Goal: Task Accomplishment & Management: Complete application form

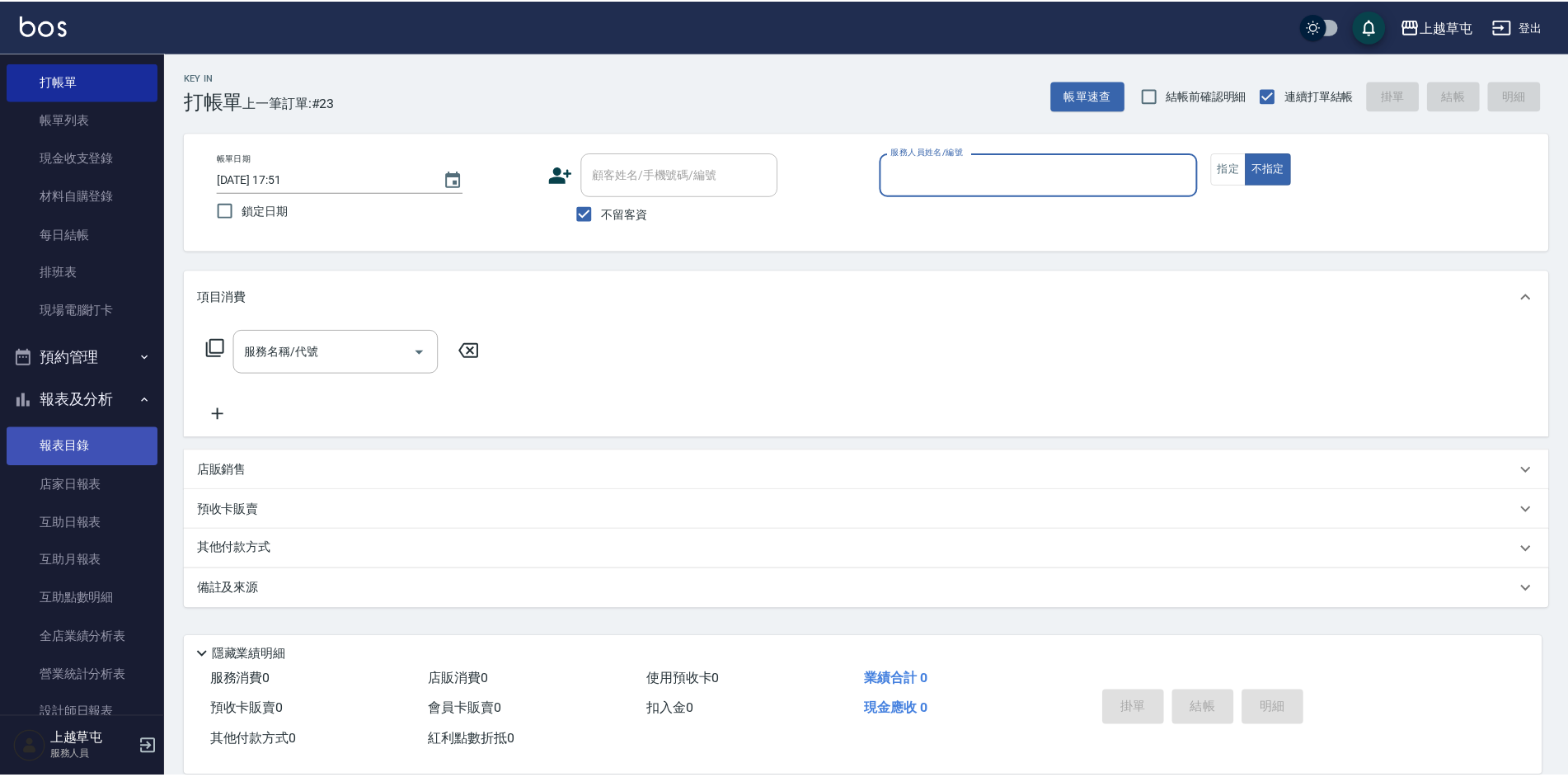
scroll to position [165, 0]
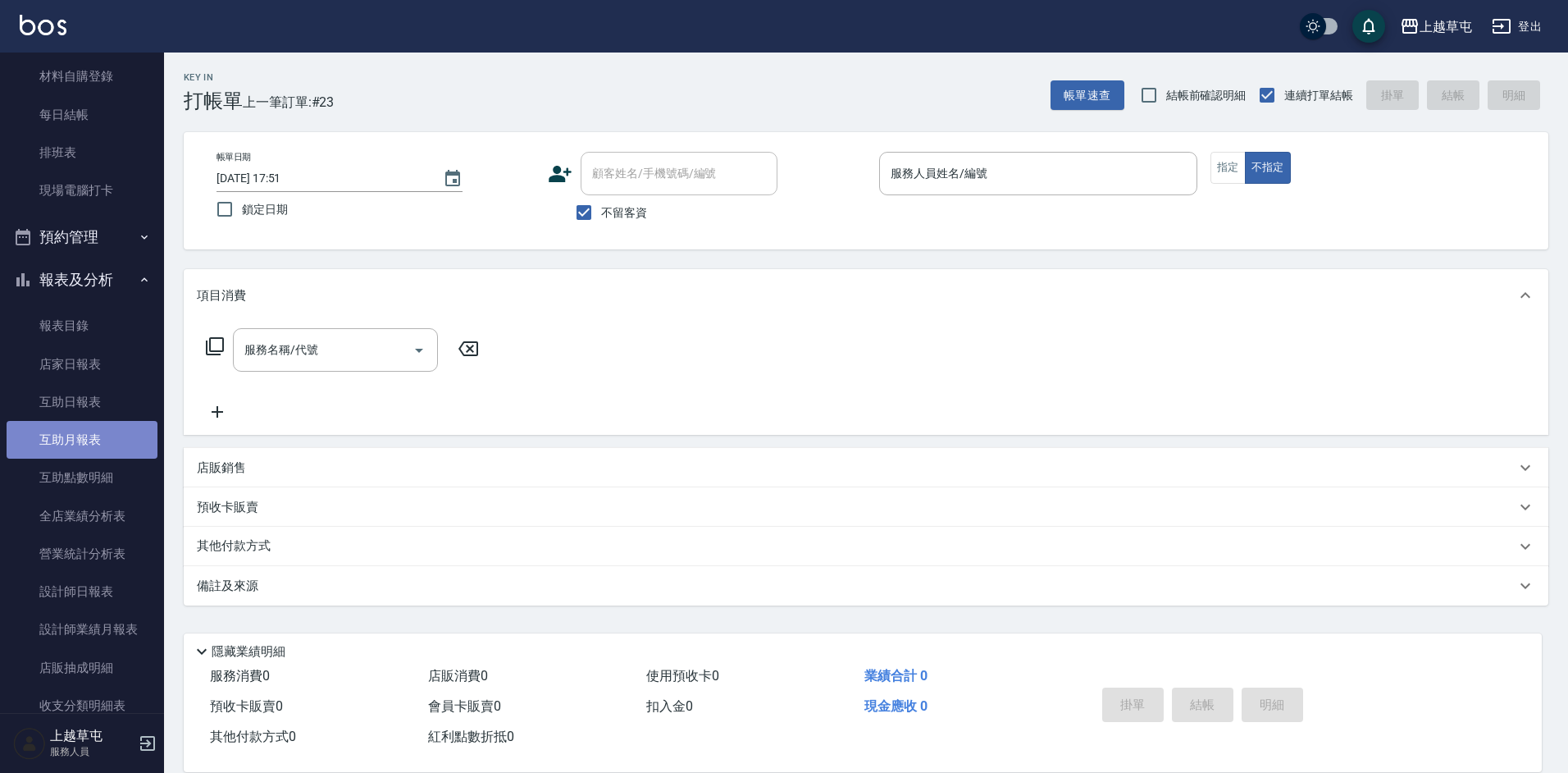
click at [92, 446] on link "互助月報表" at bounding box center [82, 439] width 151 height 38
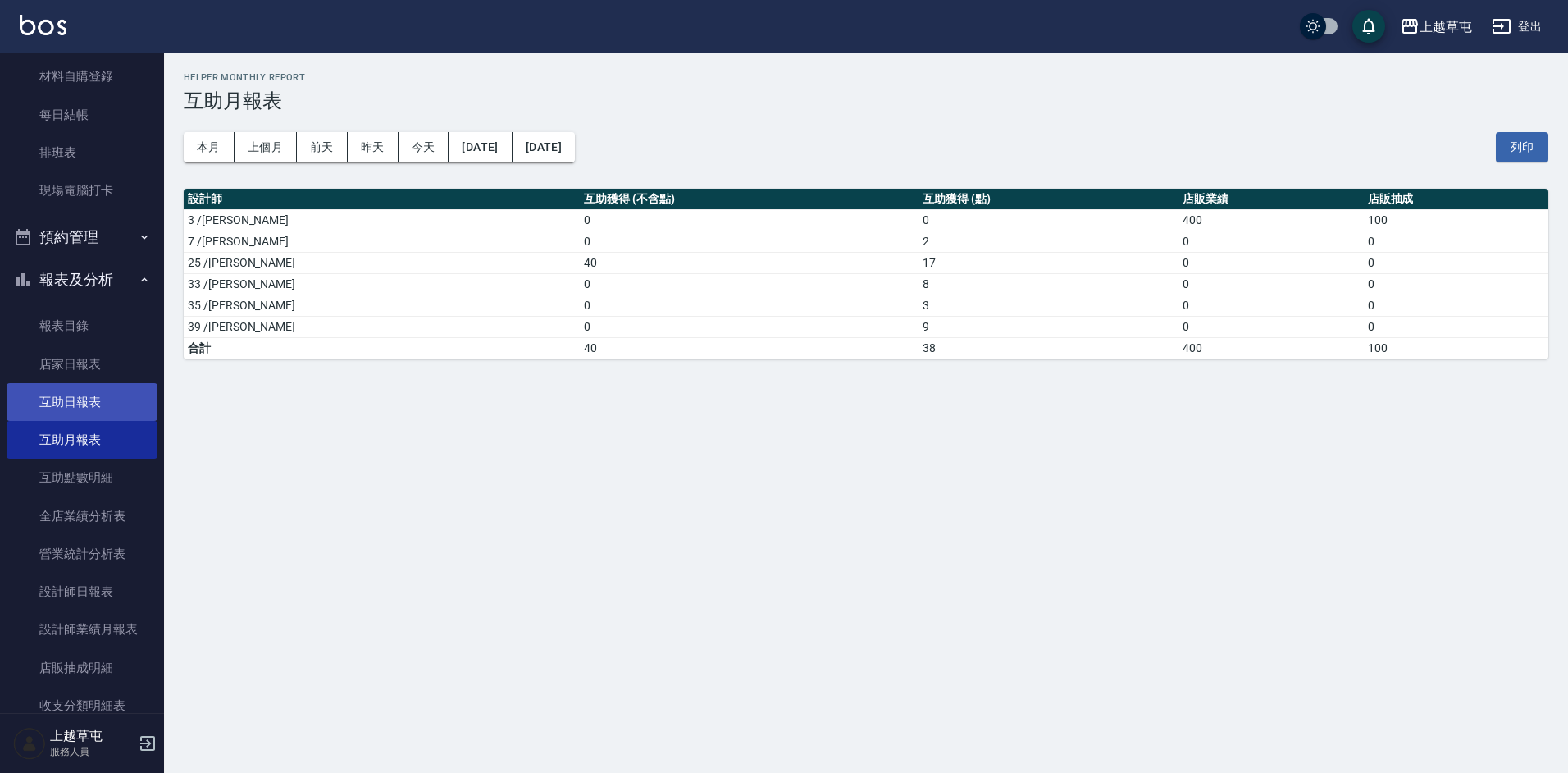
click at [67, 401] on link "互助日報表" at bounding box center [82, 401] width 151 height 38
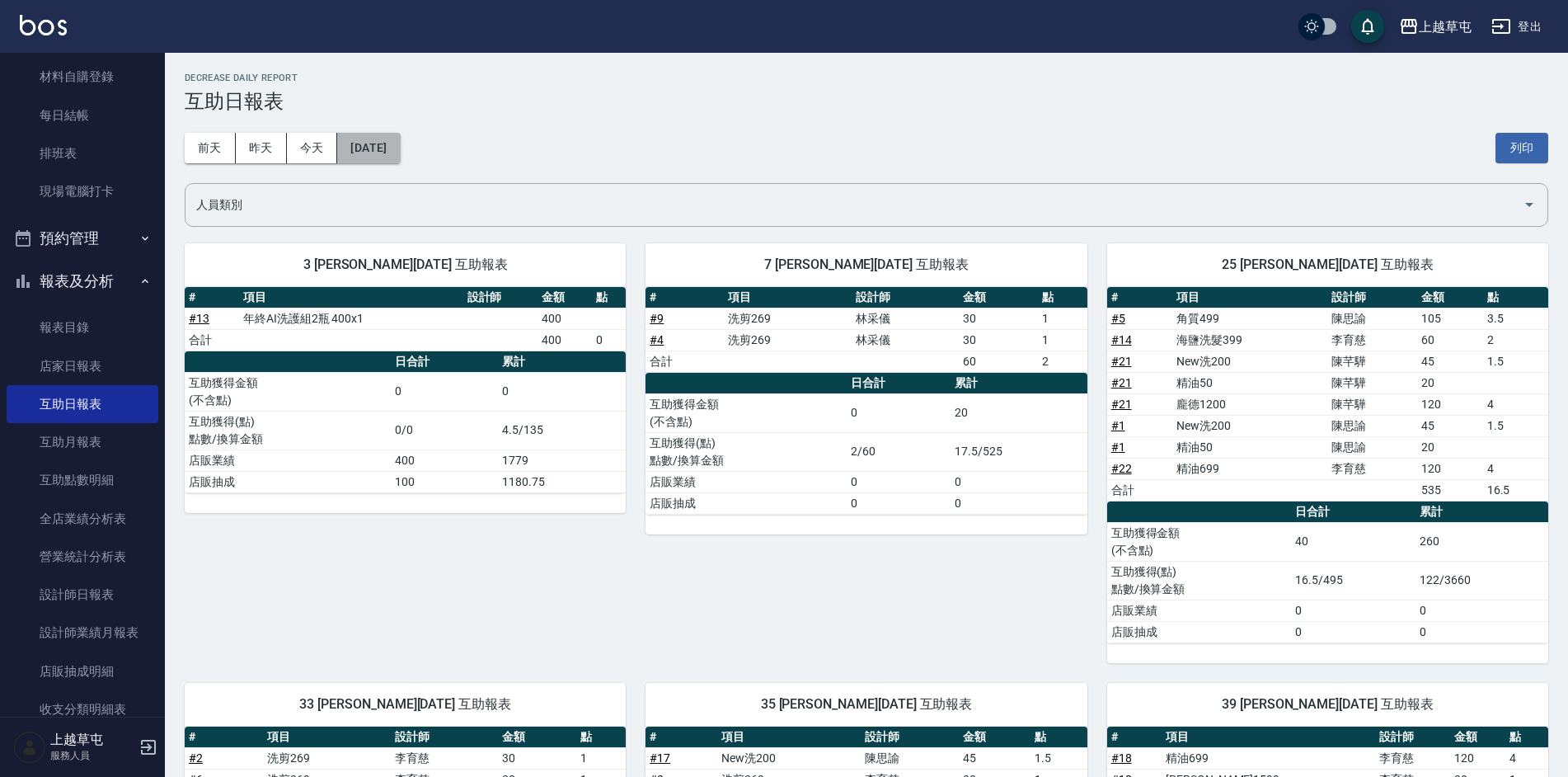
click at [362, 142] on button "[DATE]" at bounding box center [368, 148] width 63 height 31
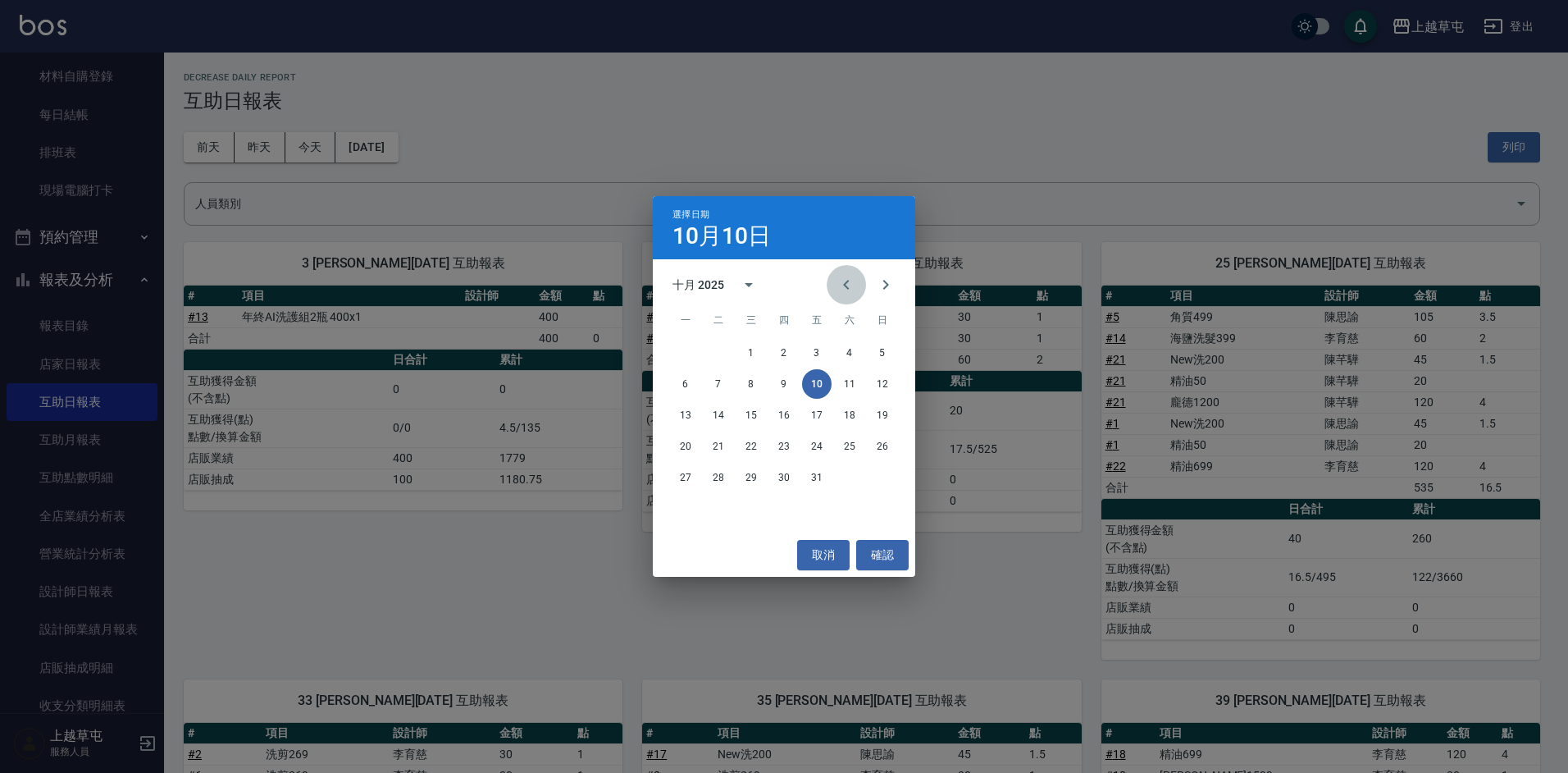
click at [845, 287] on icon "Previous month" at bounding box center [847, 285] width 19 height 19
click at [720, 486] on button "30" at bounding box center [719, 478] width 30 height 30
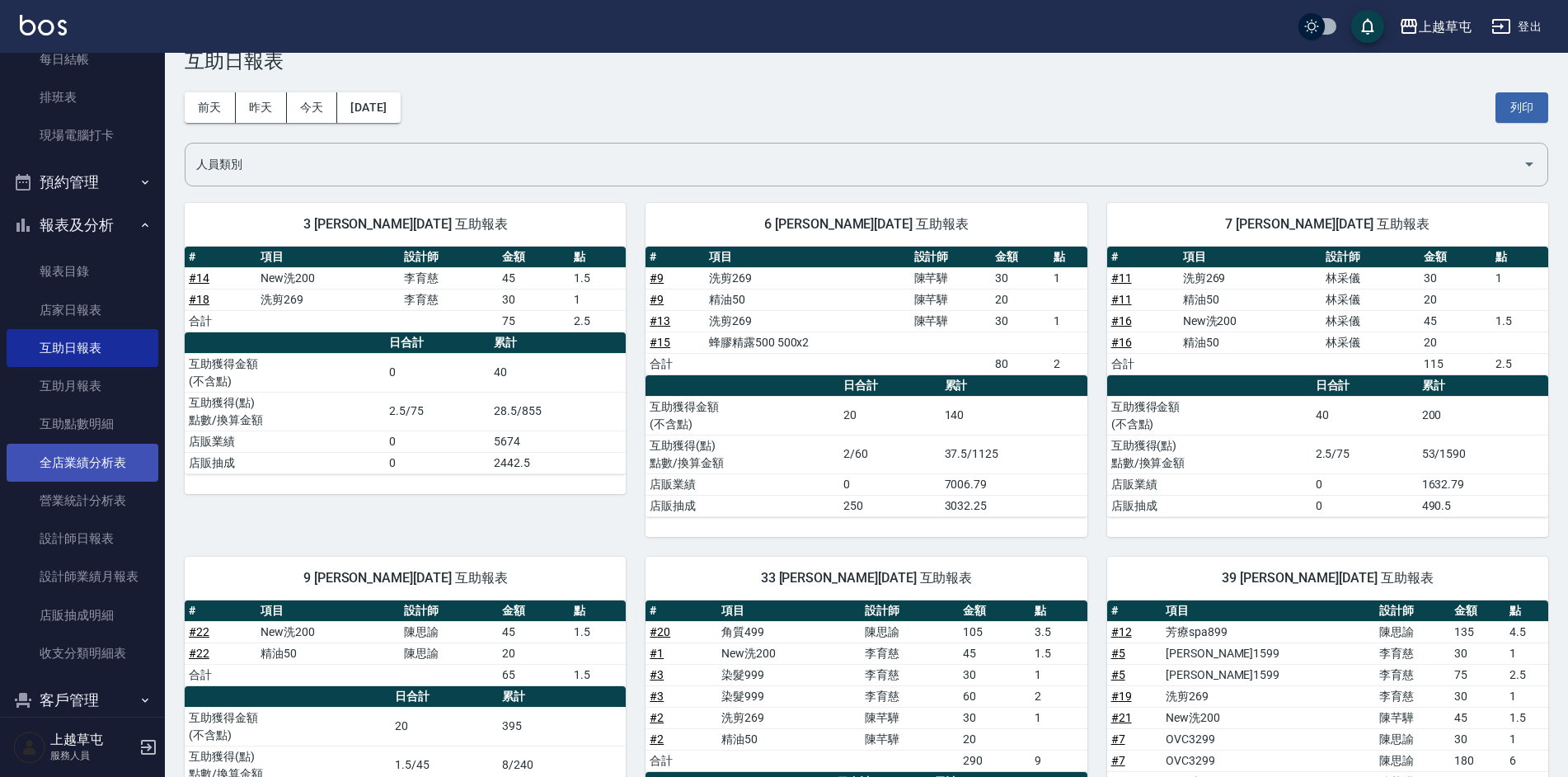
scroll to position [246, 0]
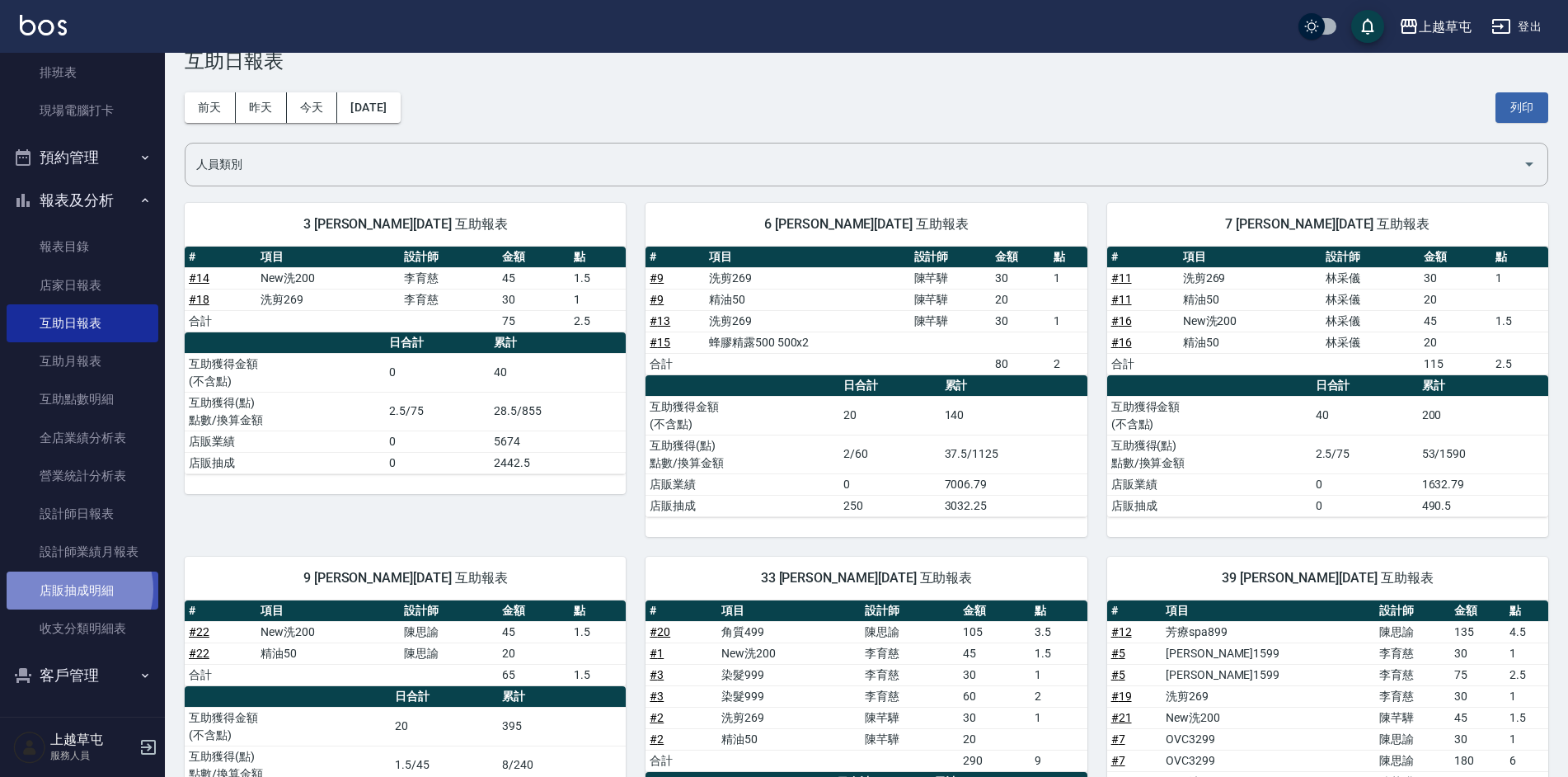
click at [76, 588] on link "店販抽成明細" at bounding box center [82, 590] width 152 height 38
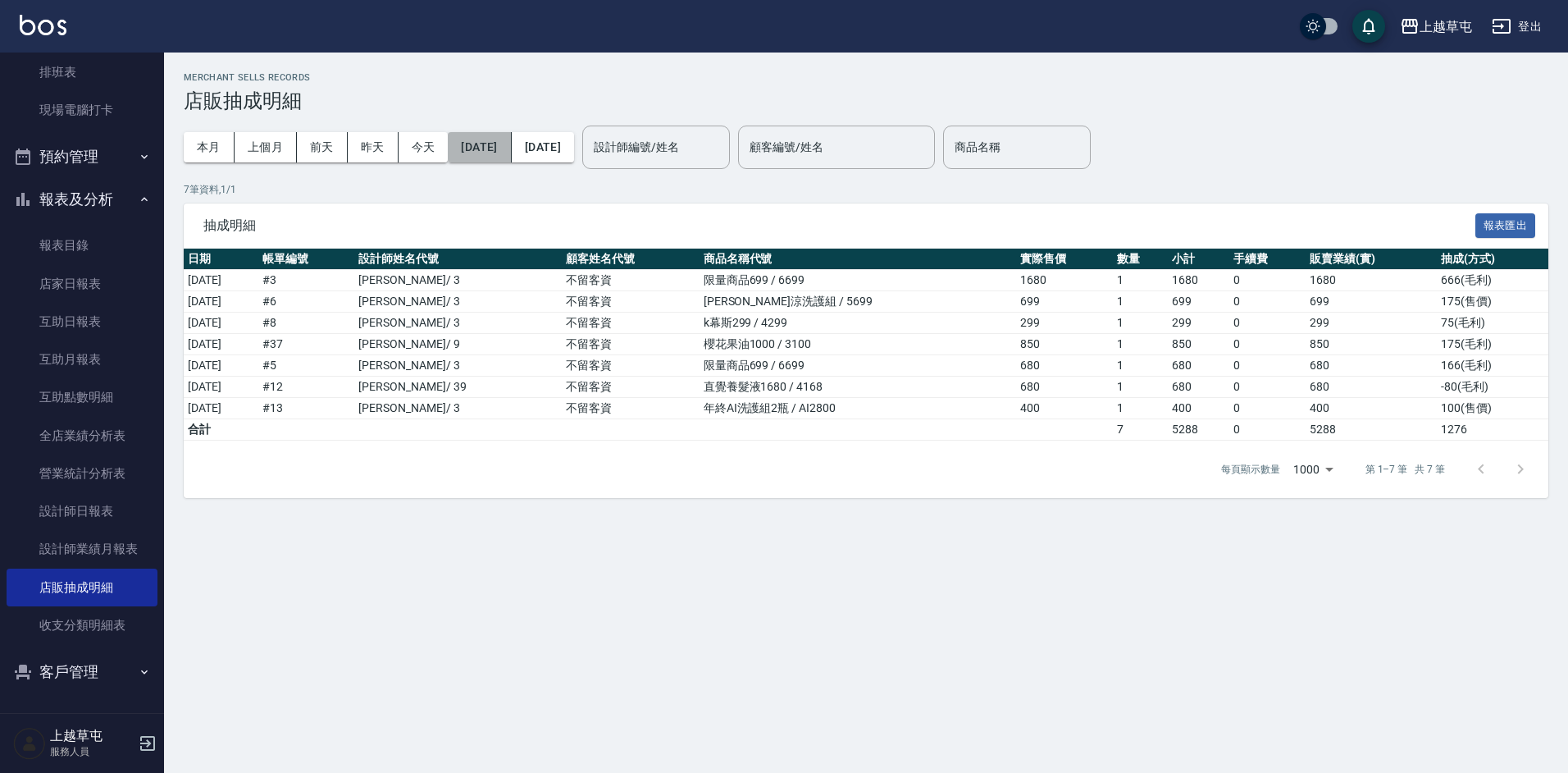
click at [496, 144] on button "[DATE]" at bounding box center [479, 147] width 63 height 31
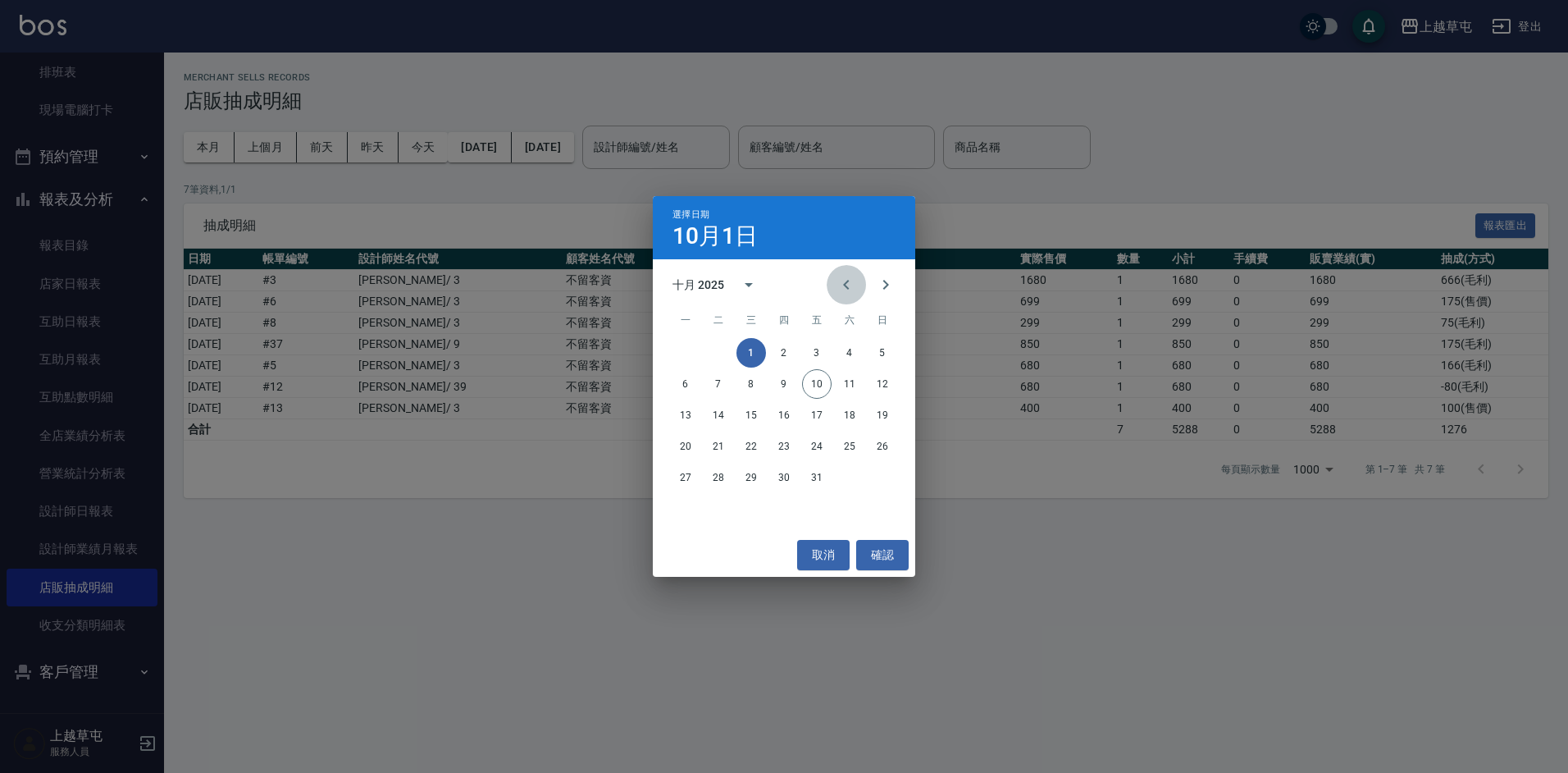
click at [840, 281] on icon "Previous month" at bounding box center [847, 285] width 19 height 19
click at [685, 358] on button "1" at bounding box center [686, 353] width 30 height 30
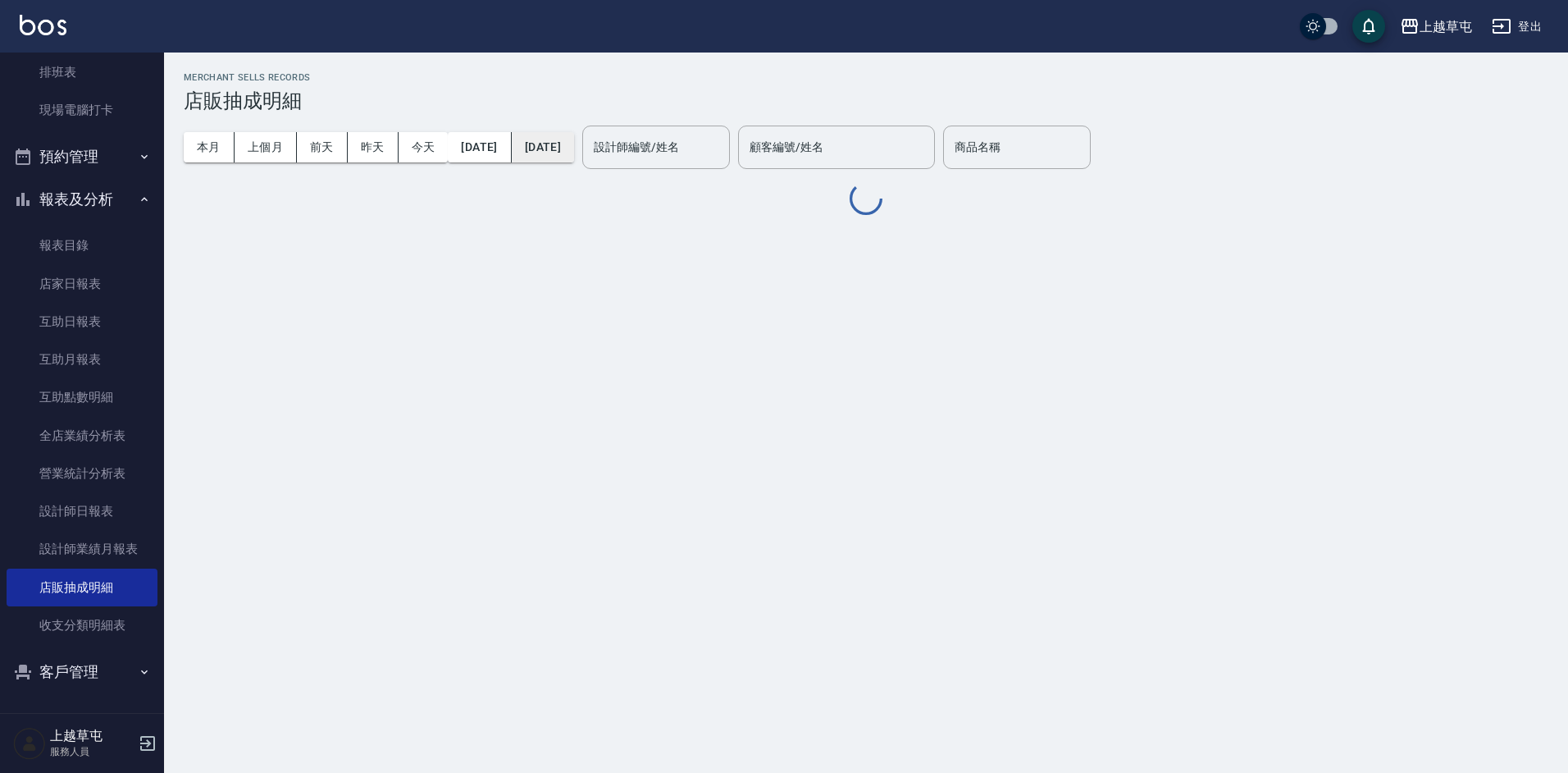
click at [574, 143] on button "[DATE]" at bounding box center [543, 147] width 62 height 31
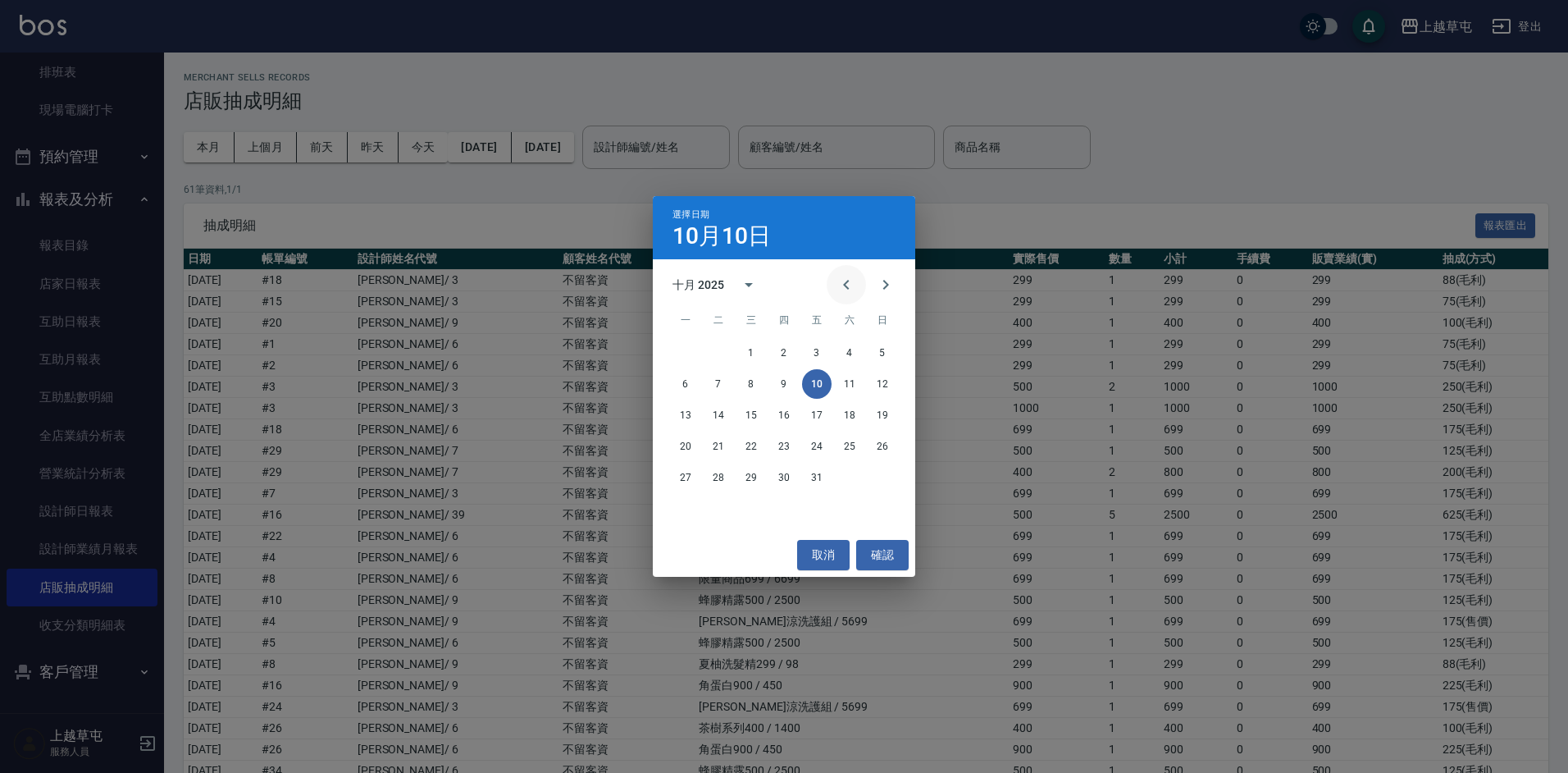
click at [844, 285] on icon "Previous month" at bounding box center [846, 284] width 6 height 10
click at [721, 476] on button "30" at bounding box center [719, 478] width 30 height 30
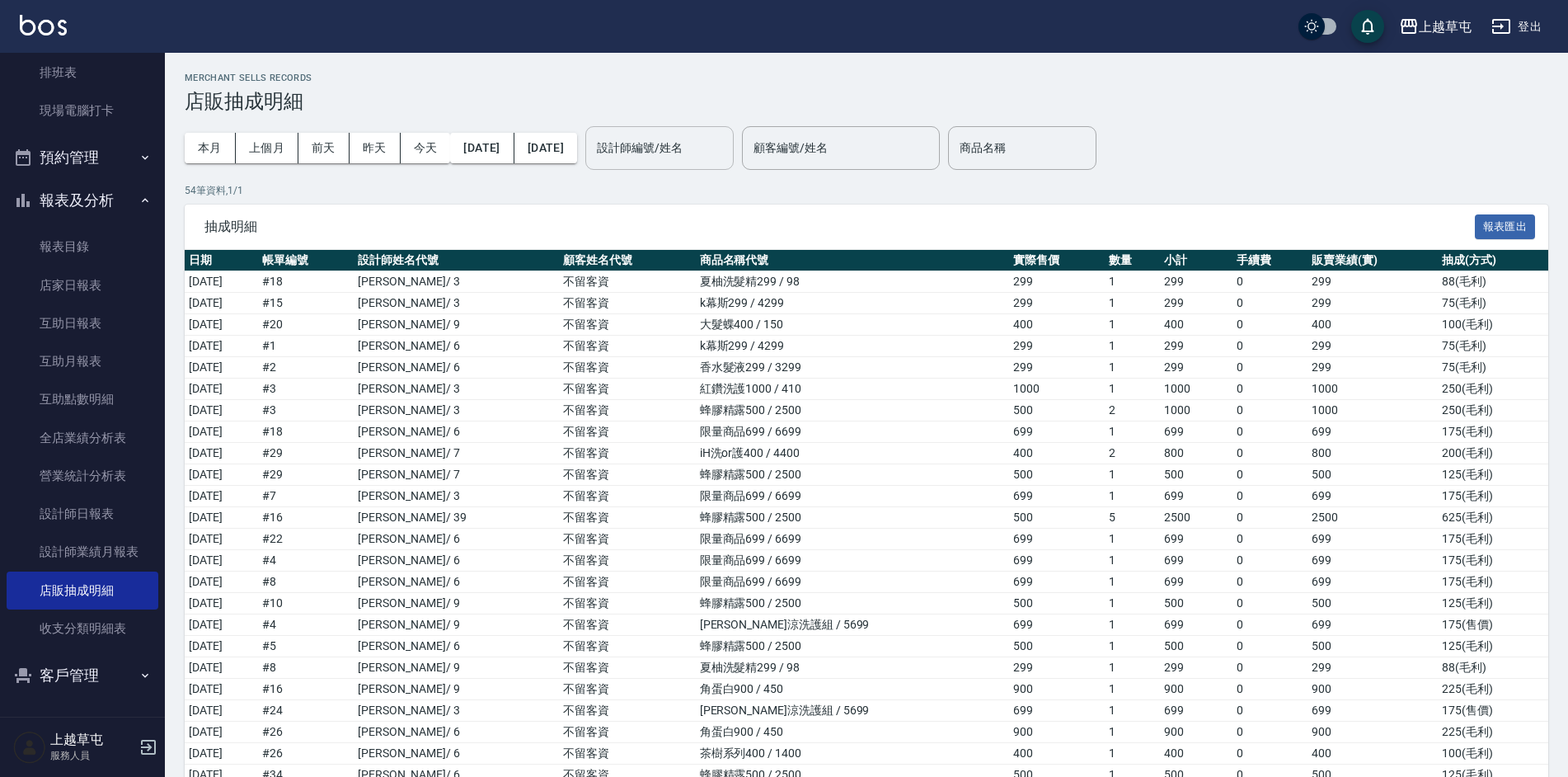
click at [705, 148] on input "設計師編號/姓名" at bounding box center [660, 148] width 134 height 29
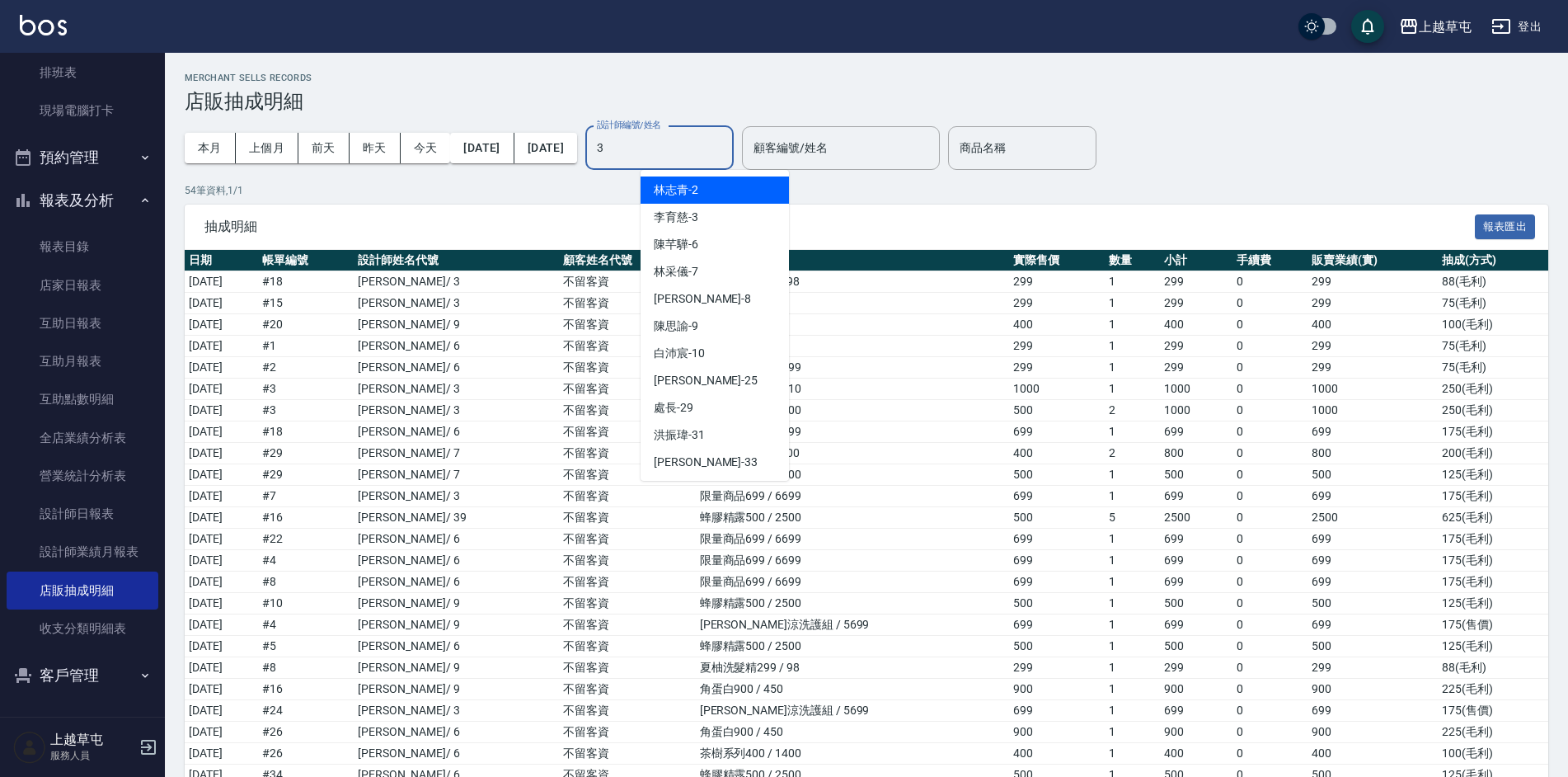
type input "[PERSON_NAME]-3"
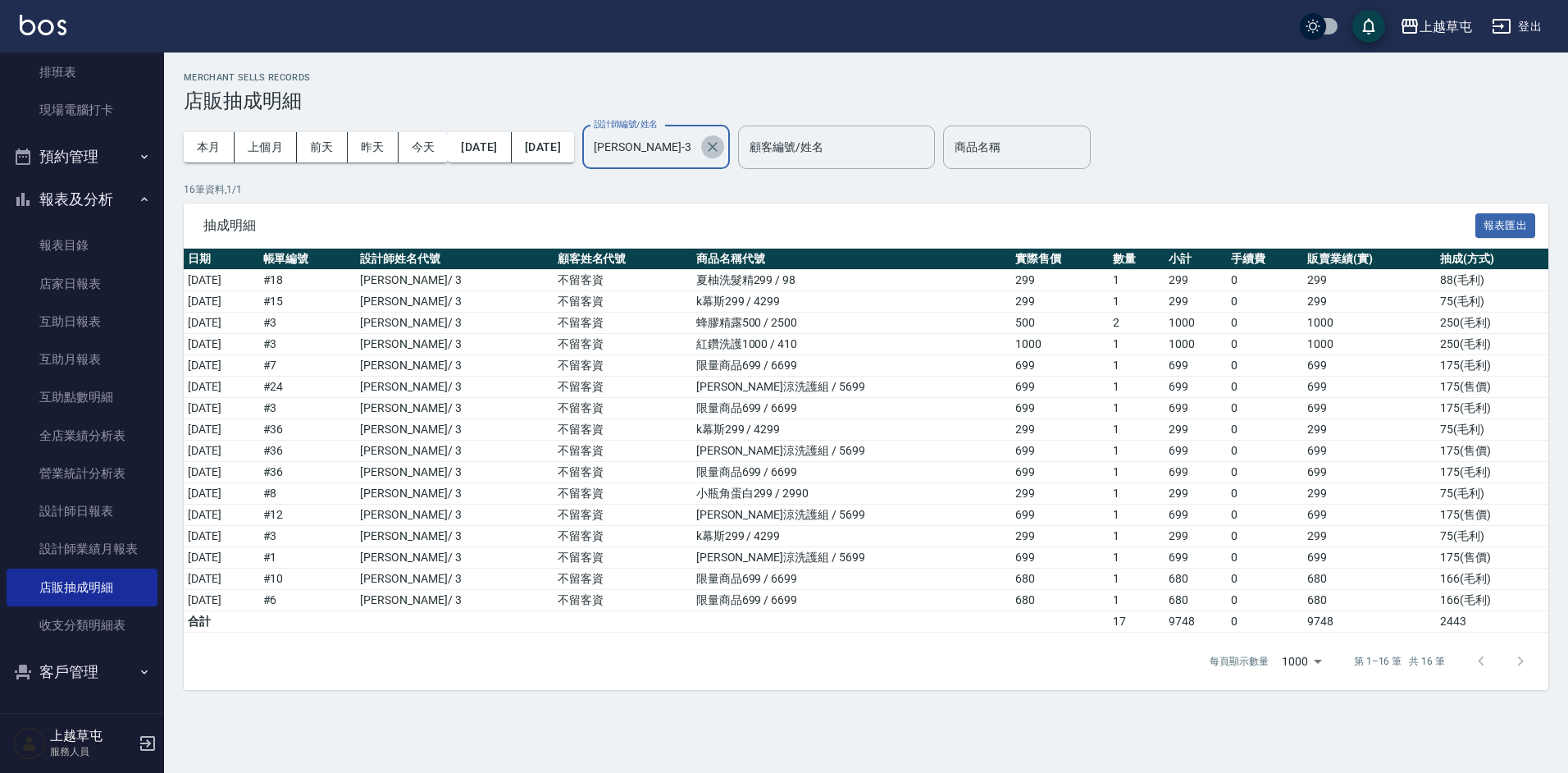
click at [718, 149] on icon "Clear" at bounding box center [713, 146] width 10 height 10
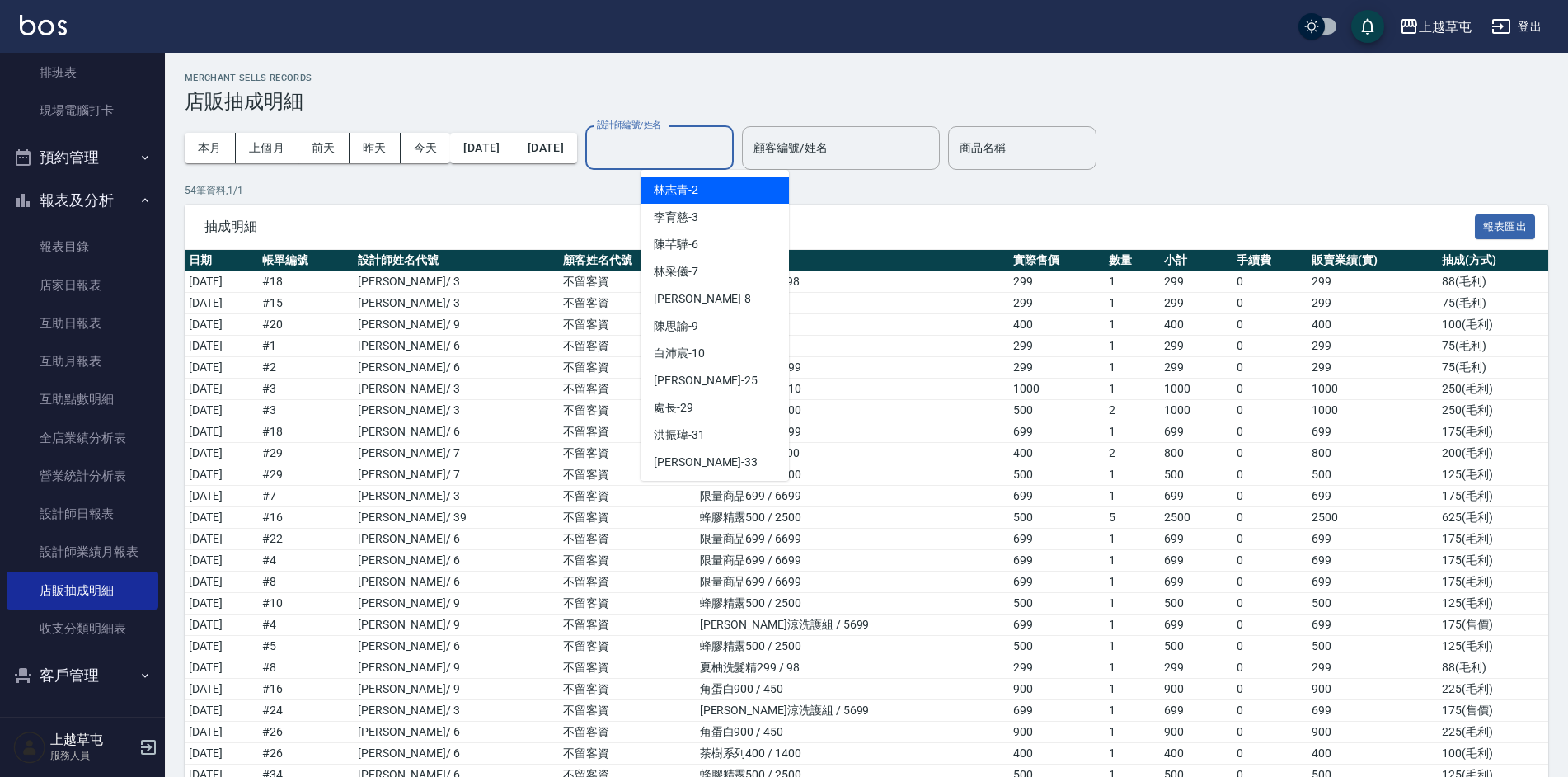
click at [685, 145] on input "設計師編號/姓名" at bounding box center [660, 148] width 134 height 29
click at [696, 248] on span "[PERSON_NAME]-6" at bounding box center [676, 245] width 45 height 18
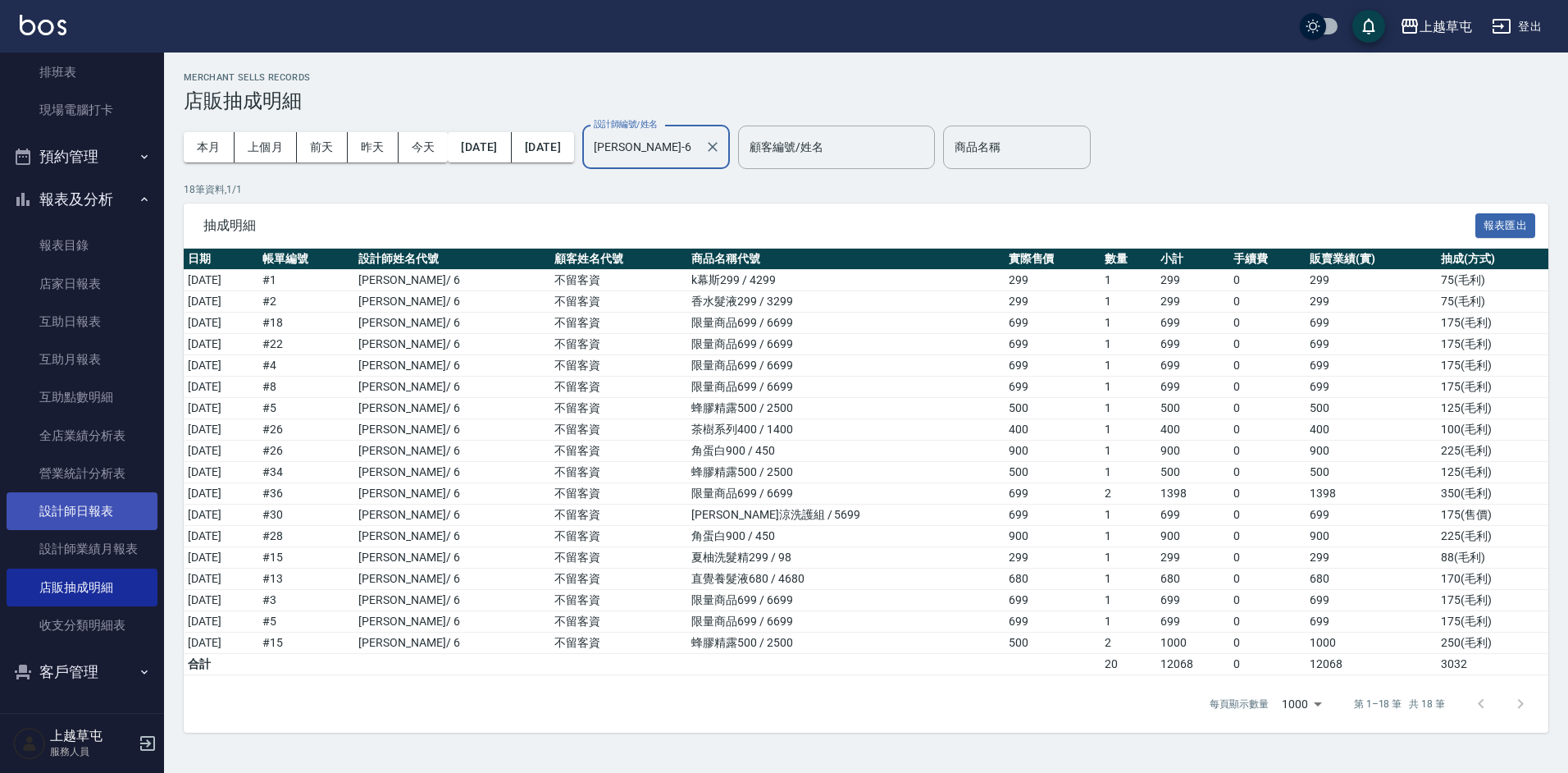
type input "[PERSON_NAME]-6"
click at [119, 511] on link "設計師日報表" at bounding box center [82, 511] width 151 height 38
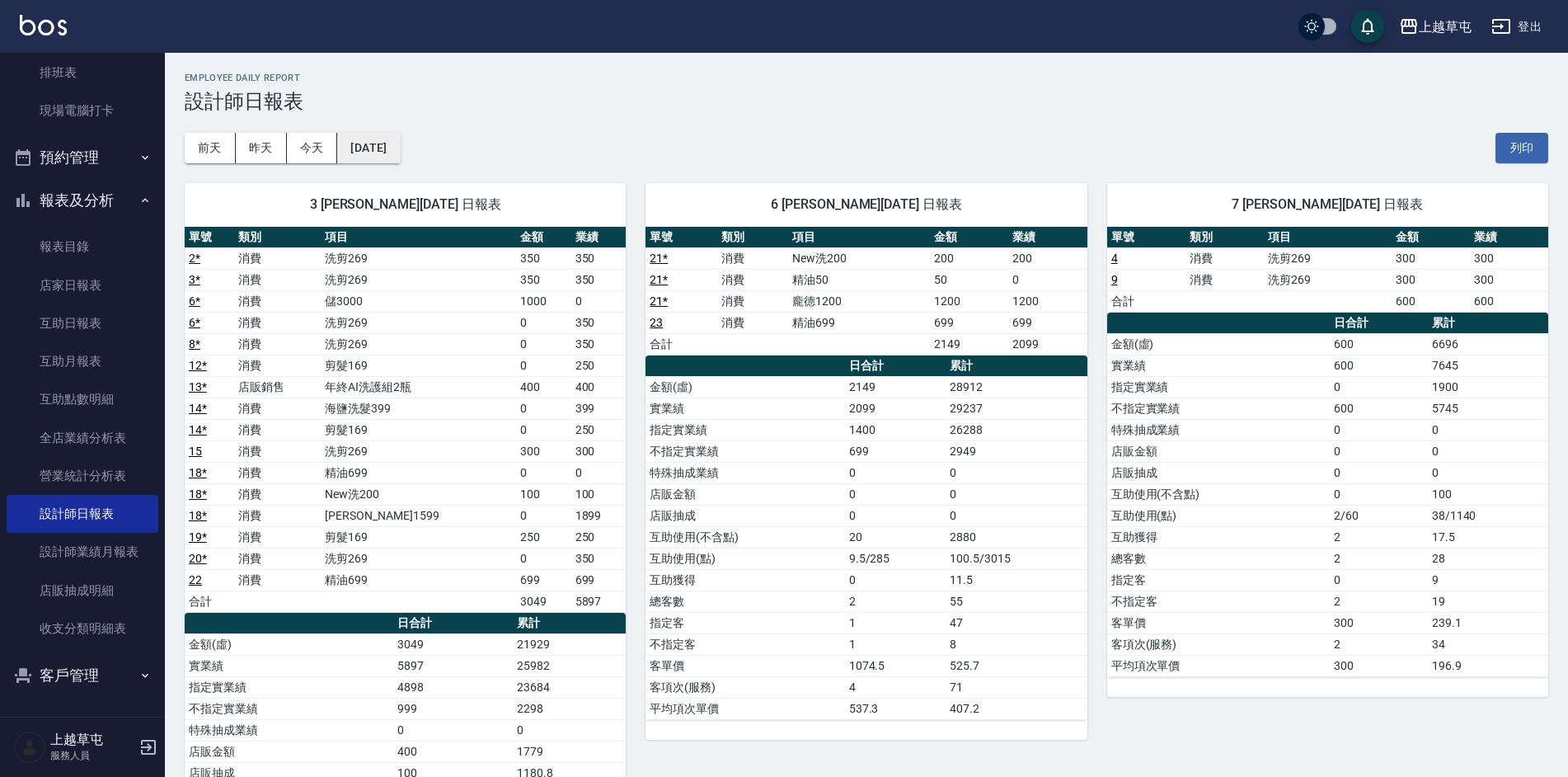
click at [393, 147] on button "[DATE]" at bounding box center [368, 148] width 63 height 31
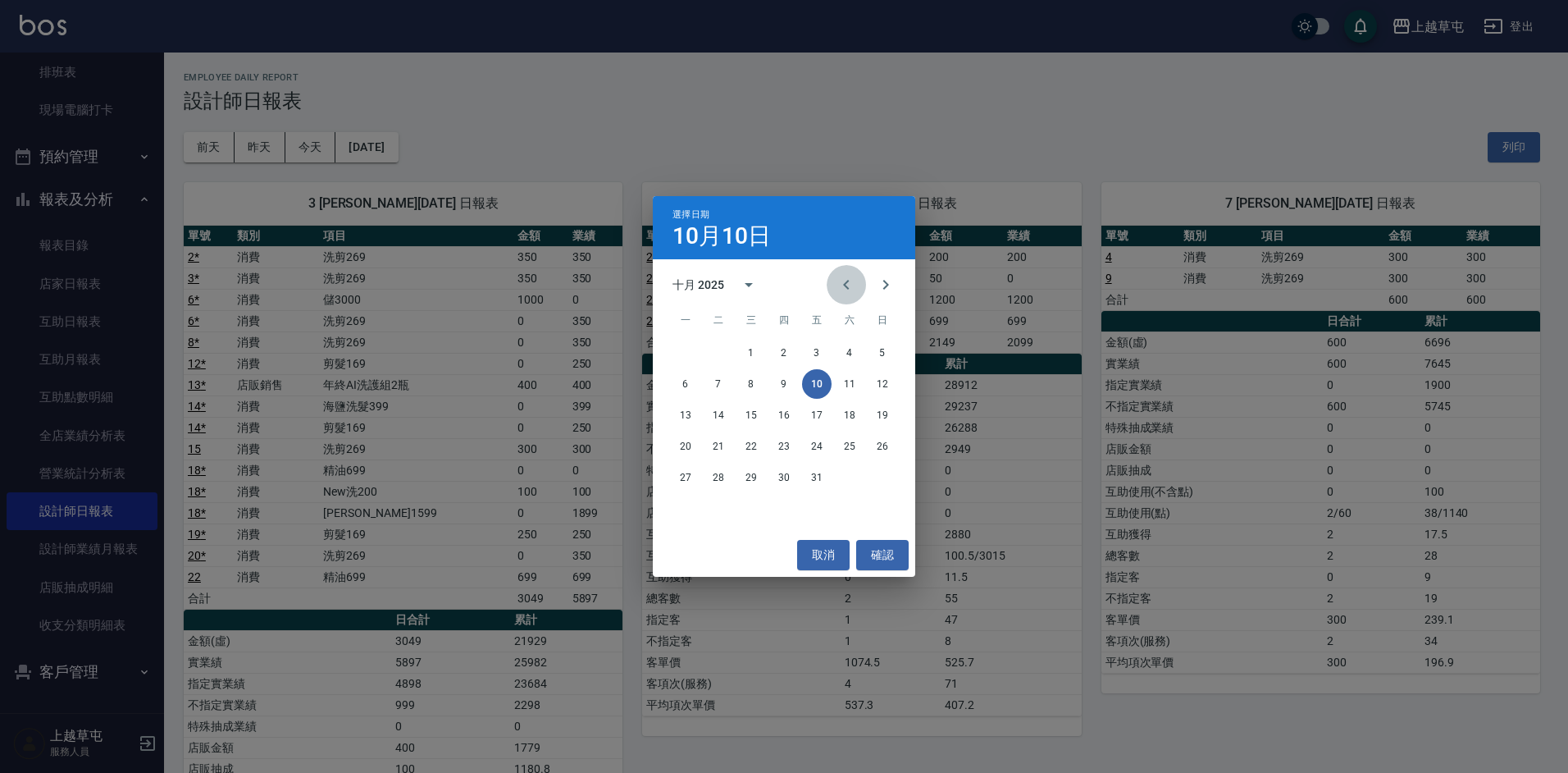
click at [854, 289] on icon "Previous month" at bounding box center [847, 285] width 19 height 19
click at [720, 481] on button "30" at bounding box center [719, 478] width 30 height 30
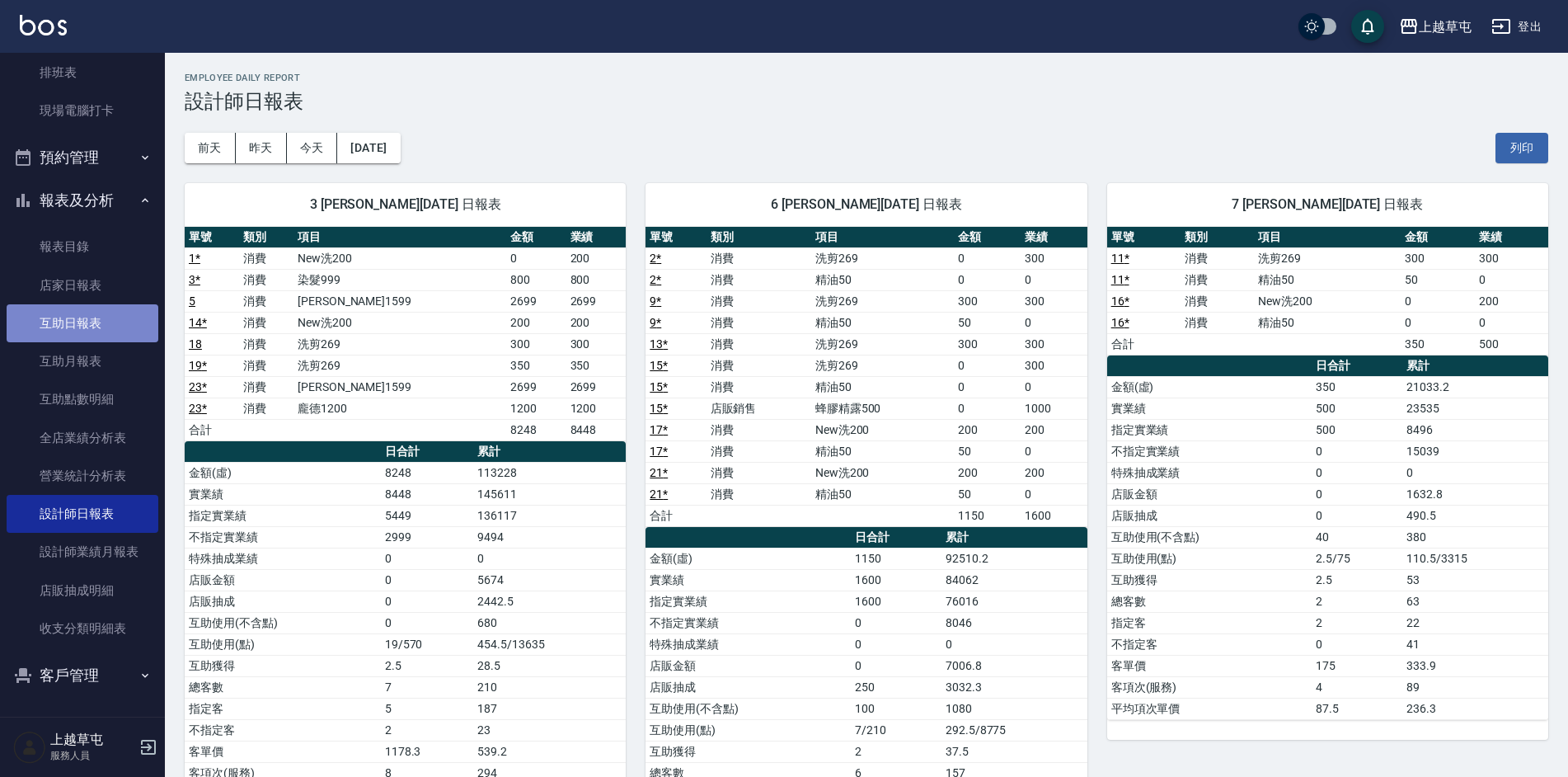
click at [122, 326] on link "互助日報表" at bounding box center [82, 322] width 152 height 38
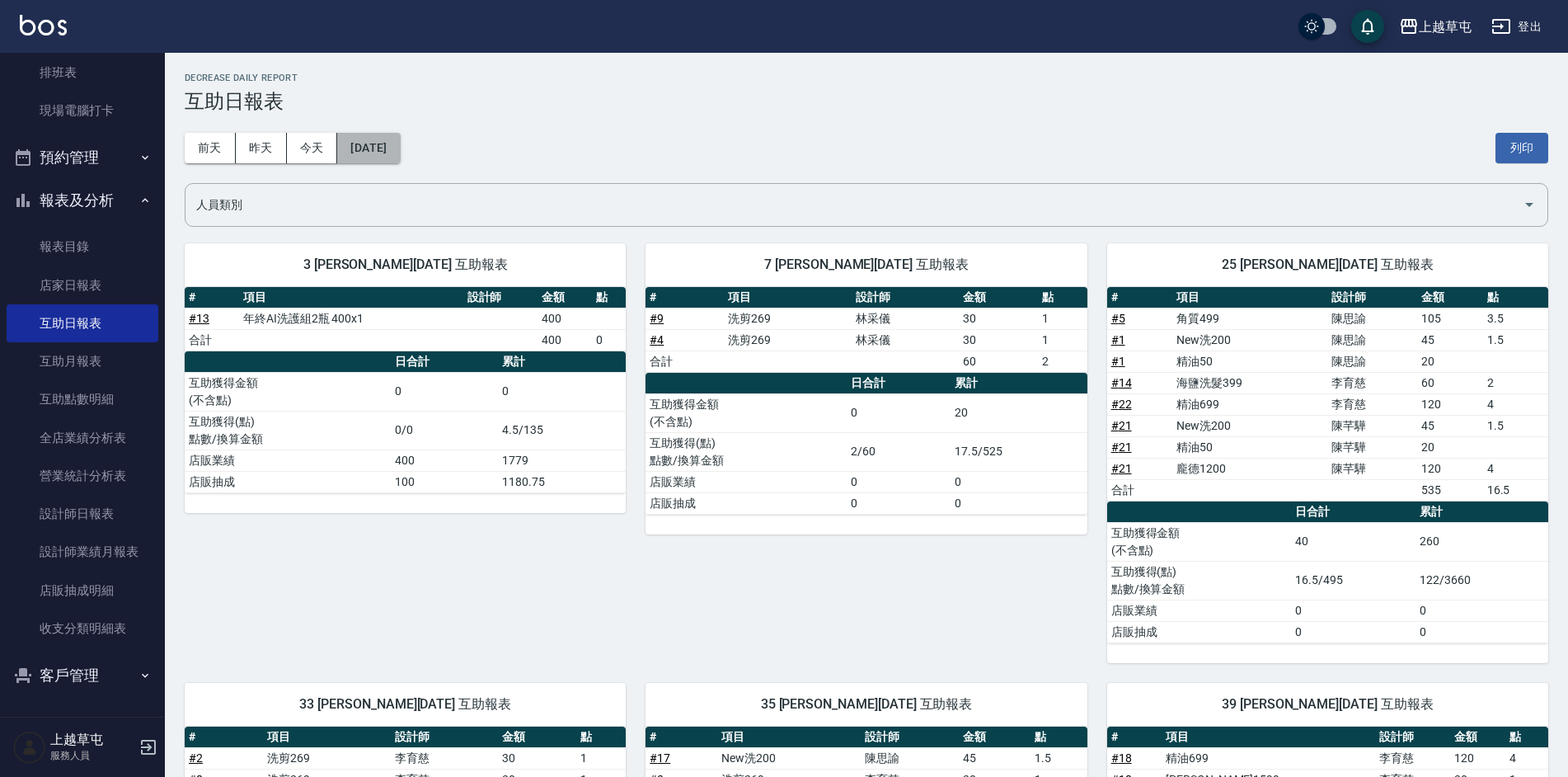
click at [378, 152] on button "[DATE]" at bounding box center [368, 148] width 63 height 31
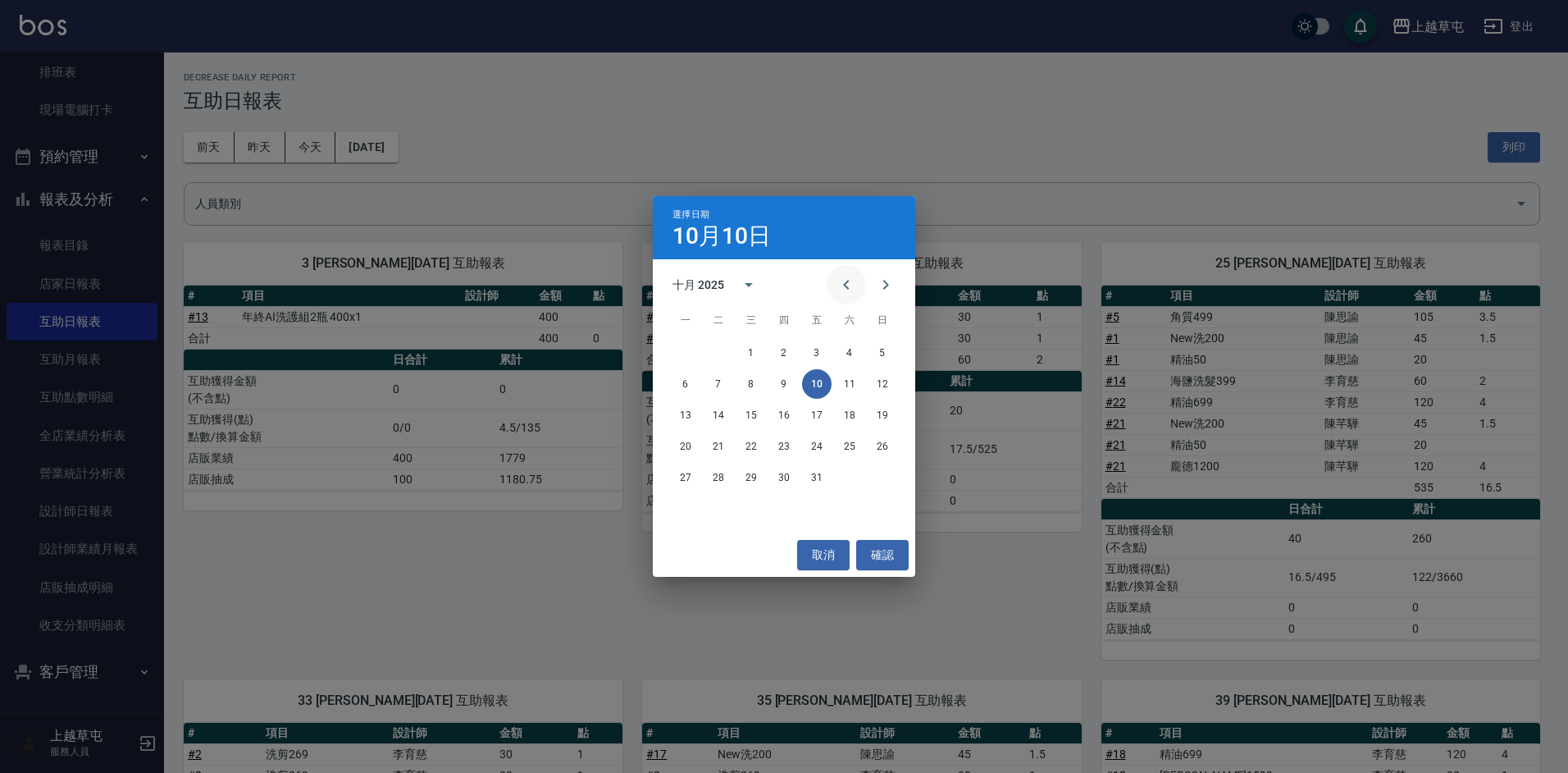
click at [849, 287] on icon "Previous month" at bounding box center [847, 285] width 19 height 19
drag, startPoint x: 713, startPoint y: 479, endPoint x: 762, endPoint y: 500, distance: 53.3
click at [715, 479] on button "30" at bounding box center [719, 478] width 30 height 30
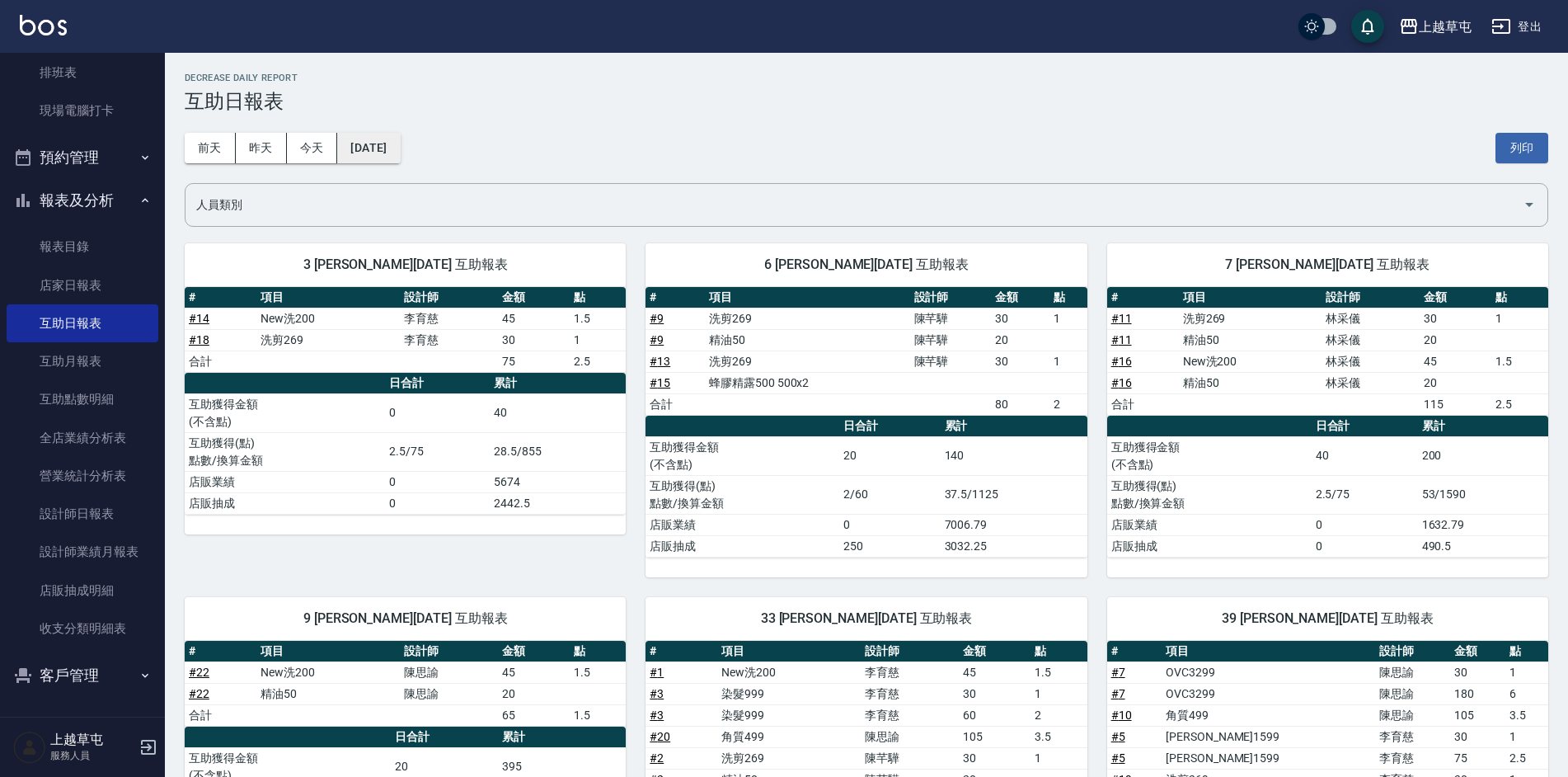
click at [380, 144] on button "[DATE]" at bounding box center [368, 148] width 63 height 31
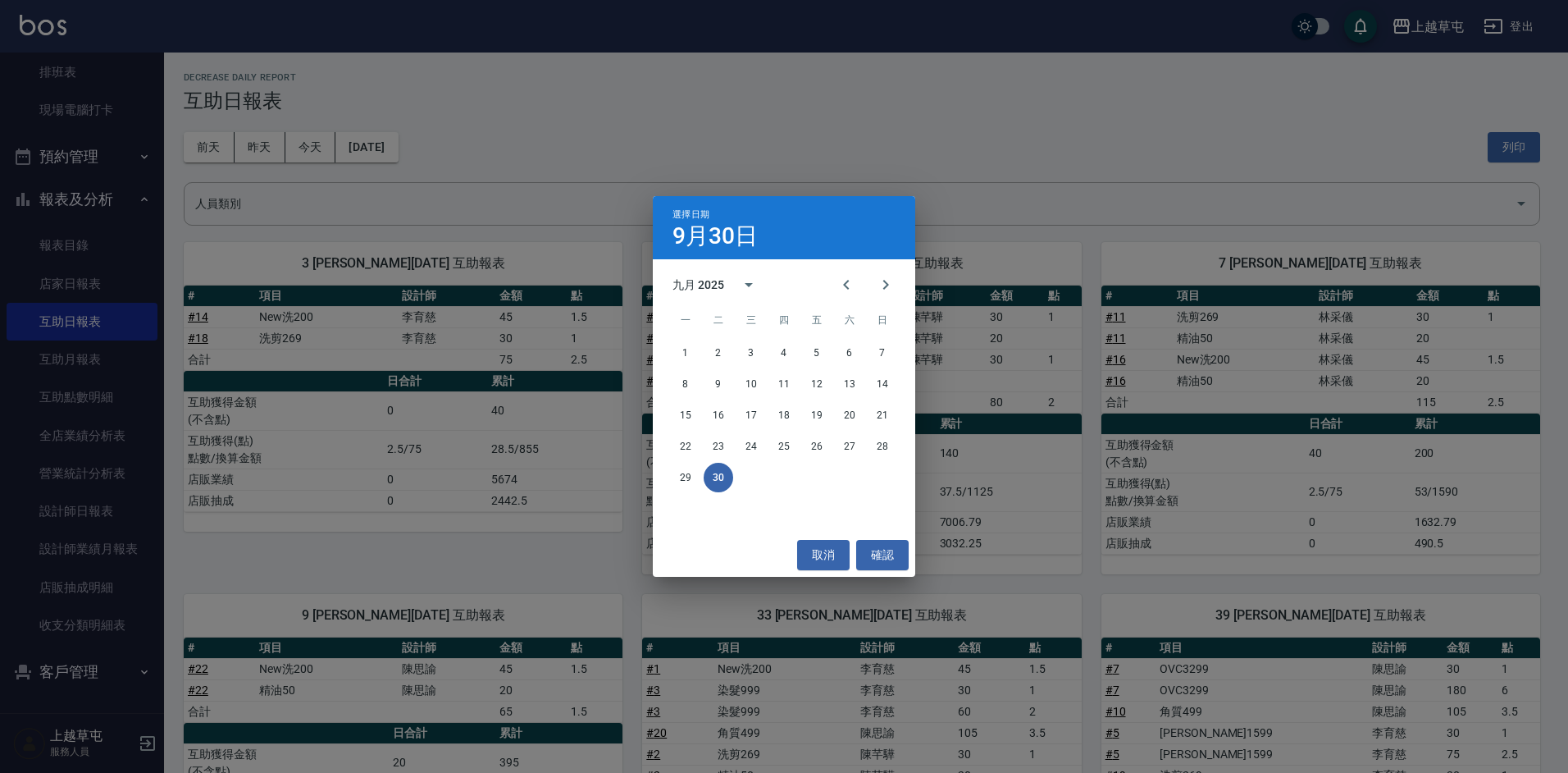
click at [276, 207] on div "選擇日期 9月30日 九月 2025 一 二 三 四 五 六 日 1 2 3 4 5 6 7 8 9 10 11 12 13 14 15 16 17 18 1…" at bounding box center [784, 386] width 1568 height 773
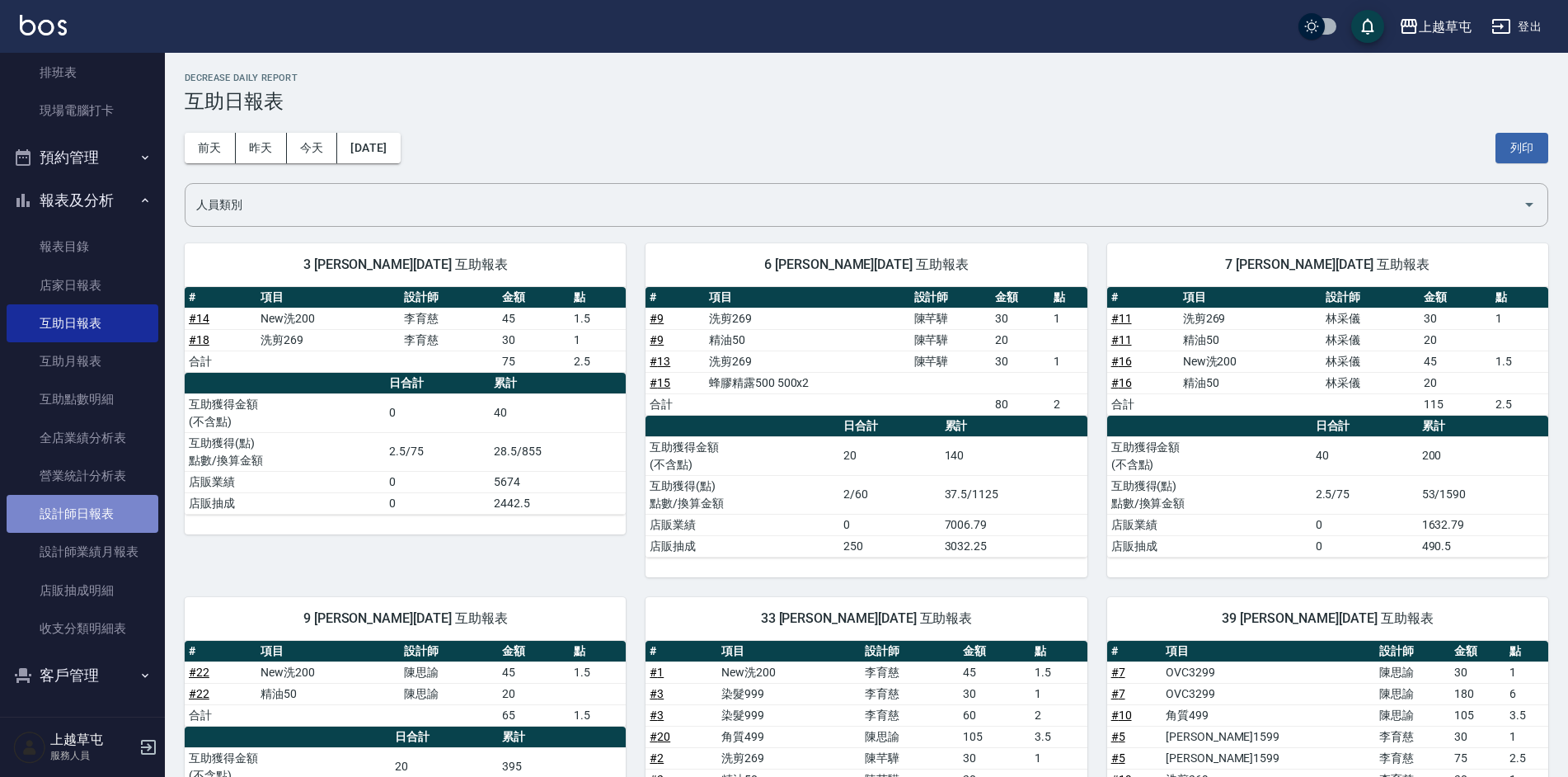
click at [92, 507] on link "設計師日報表" at bounding box center [82, 514] width 152 height 38
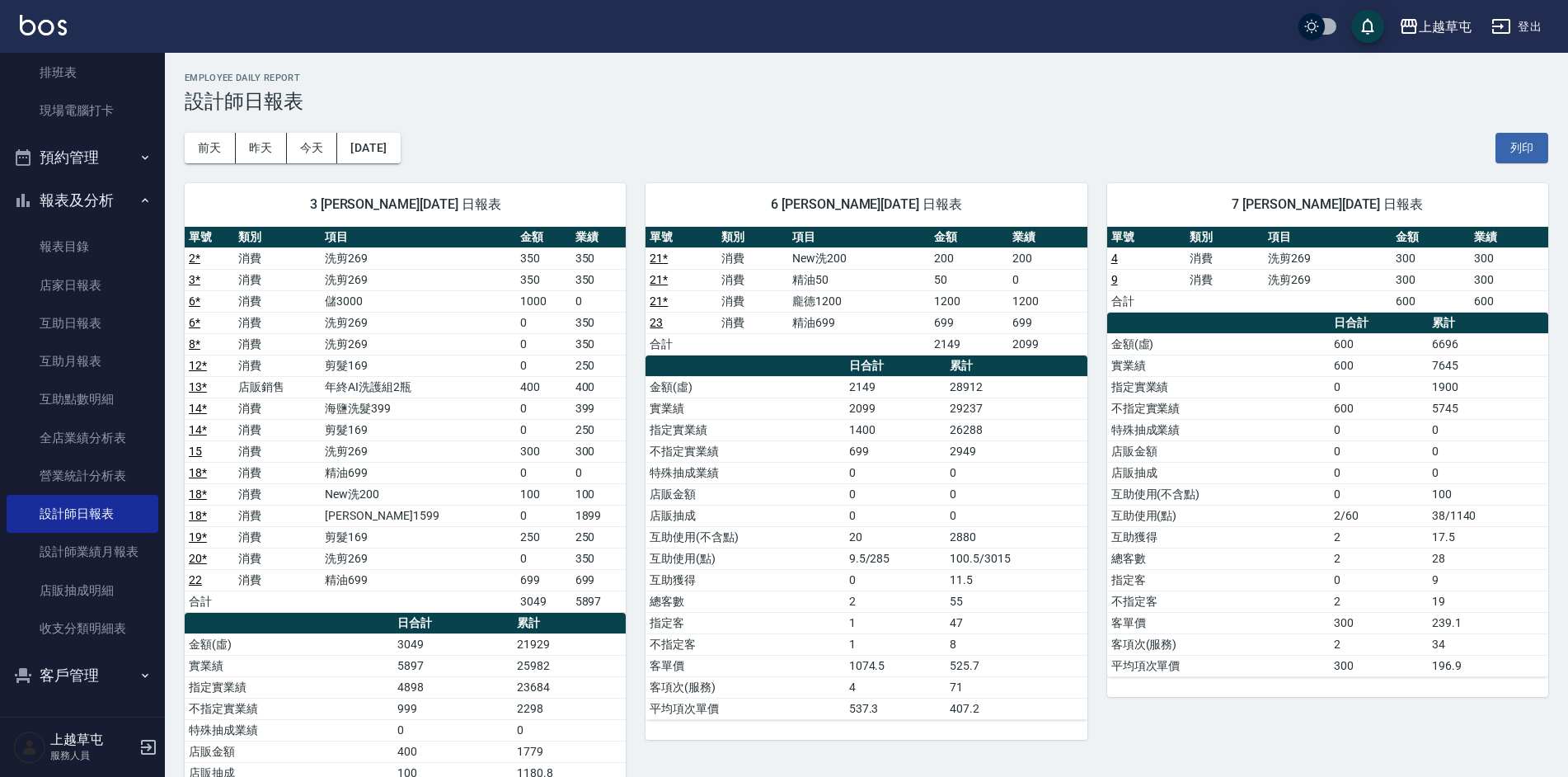
click at [376, 138] on button "[DATE]" at bounding box center [368, 148] width 63 height 31
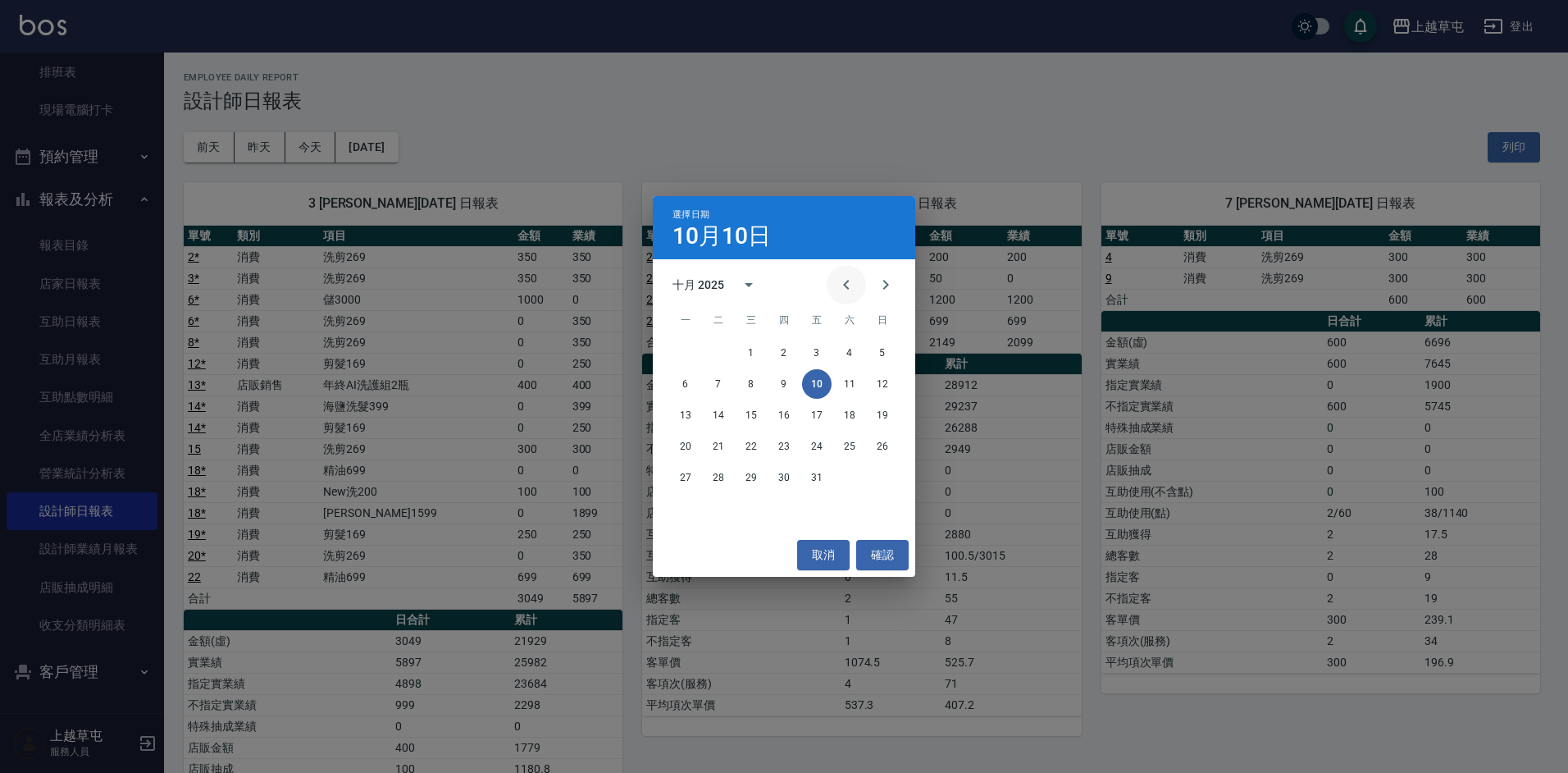
click at [855, 280] on icon "Previous month" at bounding box center [847, 285] width 19 height 19
click at [728, 475] on button "30" at bounding box center [719, 478] width 30 height 30
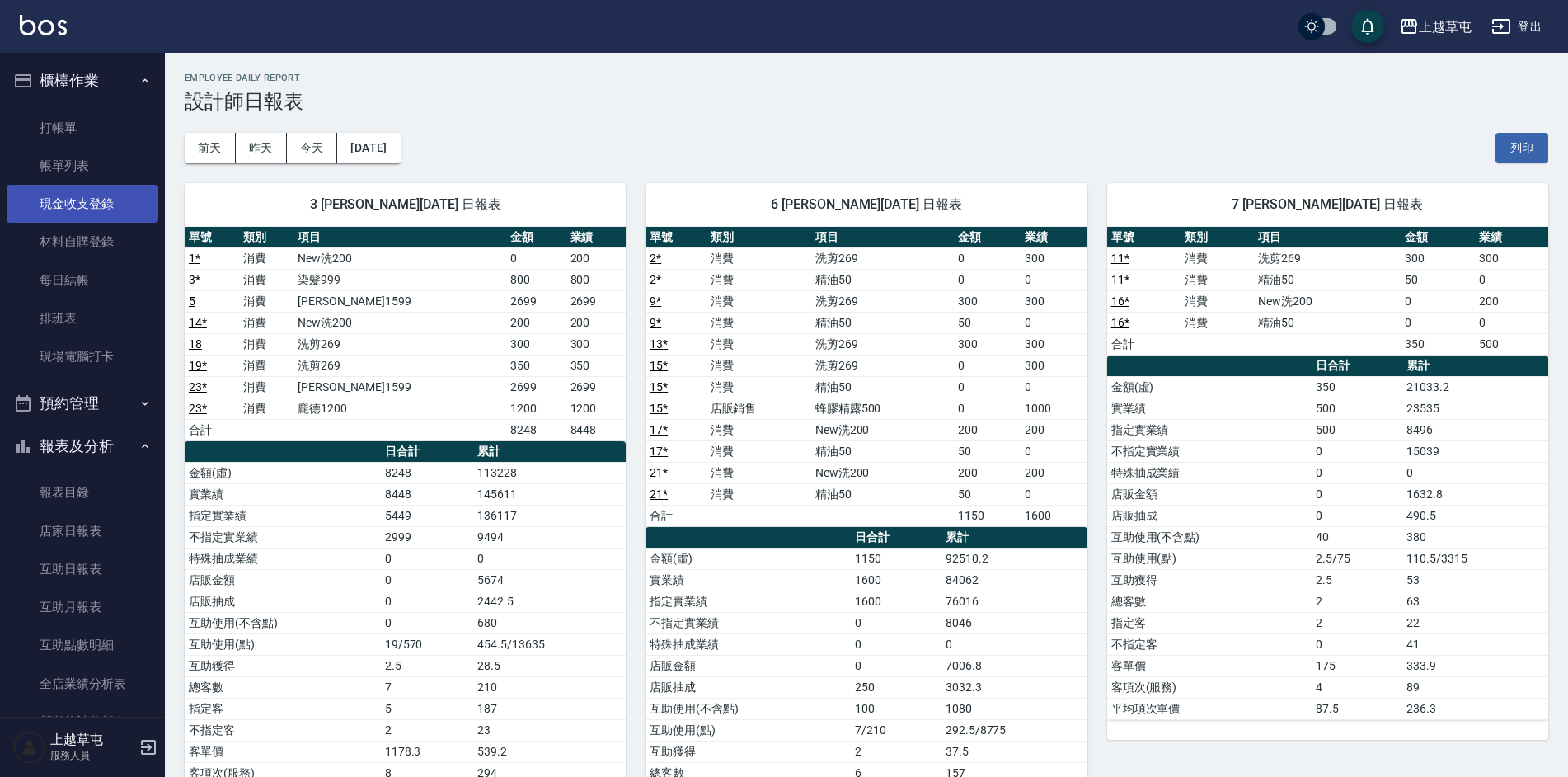
click at [89, 202] on link "現金收支登錄" at bounding box center [82, 204] width 152 height 38
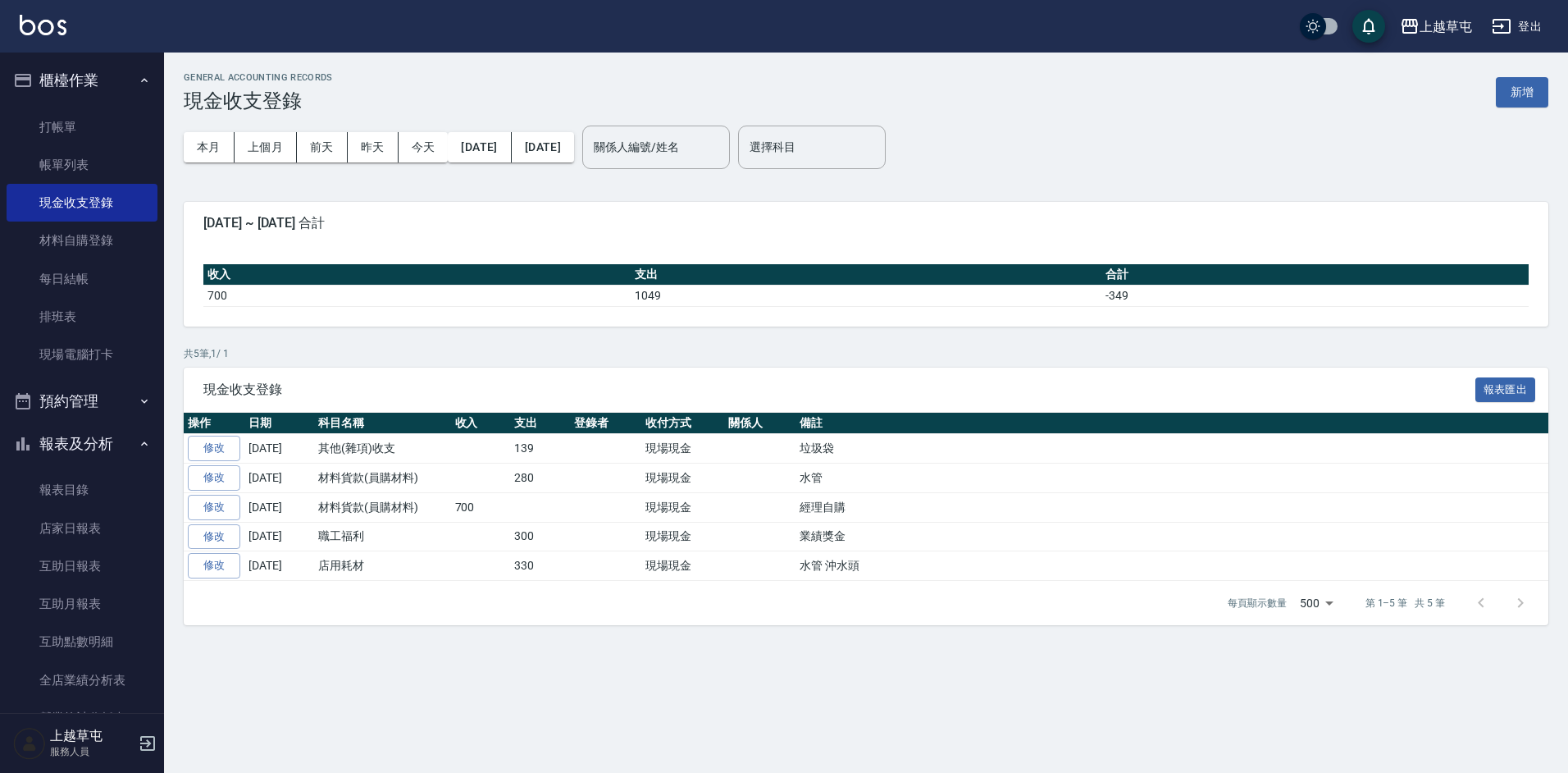
click at [1536, 95] on button "新增" at bounding box center [1522, 92] width 53 height 31
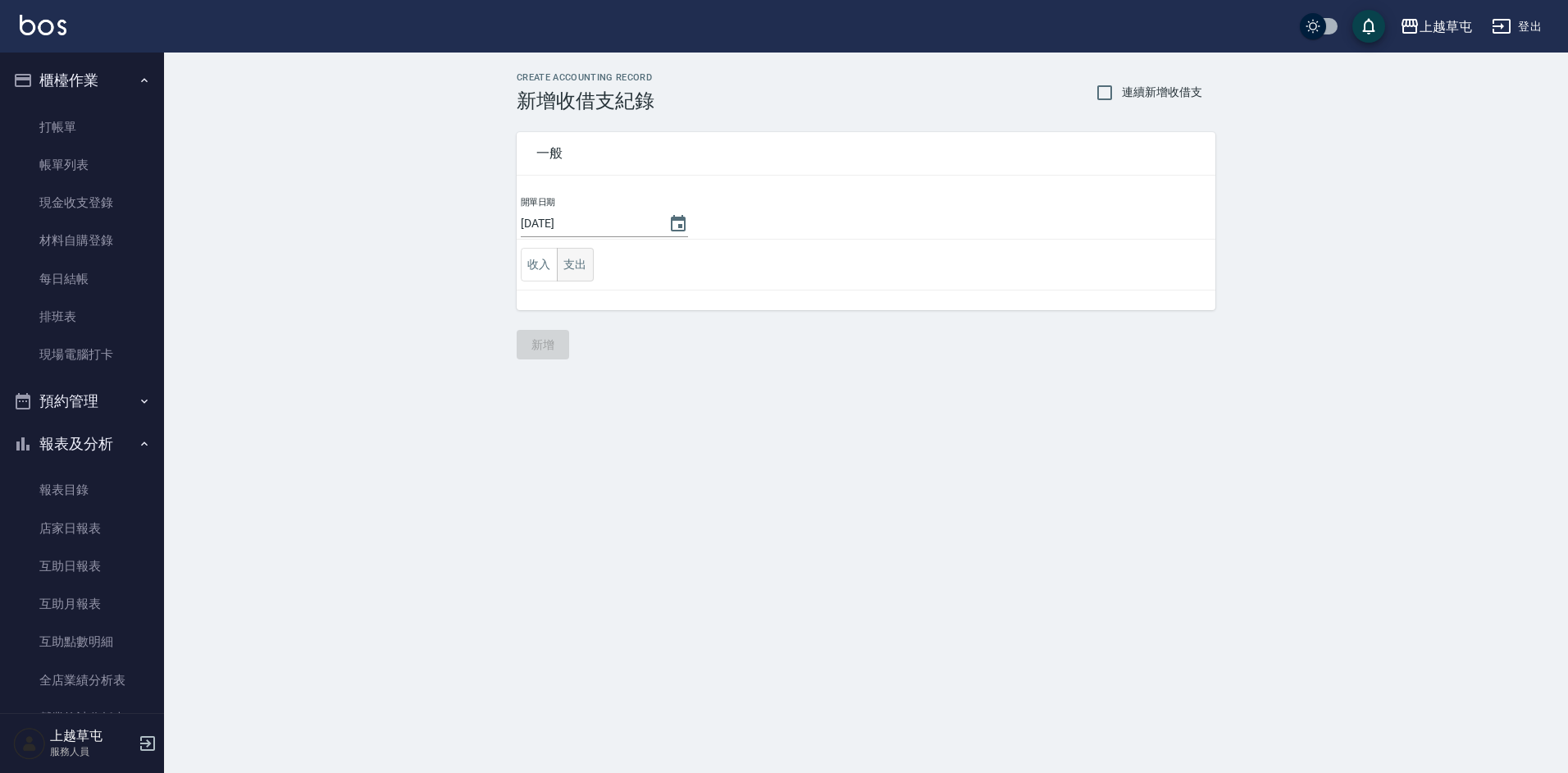
click at [576, 256] on button "支出" at bounding box center [575, 265] width 37 height 33
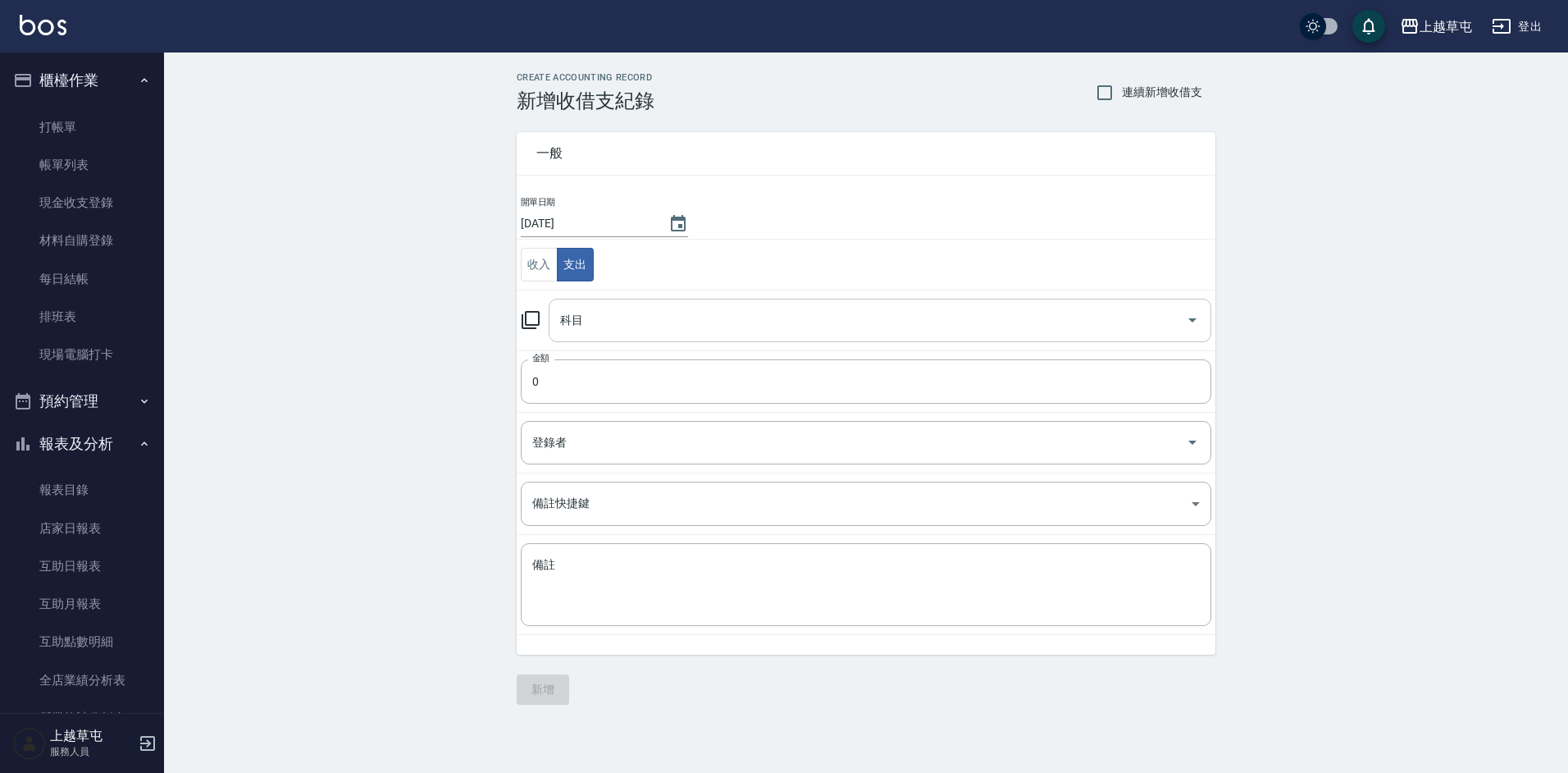
click at [609, 323] on input "科目" at bounding box center [868, 320] width 623 height 29
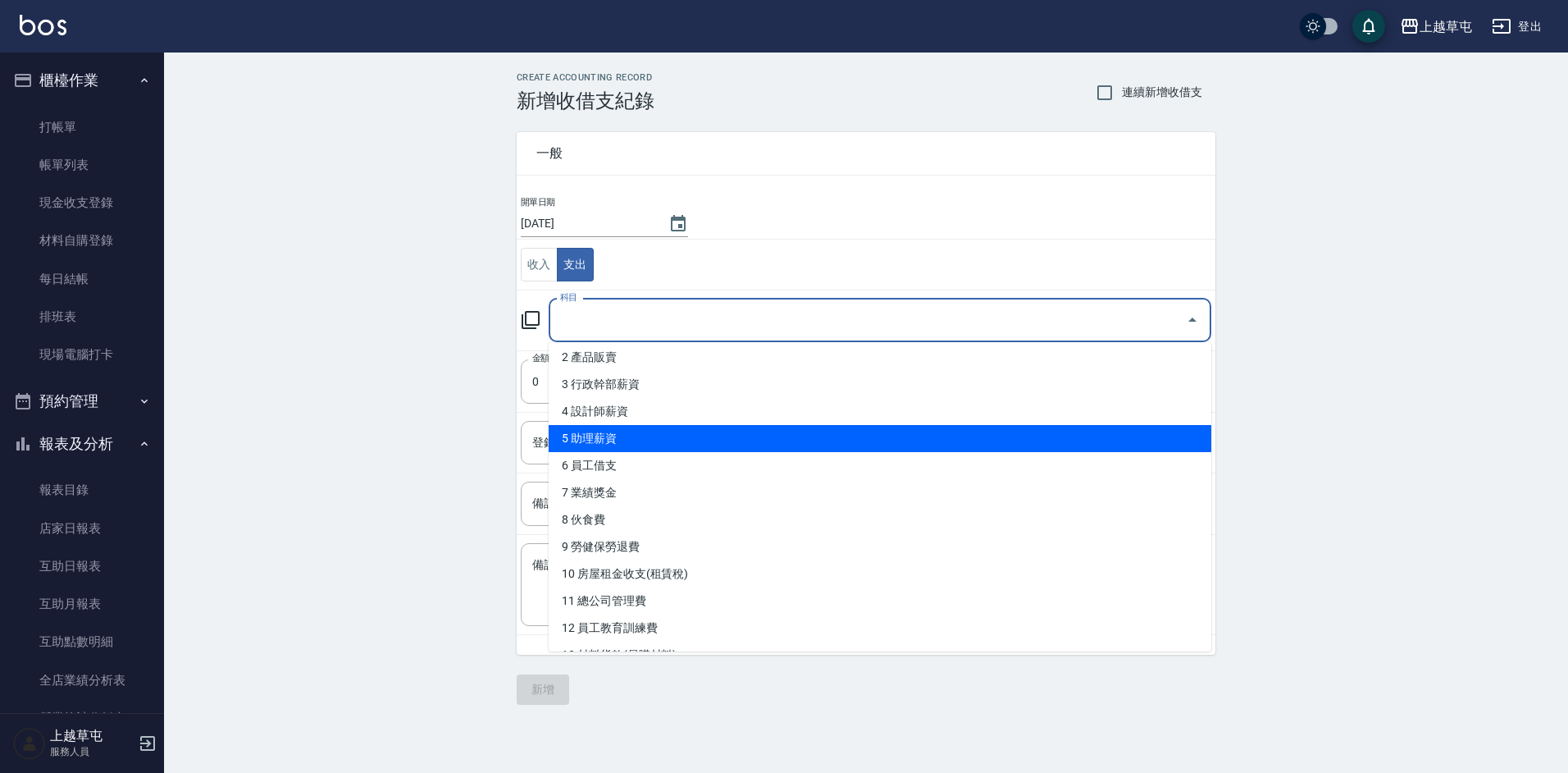
scroll to position [82, 0]
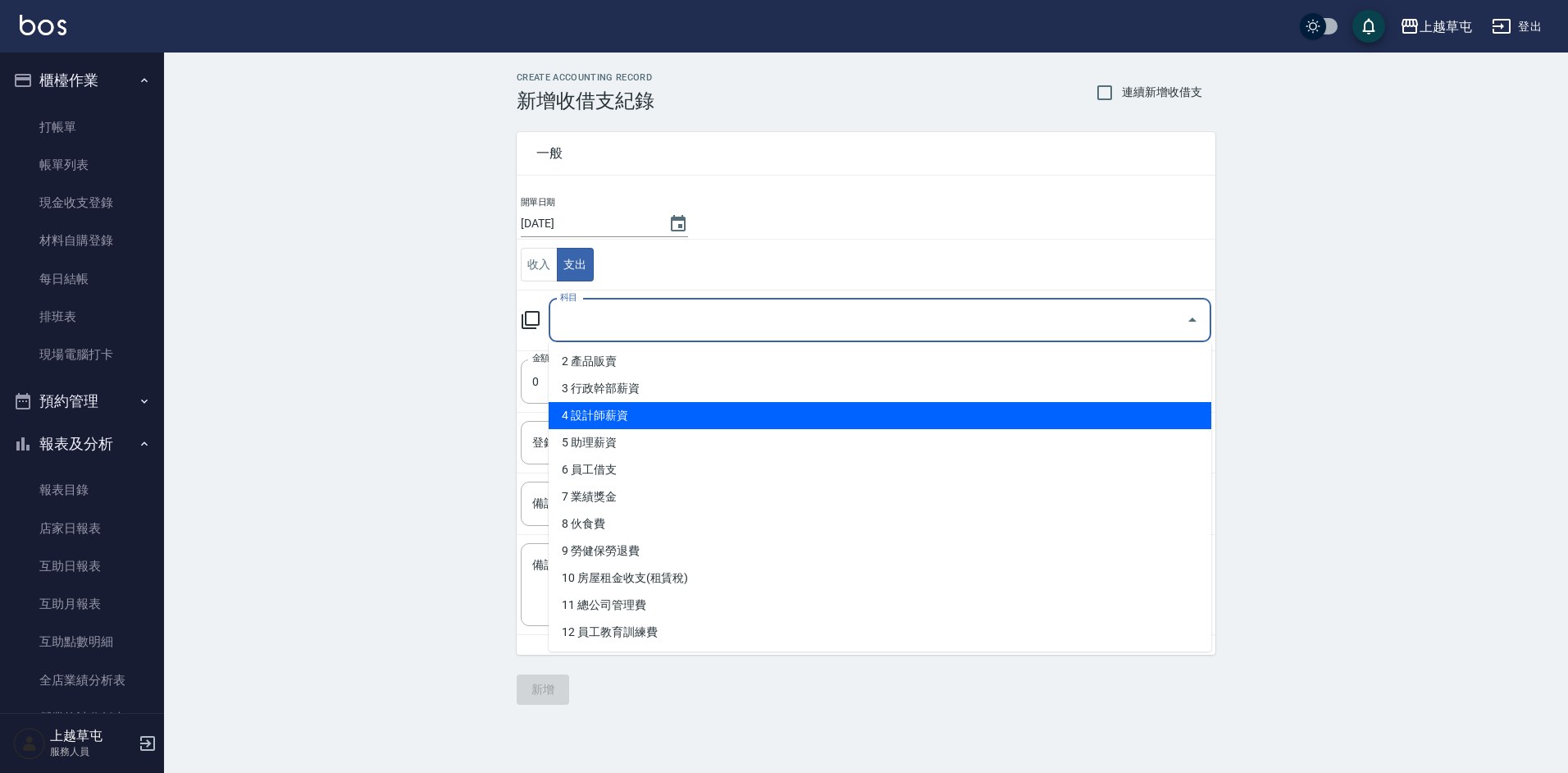
click at [625, 421] on li "4 設計師薪資" at bounding box center [880, 415] width 663 height 27
type input "4 設計師薪資"
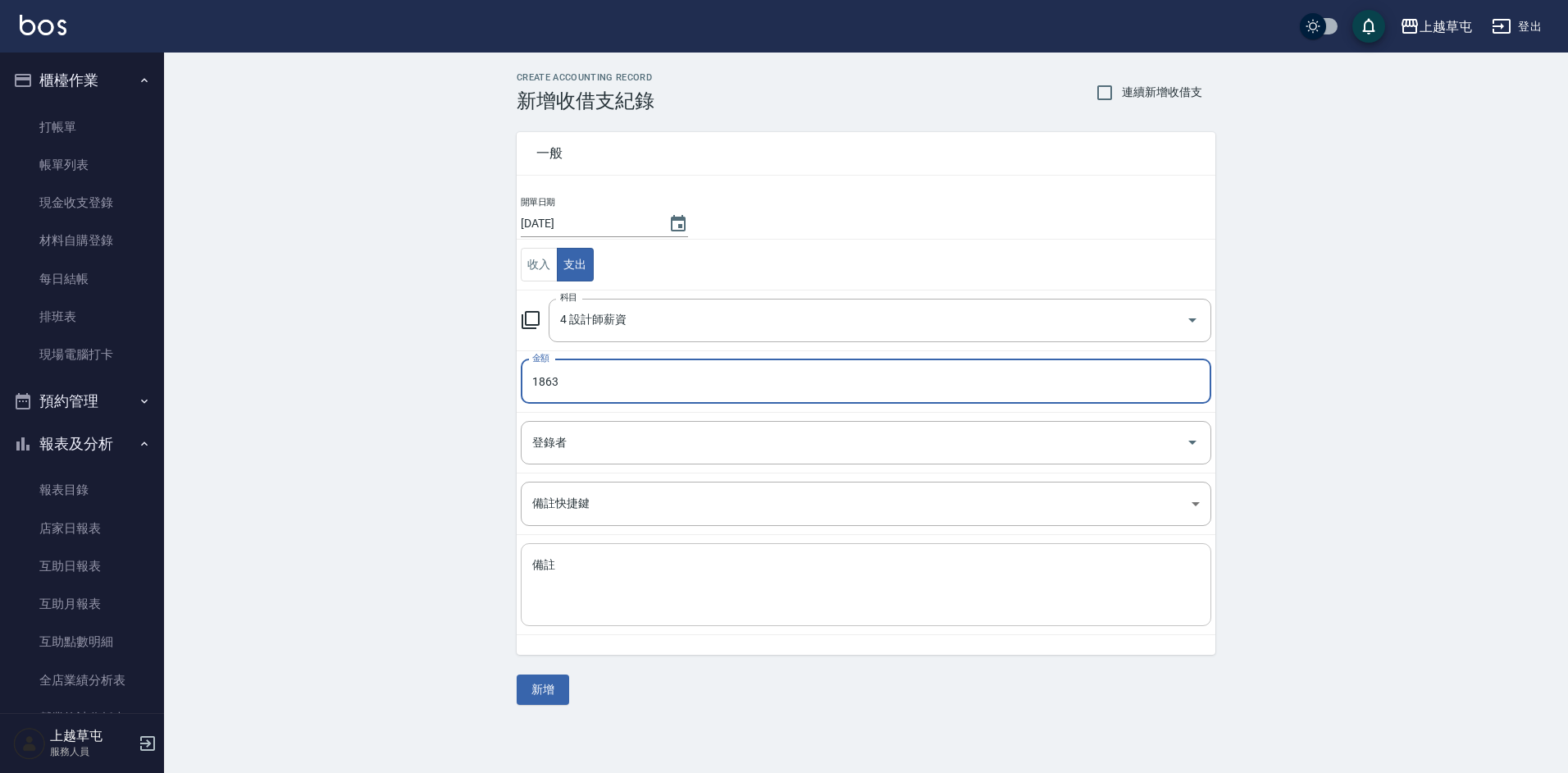
type input "1863"
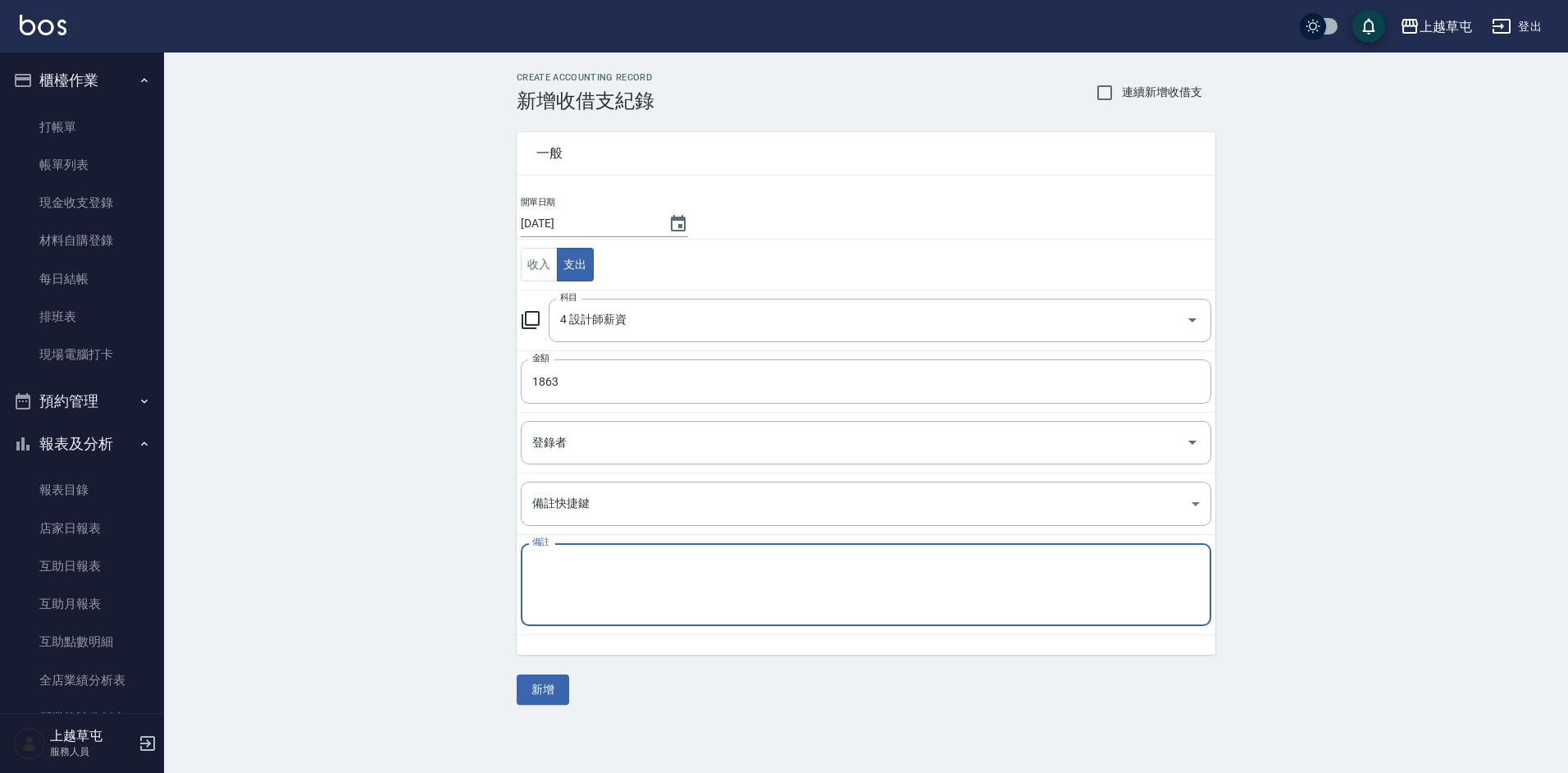
click at [625, 557] on textarea "備註" at bounding box center [866, 585] width 668 height 56
type textarea "不"
type textarea "補薪資"
click at [549, 699] on button "新增" at bounding box center [543, 689] width 53 height 31
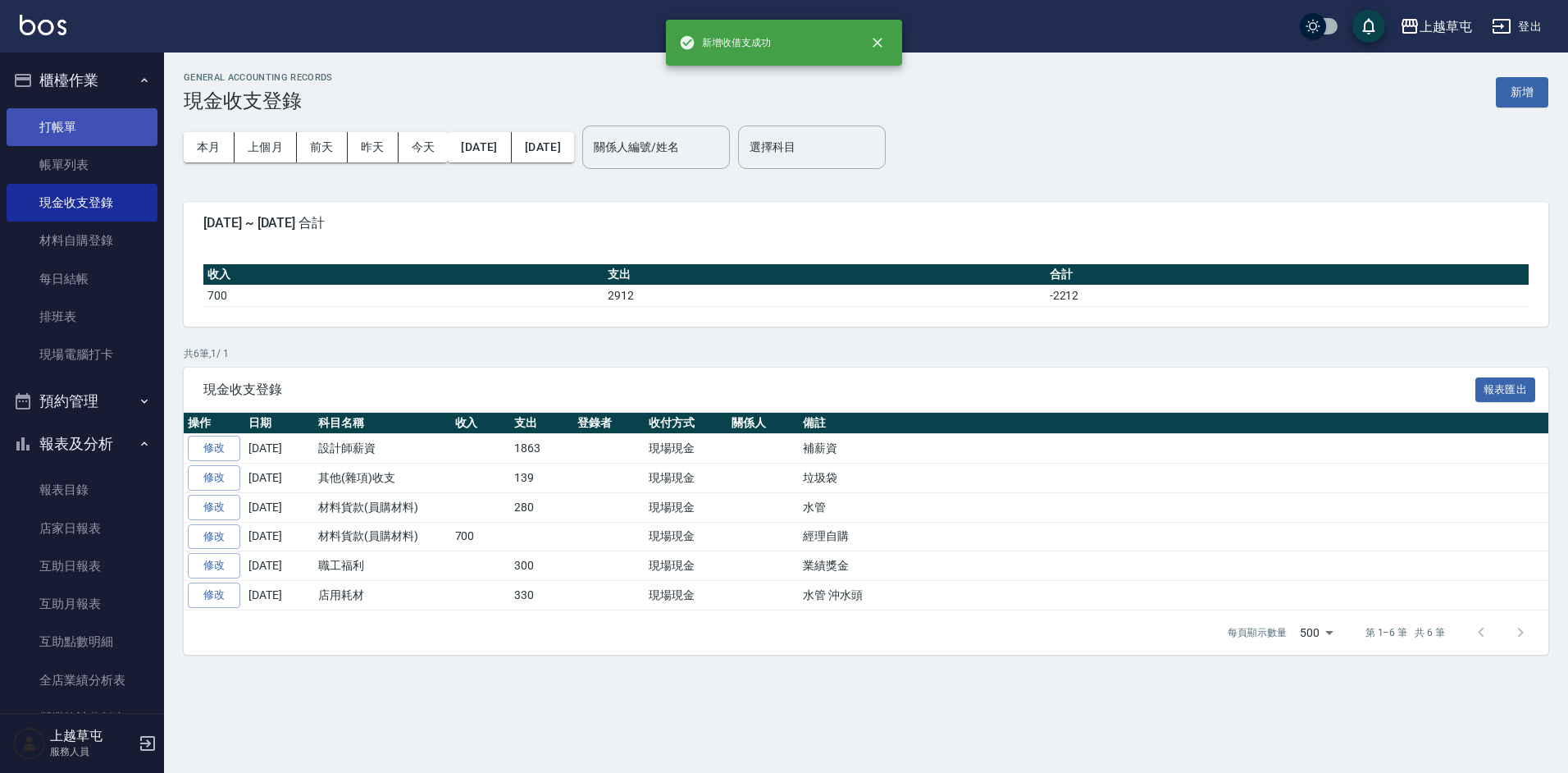
click at [49, 127] on link "打帳單" at bounding box center [82, 127] width 151 height 38
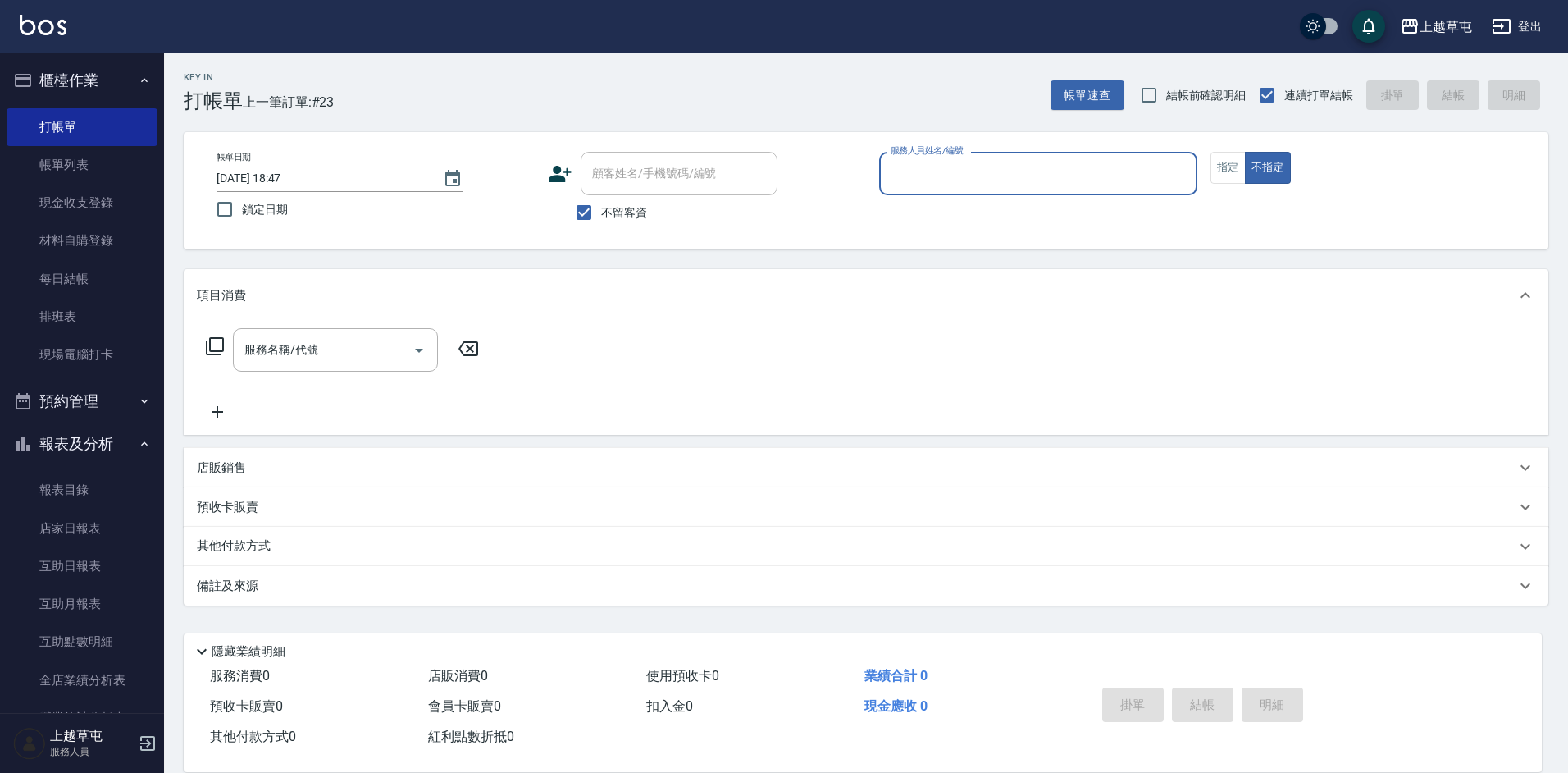
click at [970, 188] on input "服務人員姓名/編號" at bounding box center [1039, 174] width 303 height 29
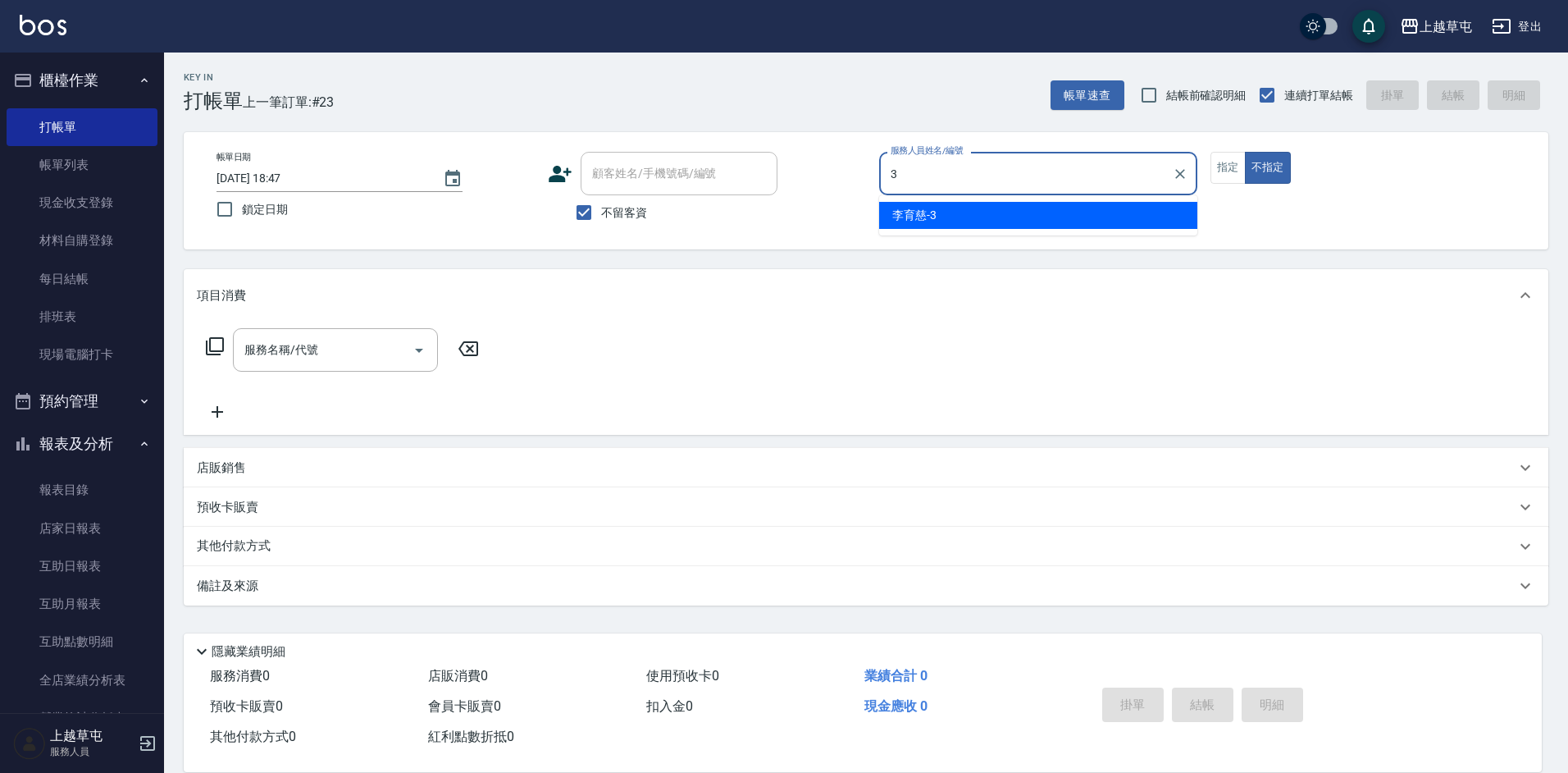
type input "[PERSON_NAME]-3"
type button "false"
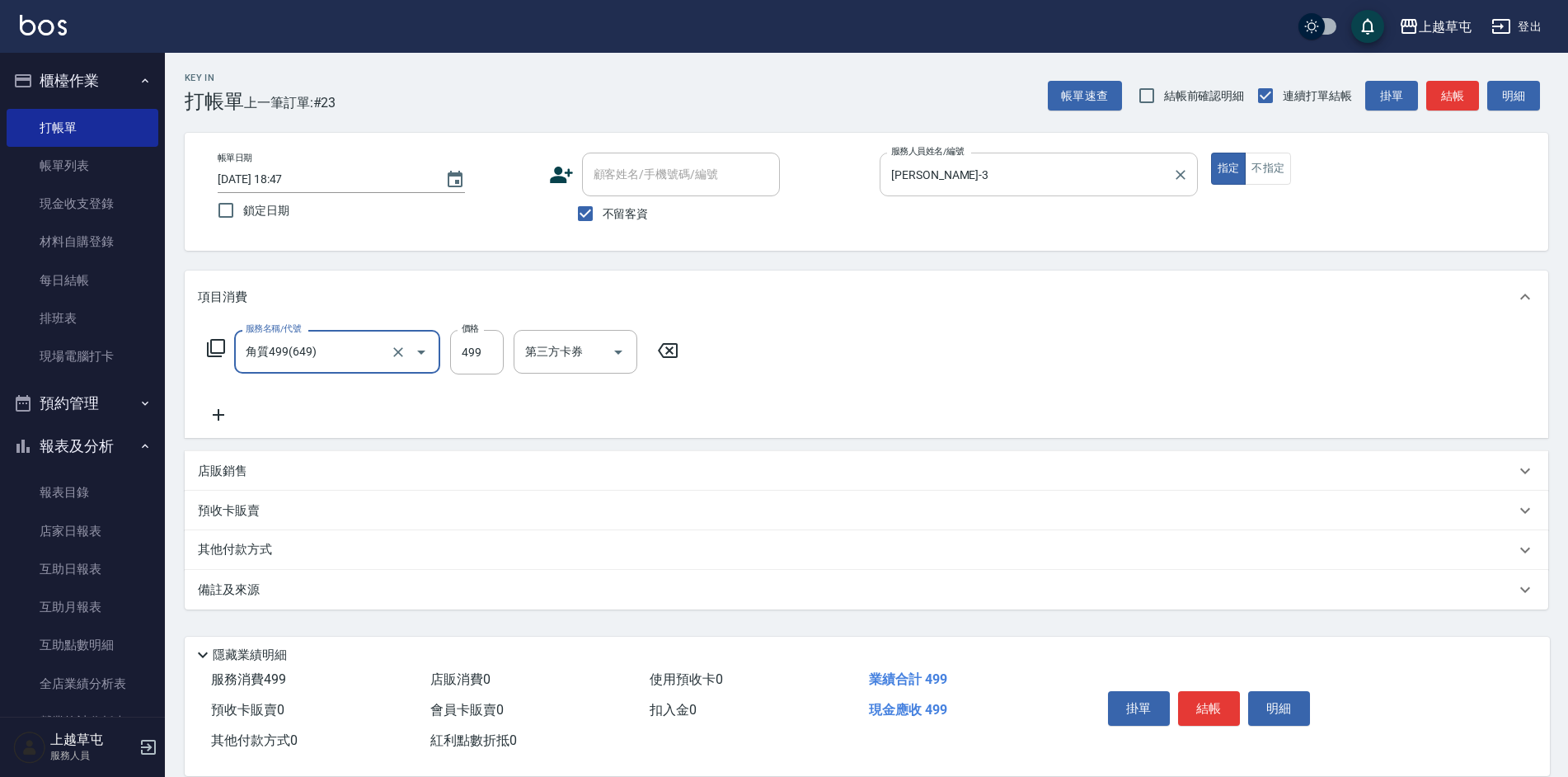
type input "角質499(649)"
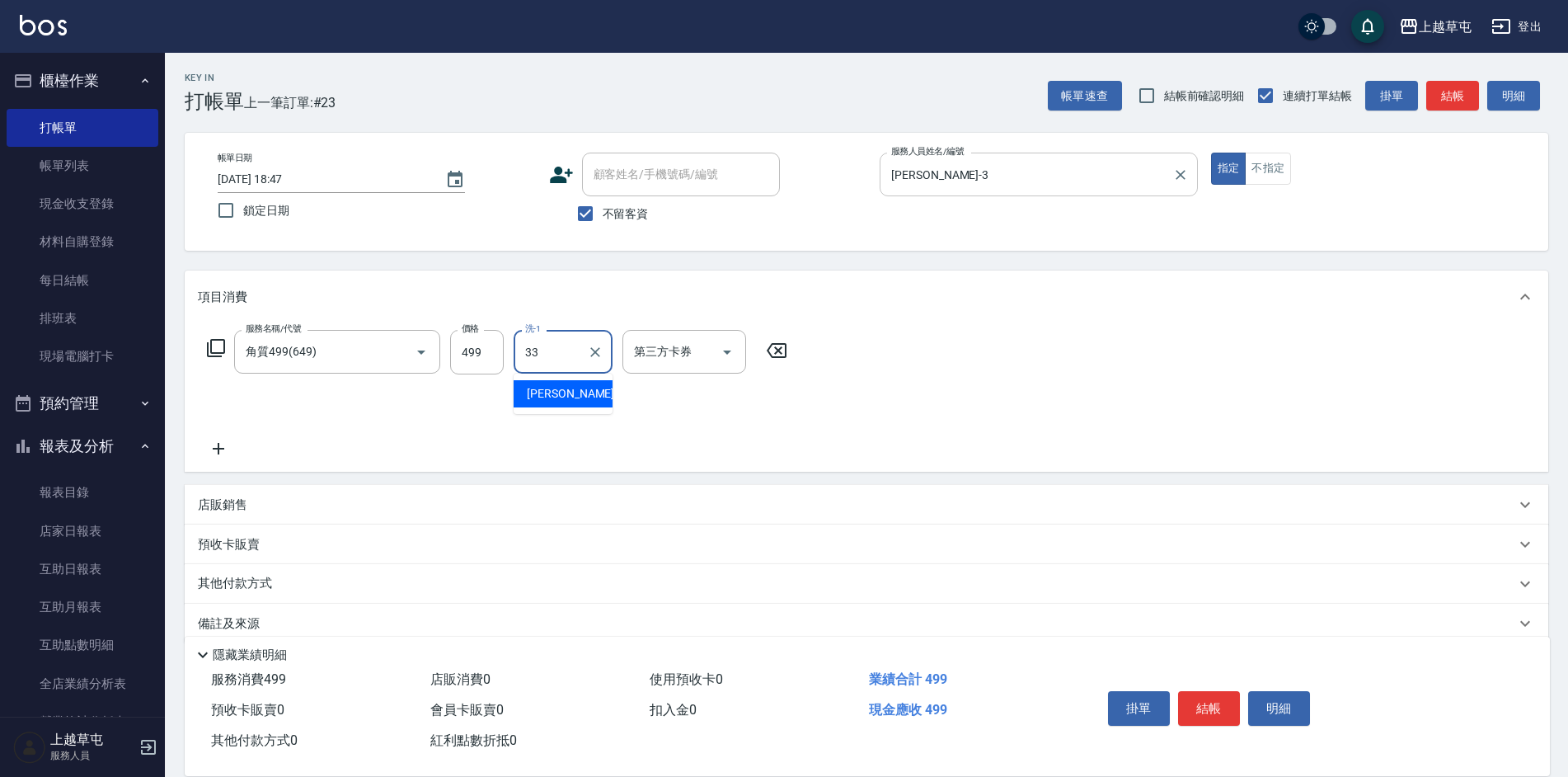
type input "[PERSON_NAME]-33"
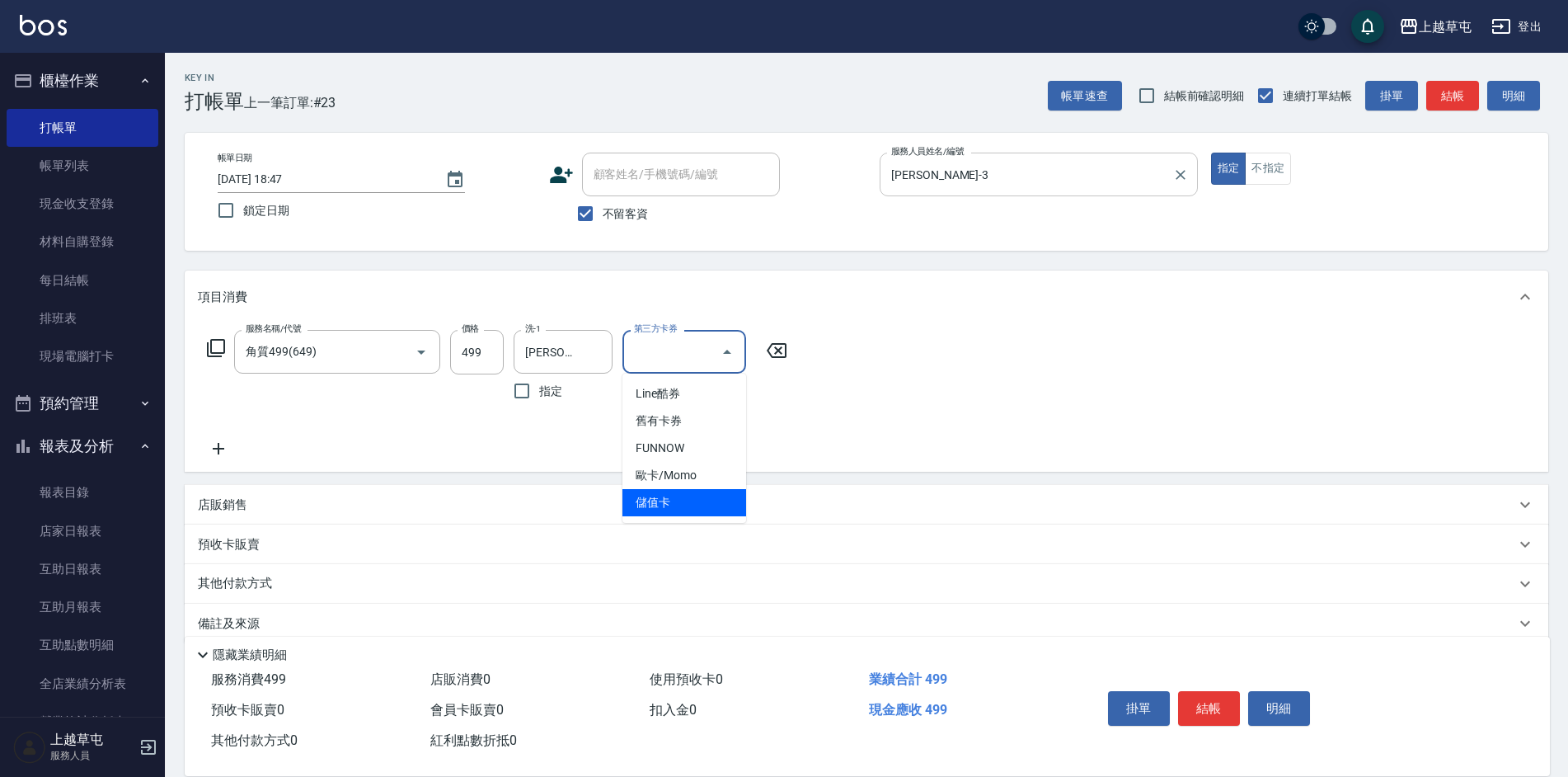
type input "儲值卡"
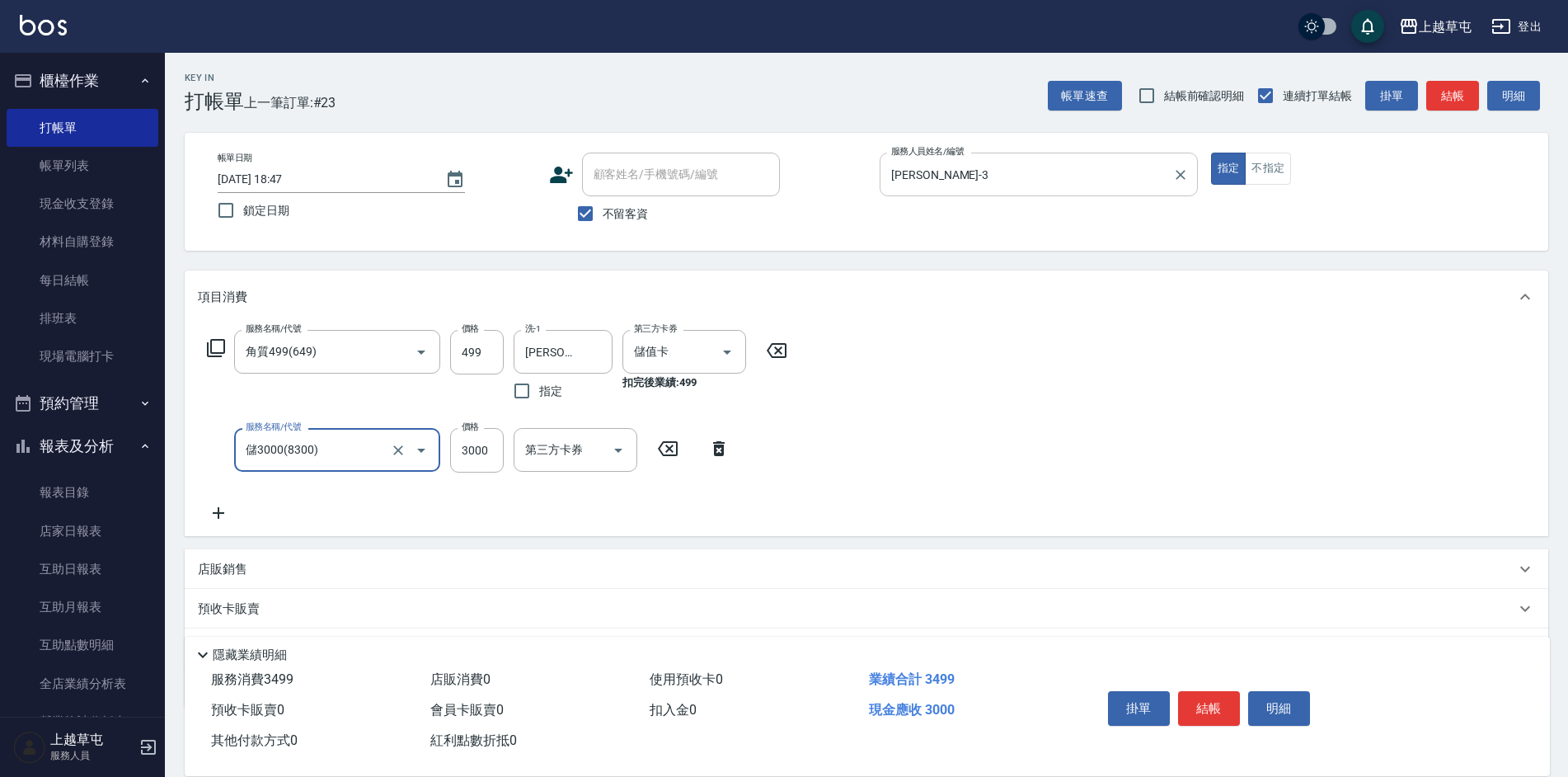
type input "儲3000(8300)"
type input "1000"
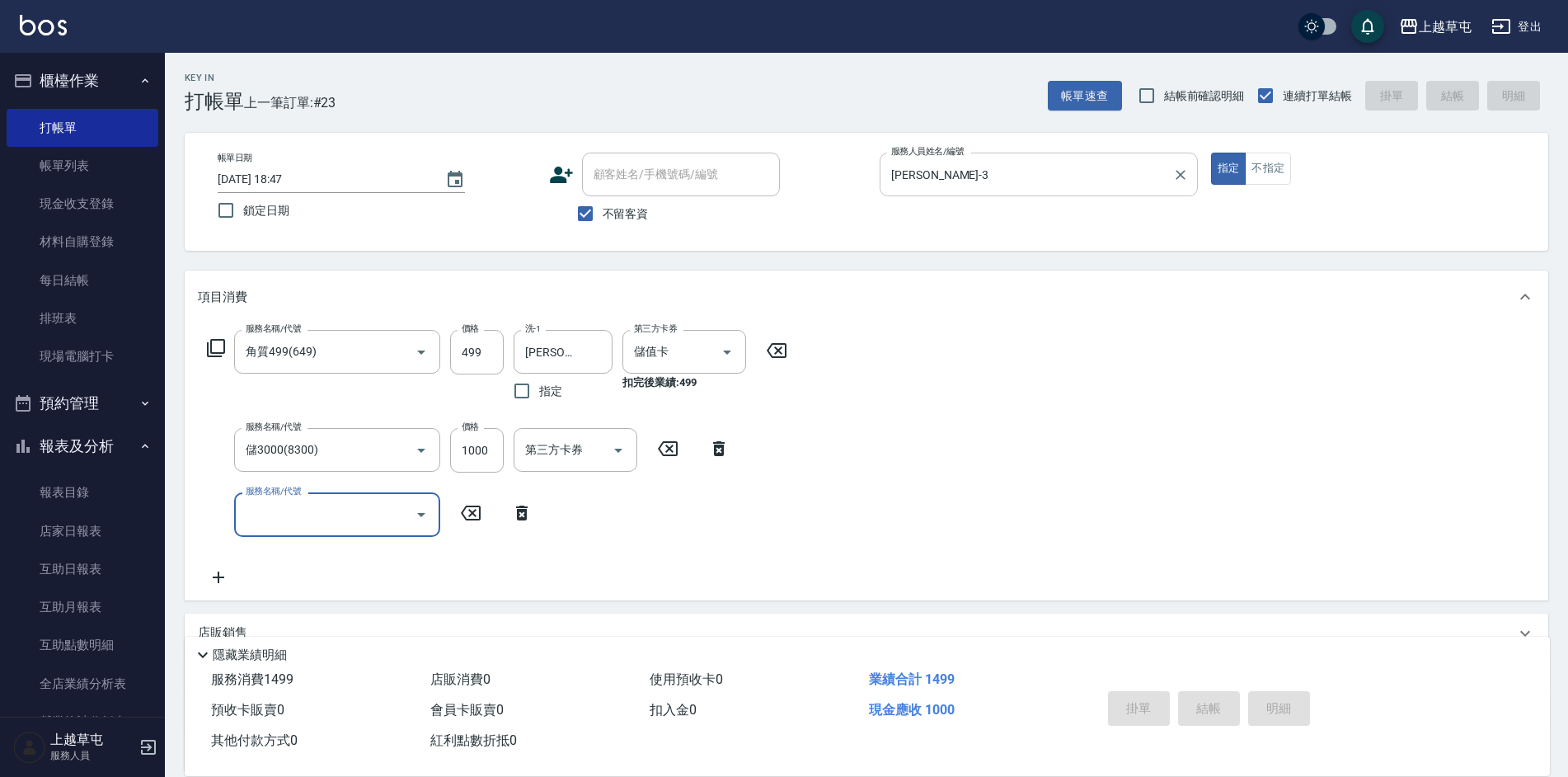
type input "[DATE] 18:55"
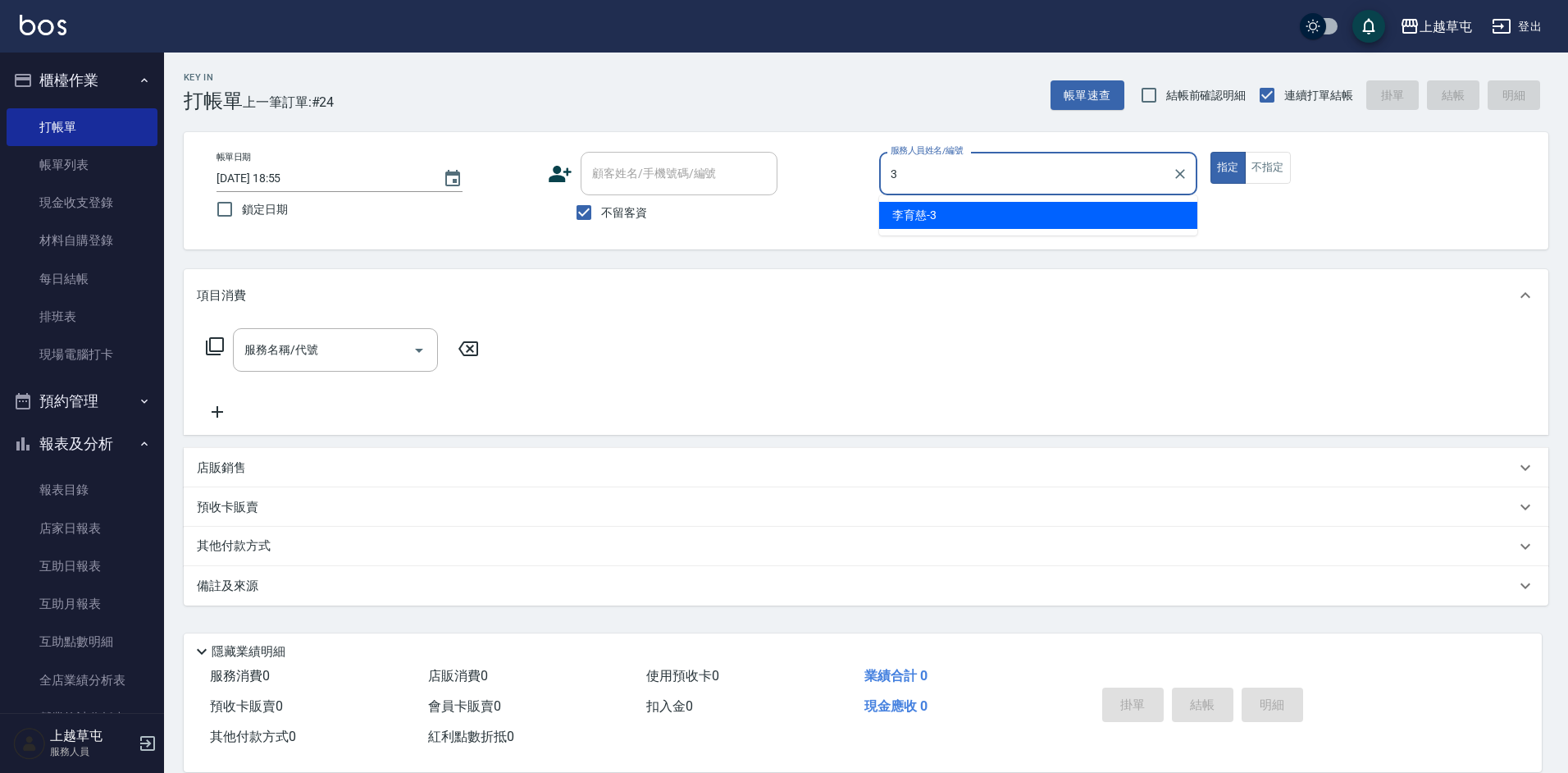
type input "[PERSON_NAME]-3"
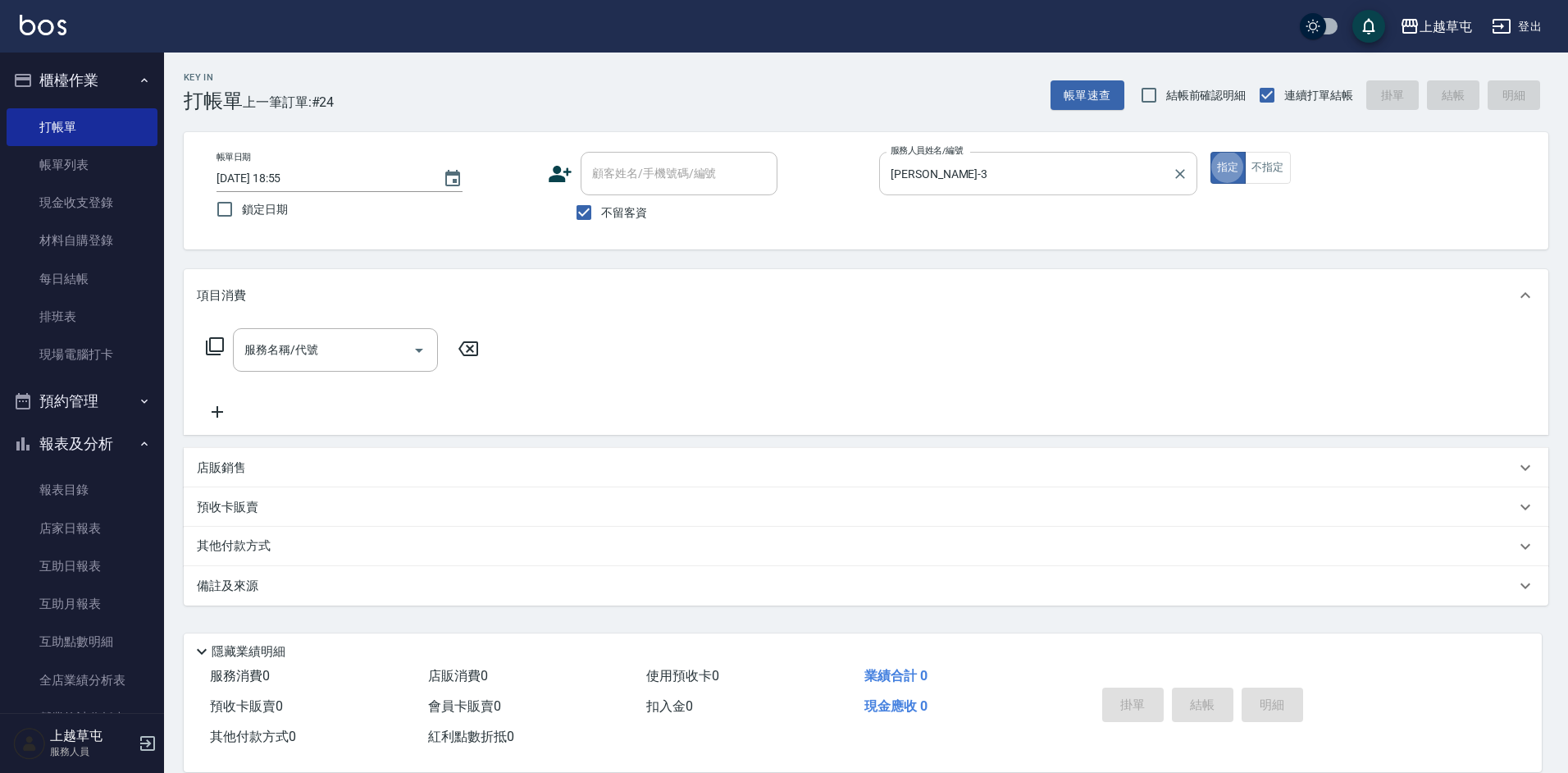
type button "true"
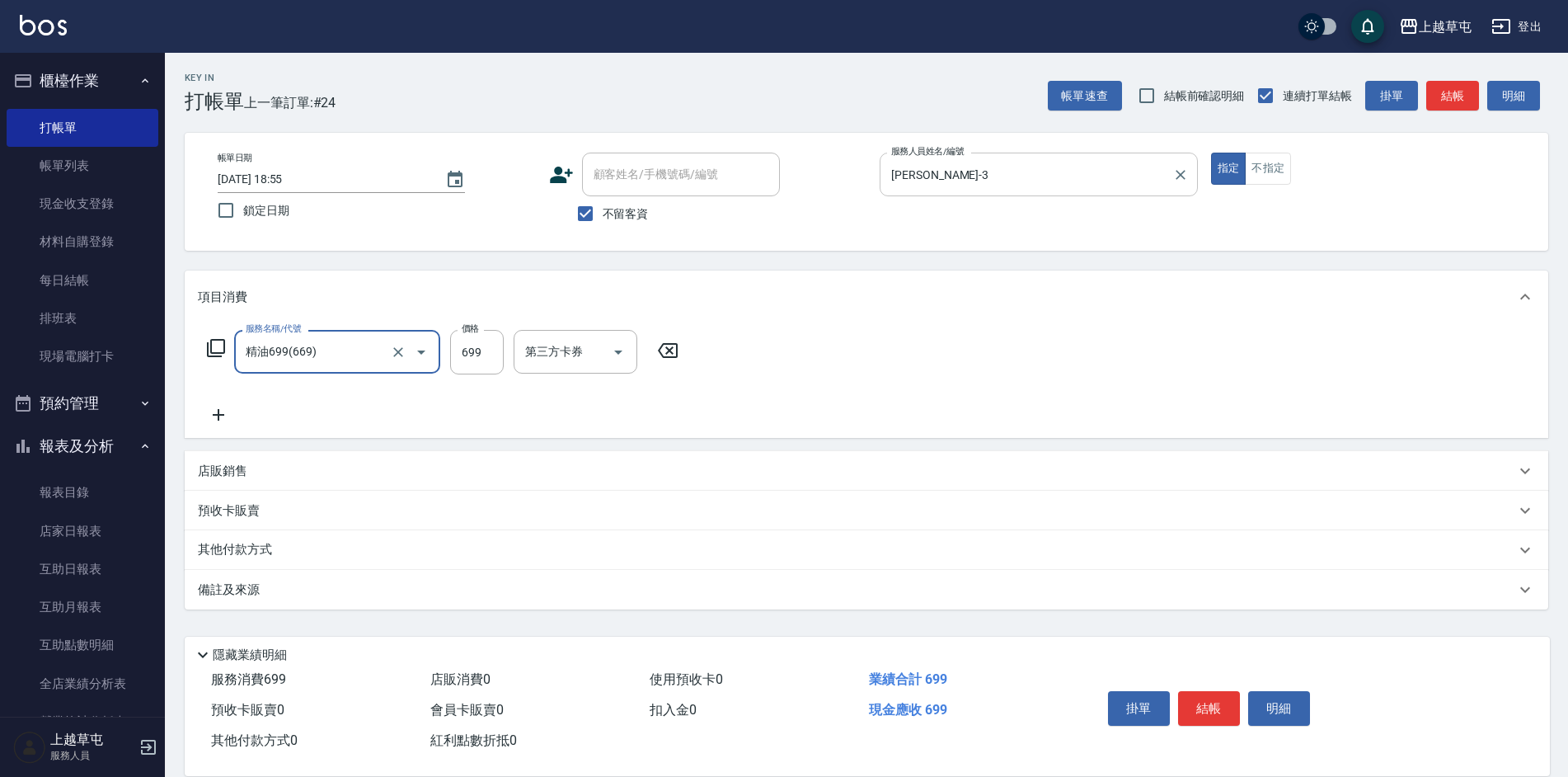
type input "精油699(669)"
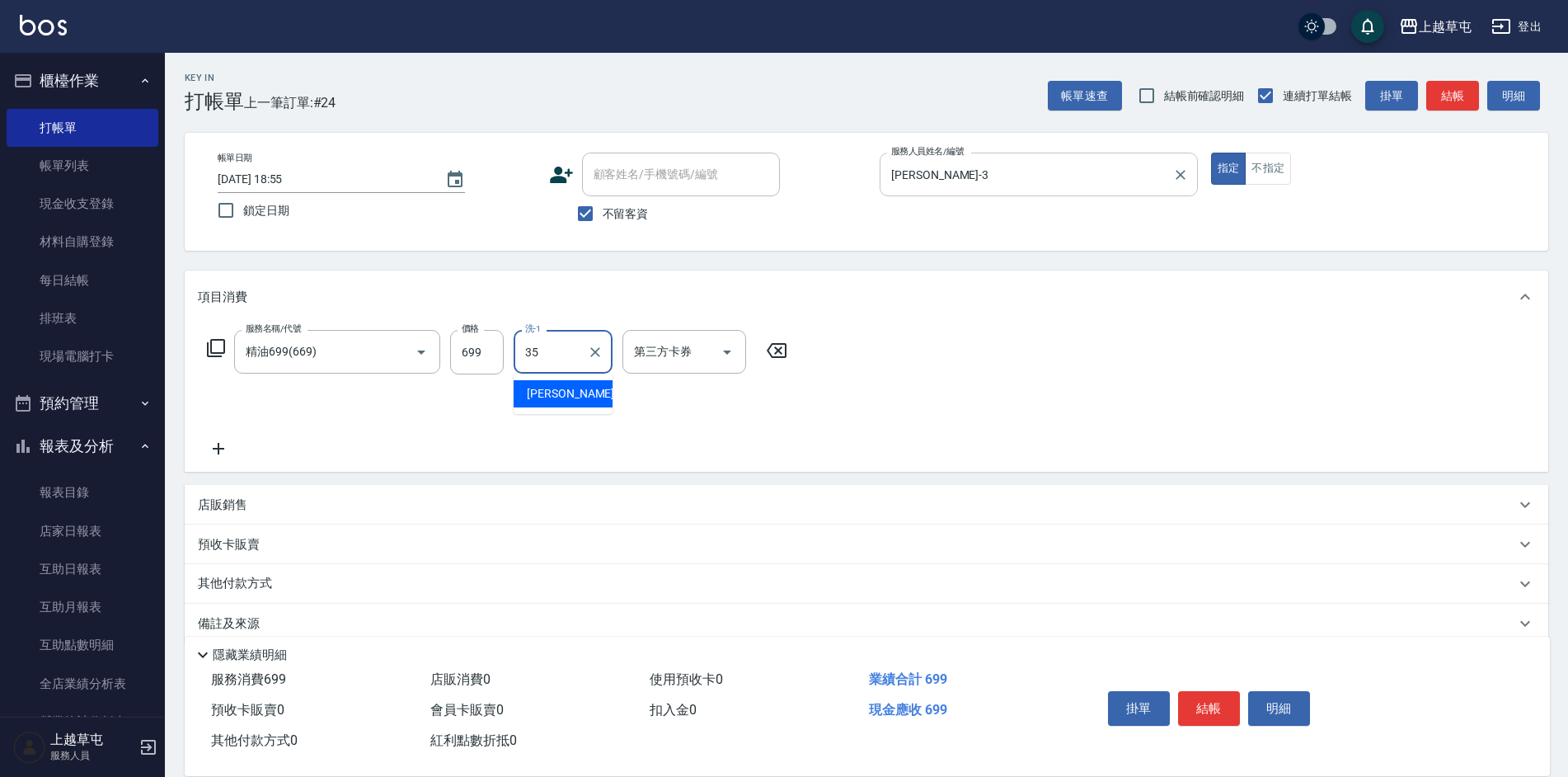
type input "[PERSON_NAME]-35"
type input "儲值卡"
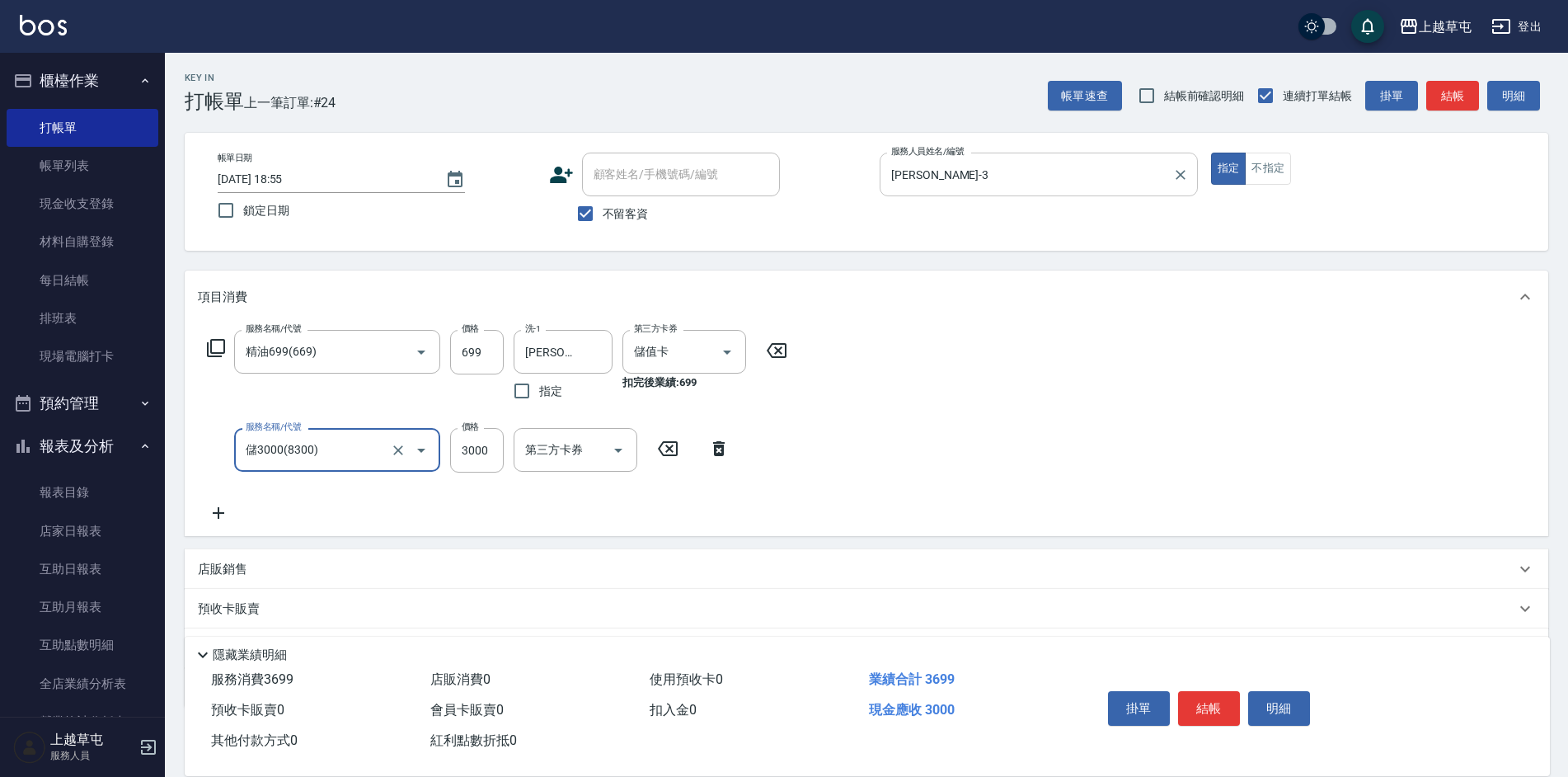
type input "儲3000(8300)"
type input "1000"
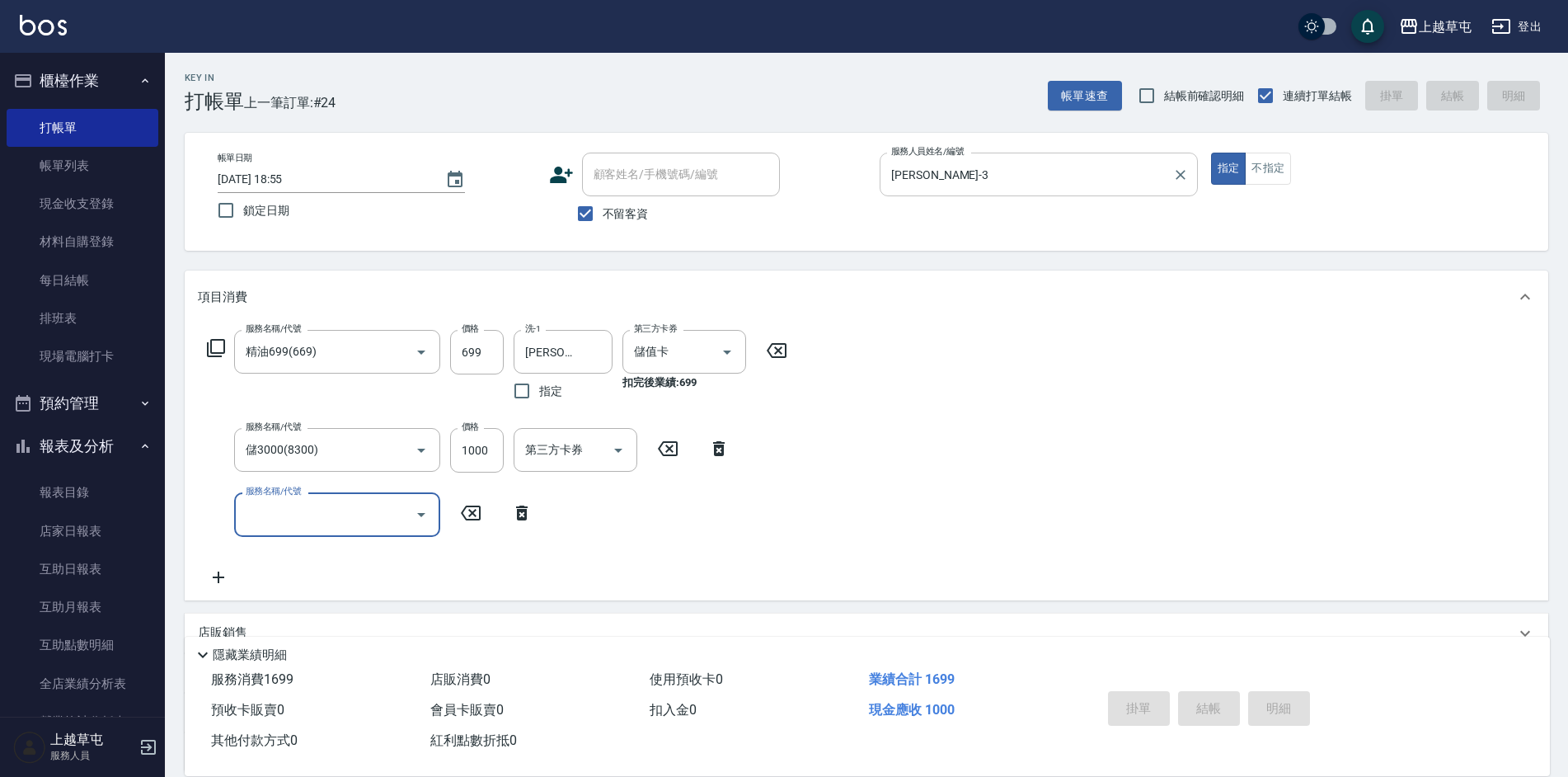
type input "[DATE] 18:56"
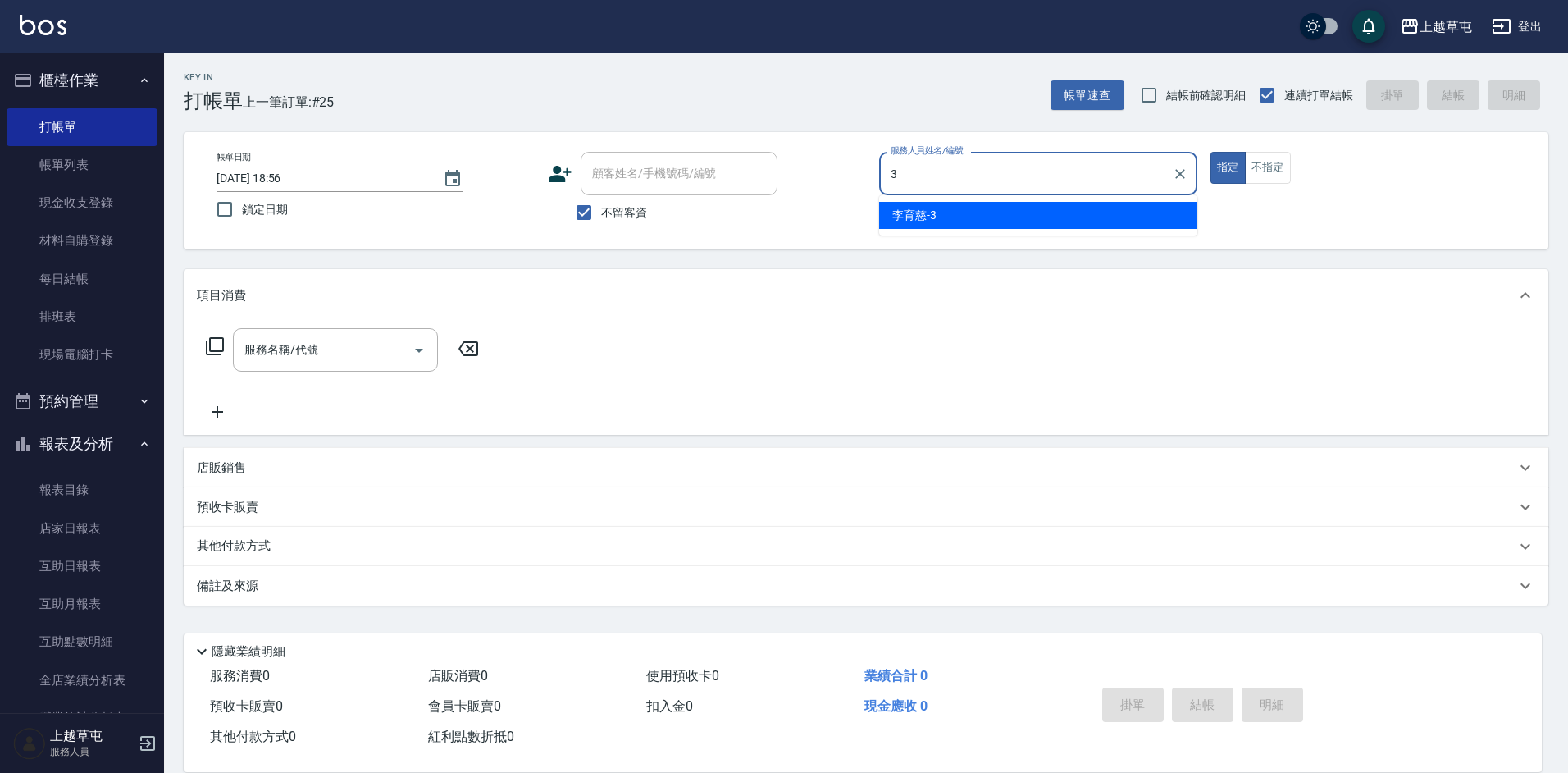
type input "[PERSON_NAME]-3"
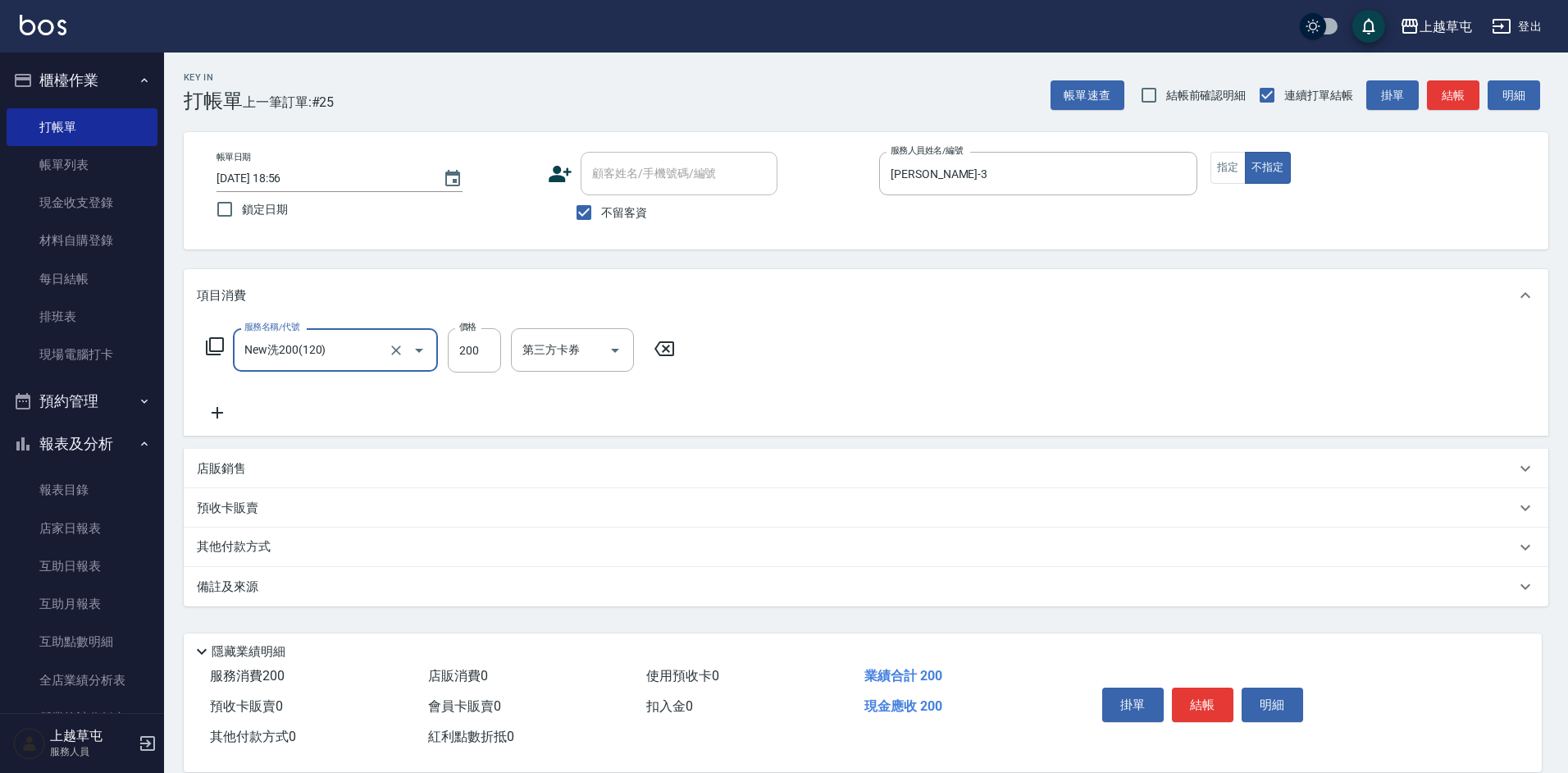
type input "New洗200(120)"
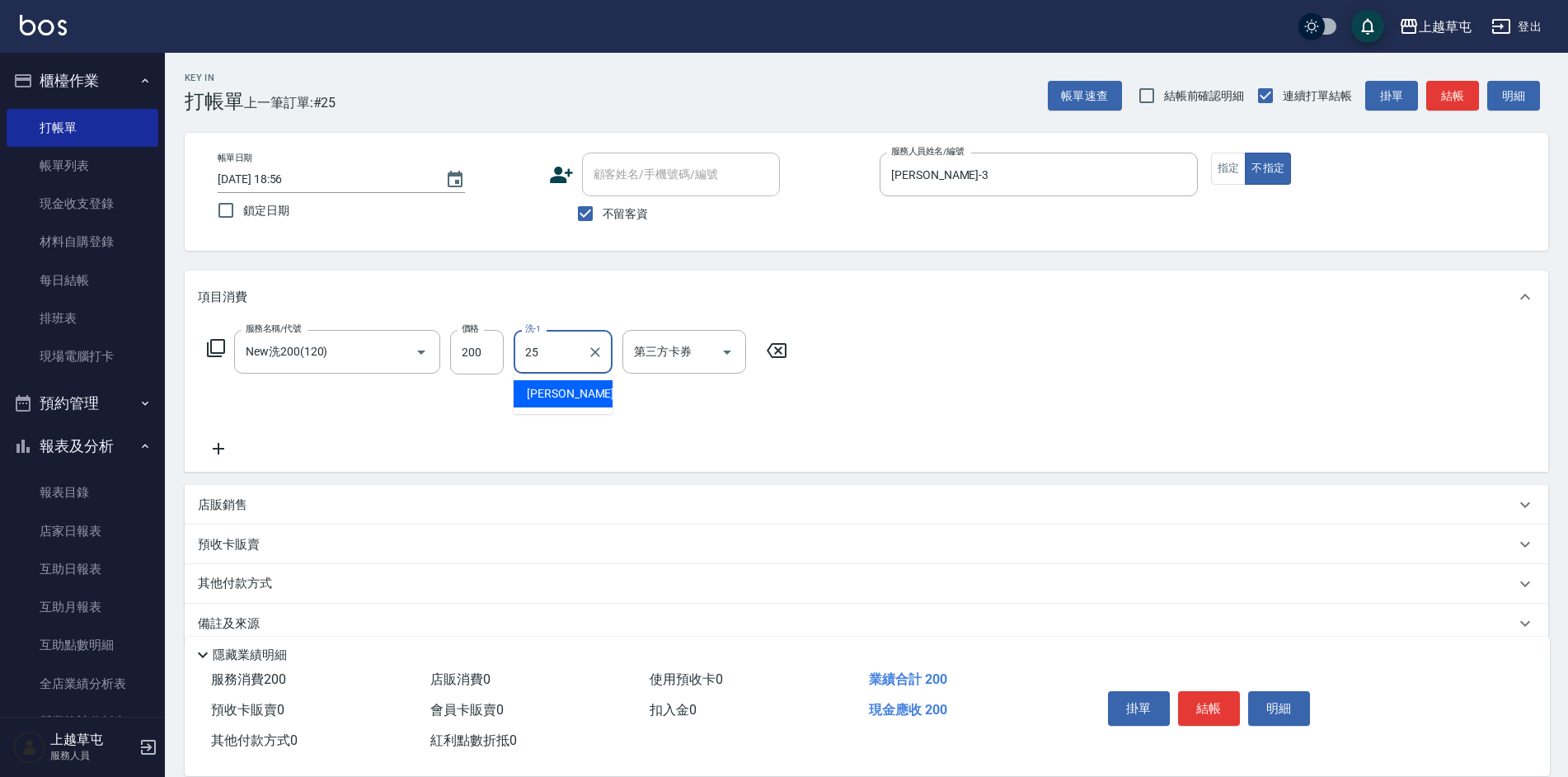
type input "[PERSON_NAME]25"
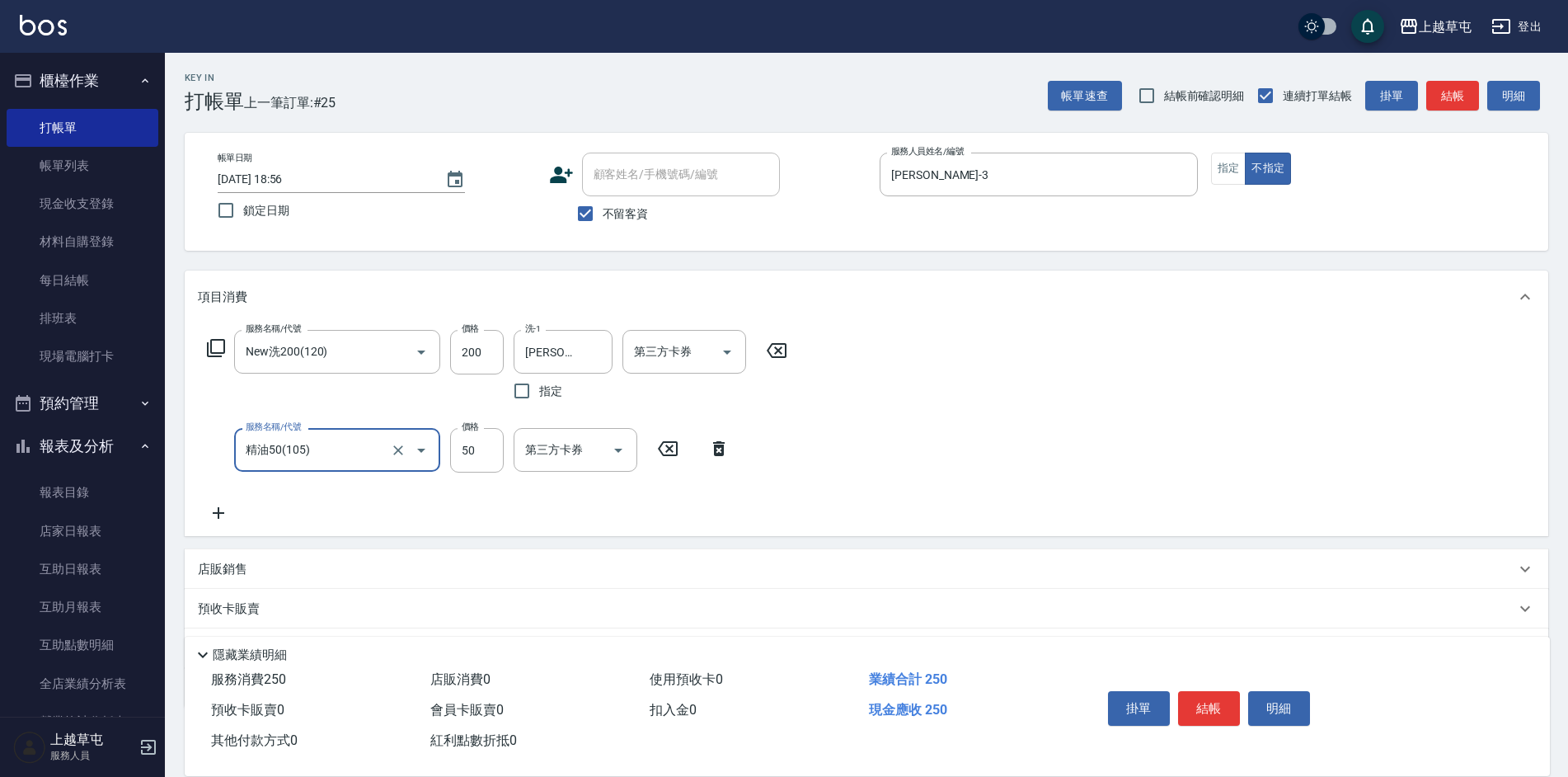
type input "精油50(105)"
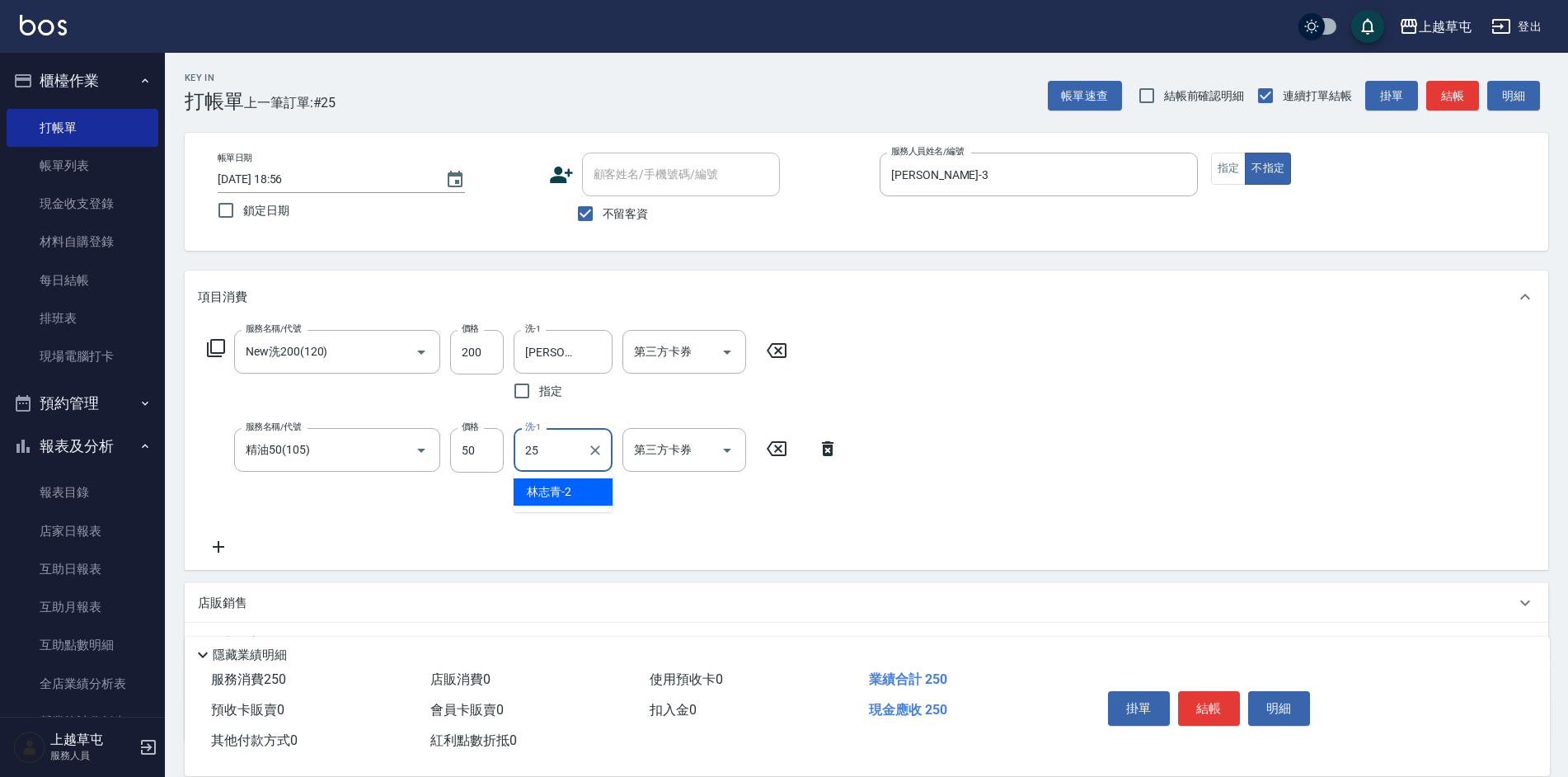
type input "[PERSON_NAME]25"
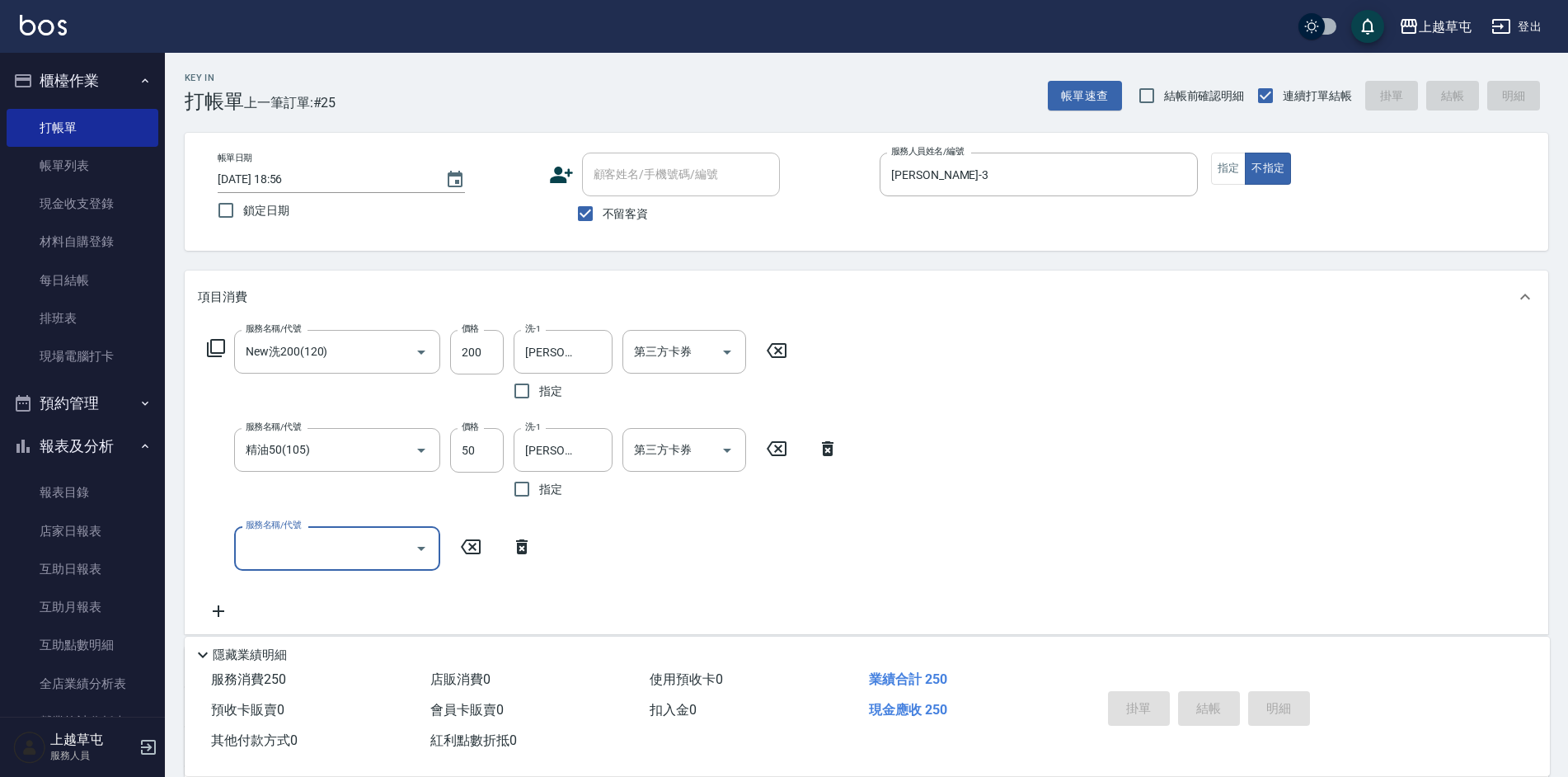
type input "[DATE] 18:57"
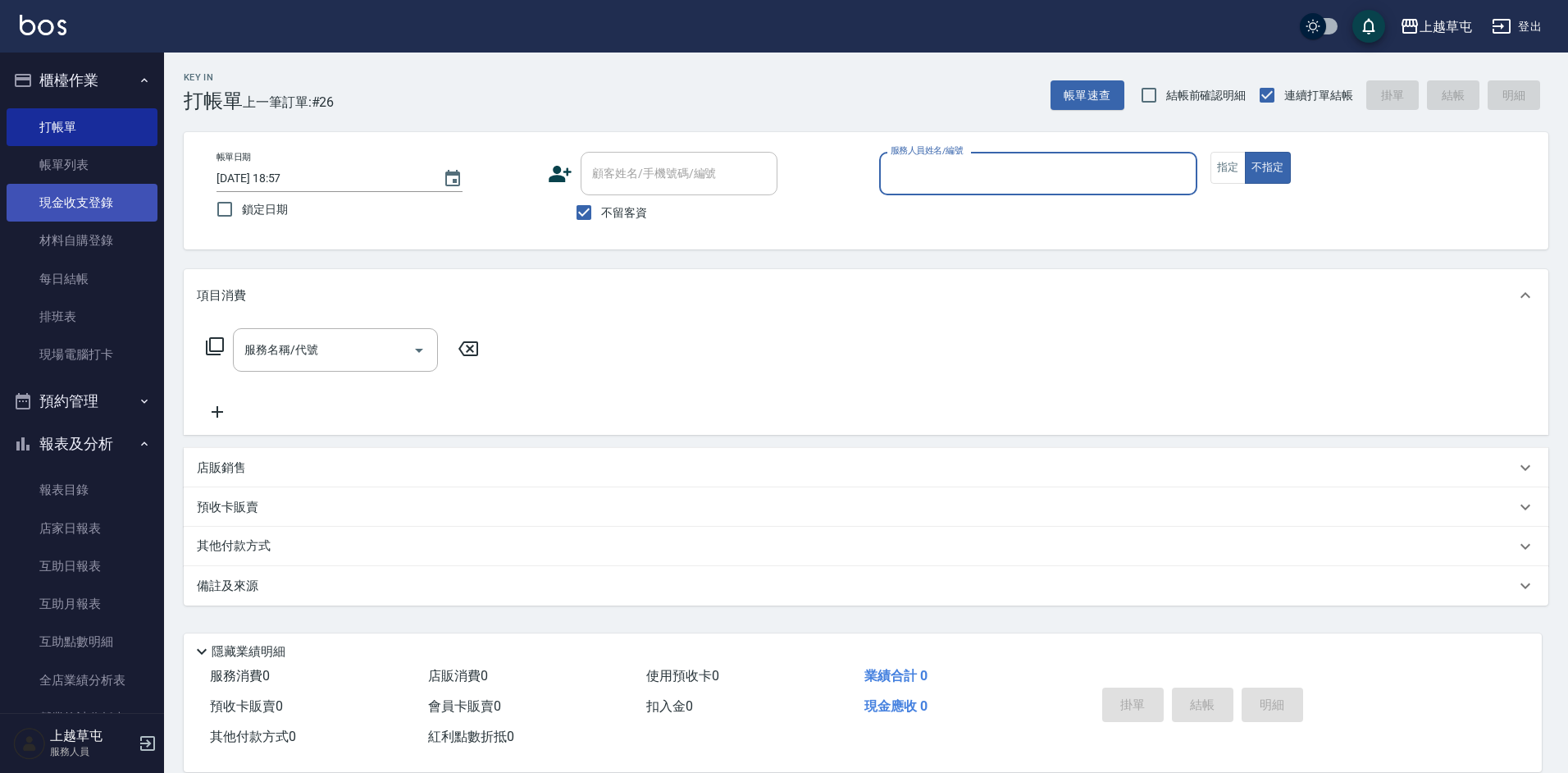
click at [67, 208] on link "現金收支登錄" at bounding box center [82, 202] width 151 height 38
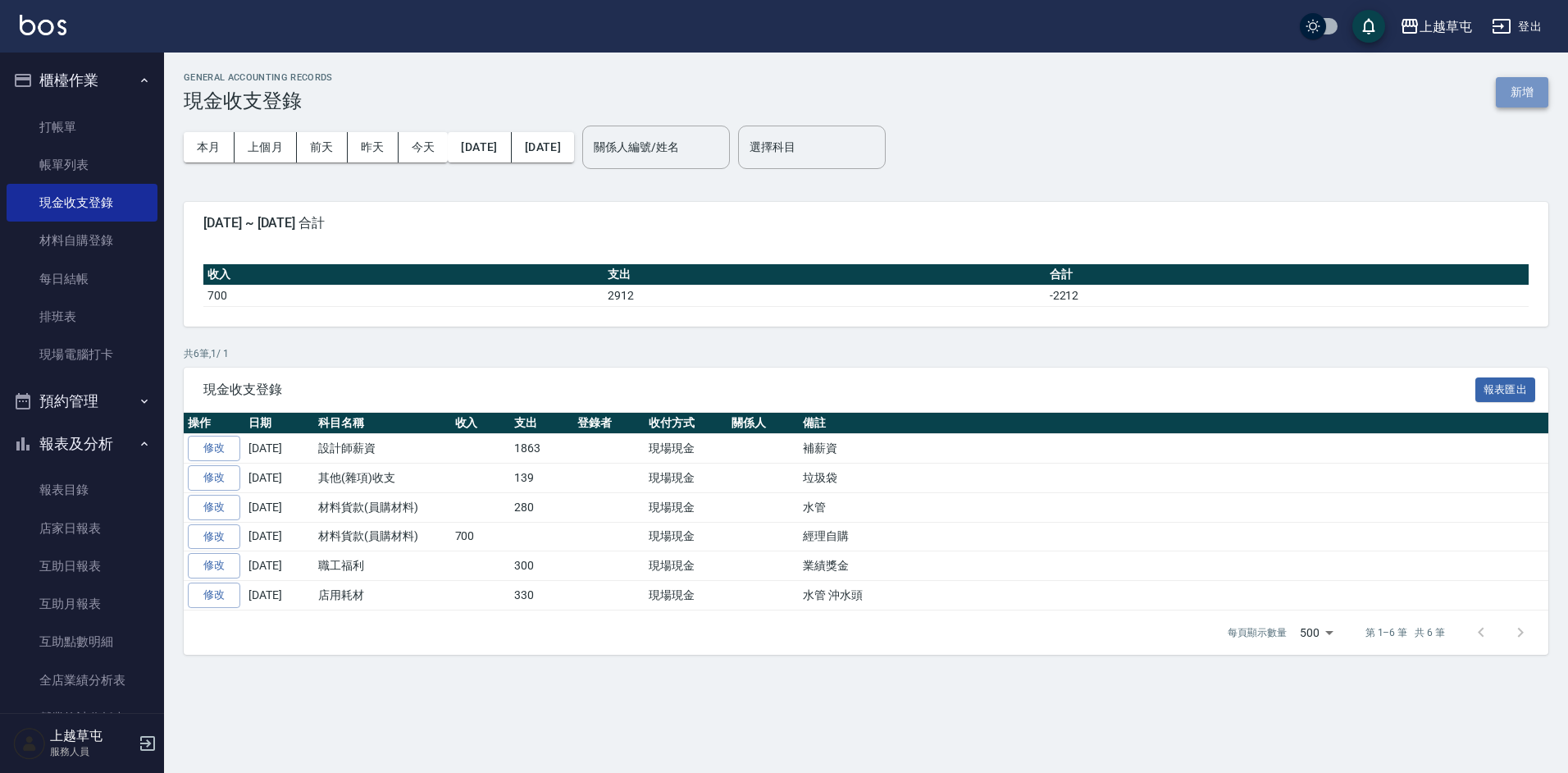
click at [1515, 83] on button "新增" at bounding box center [1522, 92] width 53 height 31
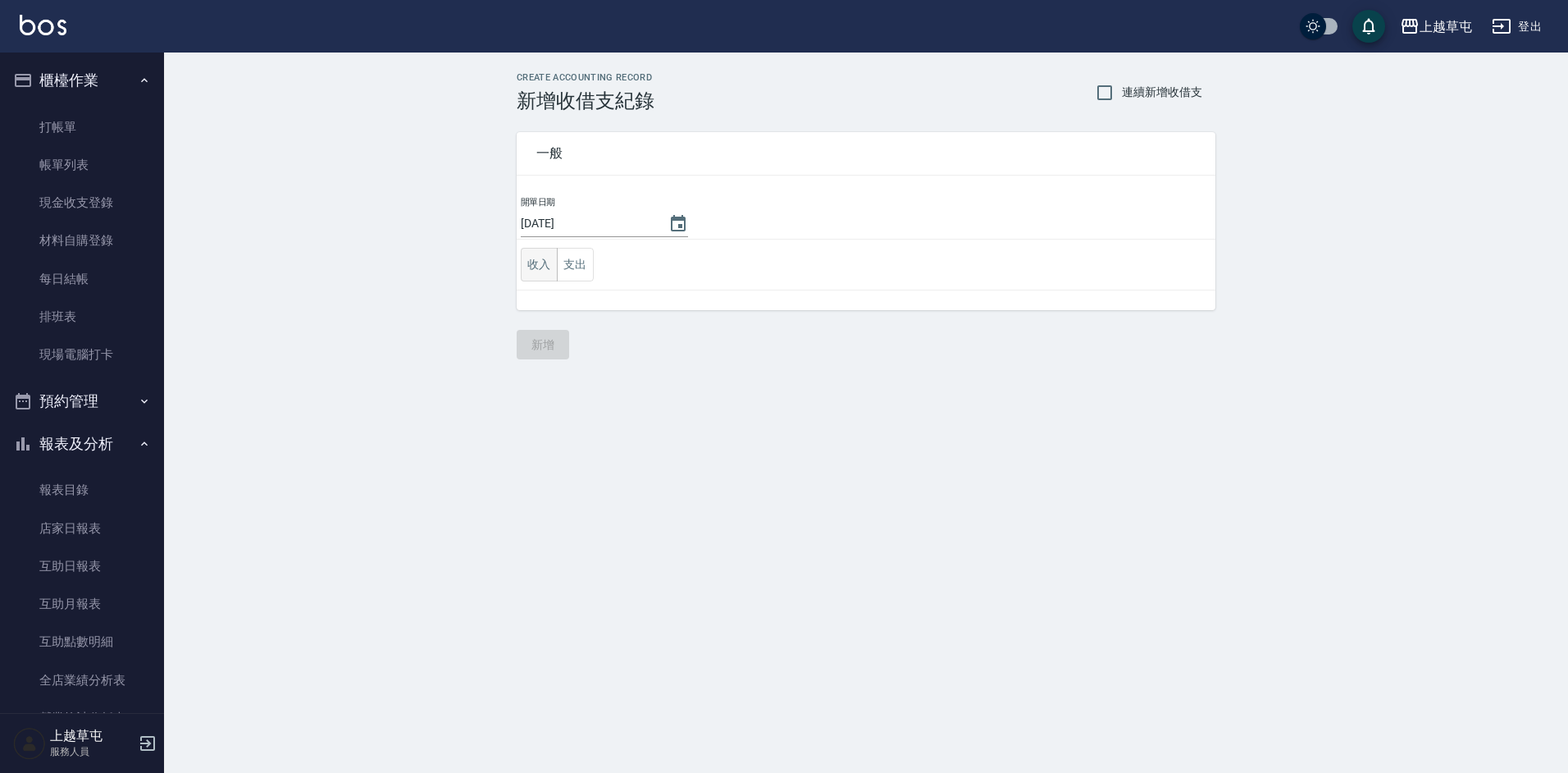
click at [538, 266] on button "收入" at bounding box center [539, 265] width 37 height 33
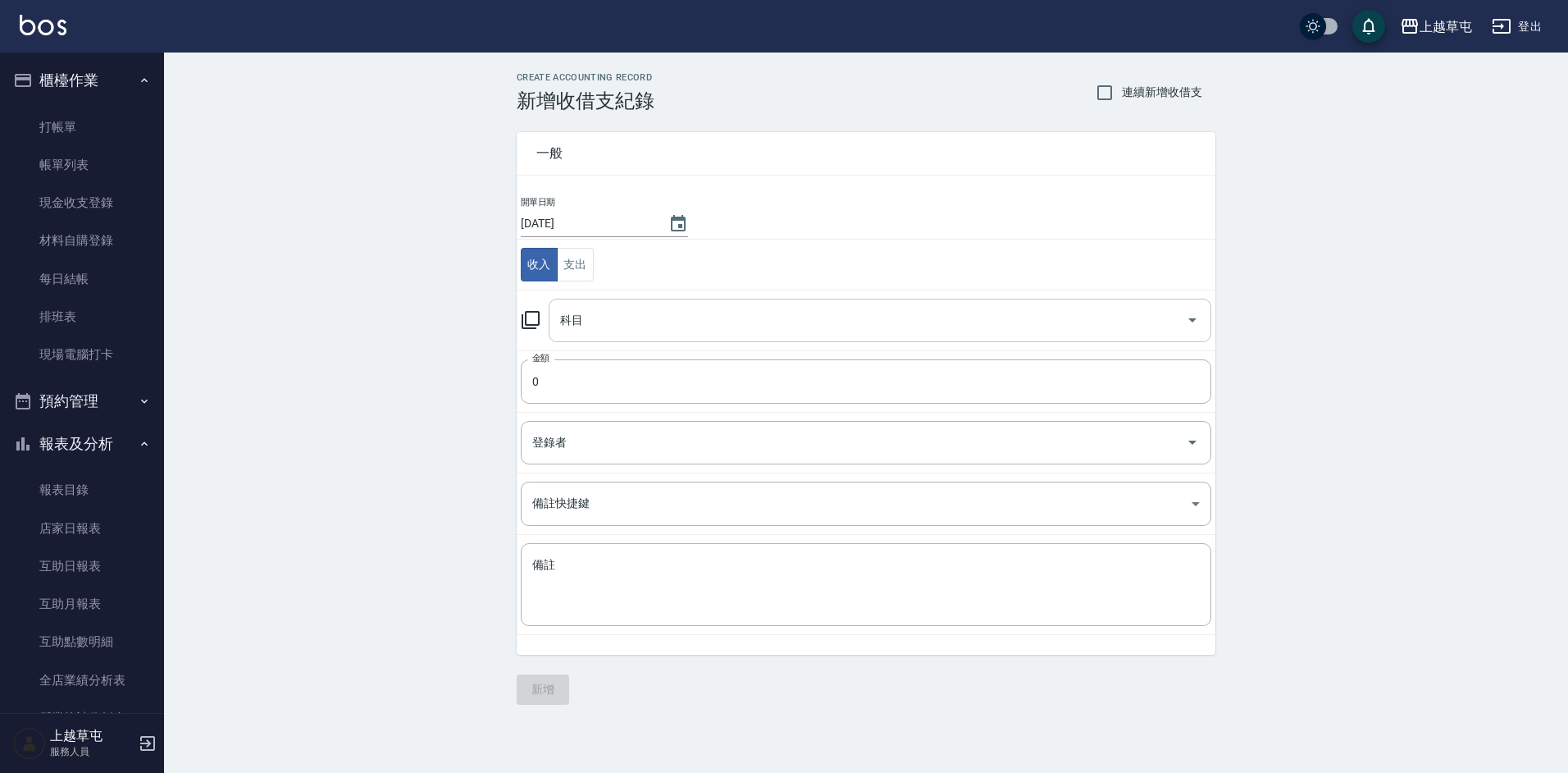
click at [632, 308] on input "科目" at bounding box center [868, 320] width 623 height 29
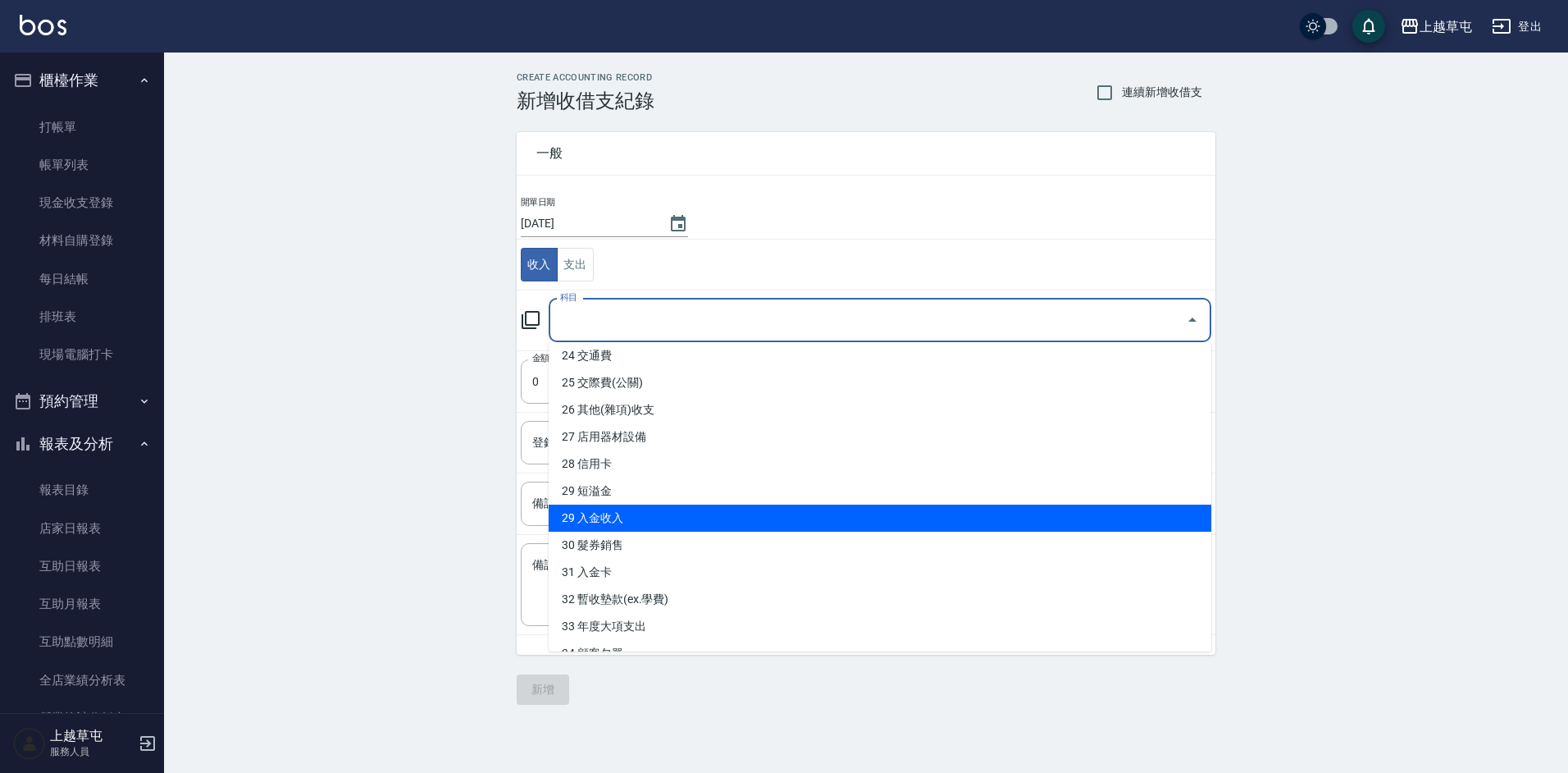
scroll to position [678, 0]
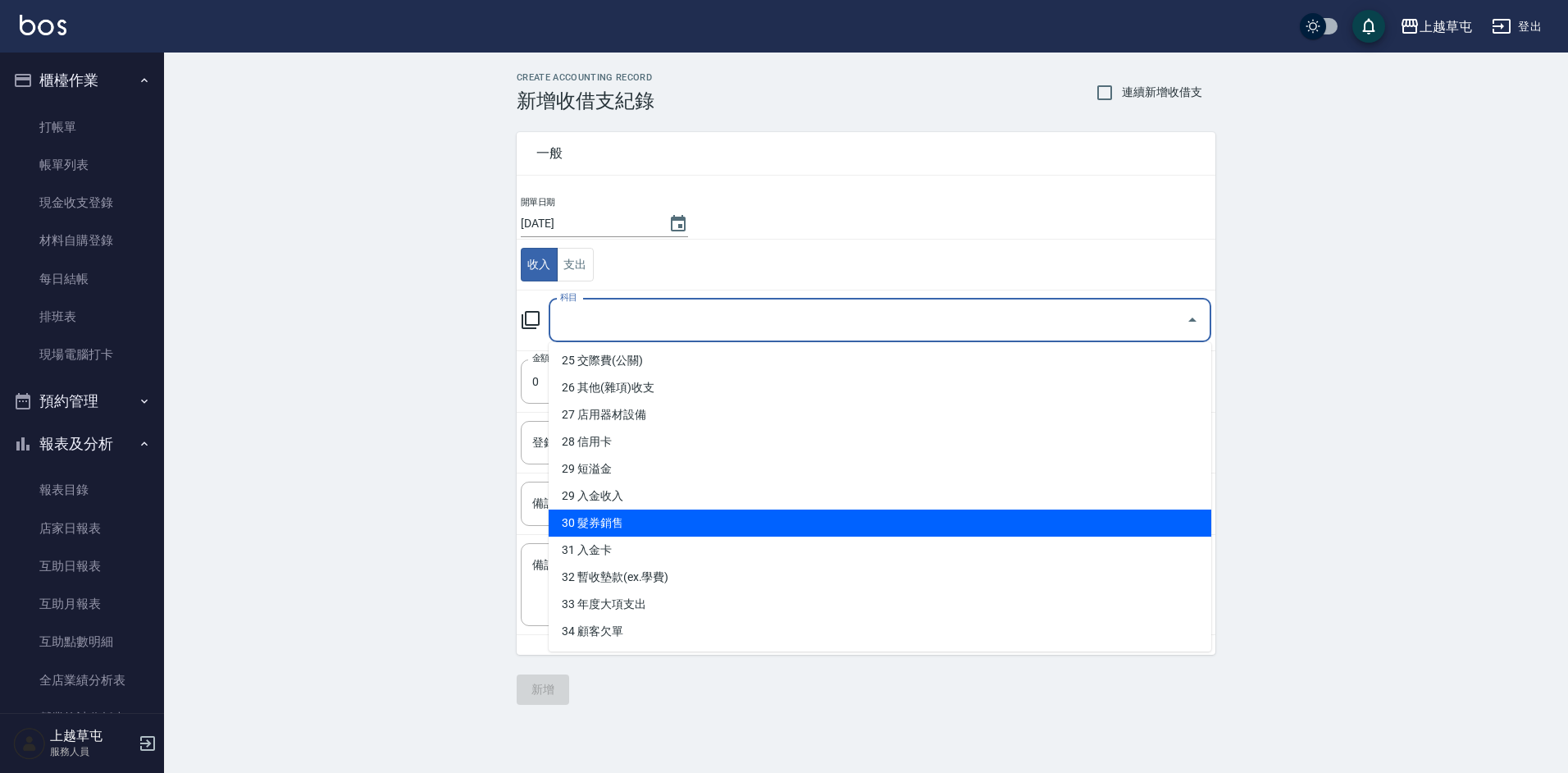
click at [657, 515] on li "30 髮券銷售" at bounding box center [880, 522] width 663 height 27
type input "30 髮券銷售"
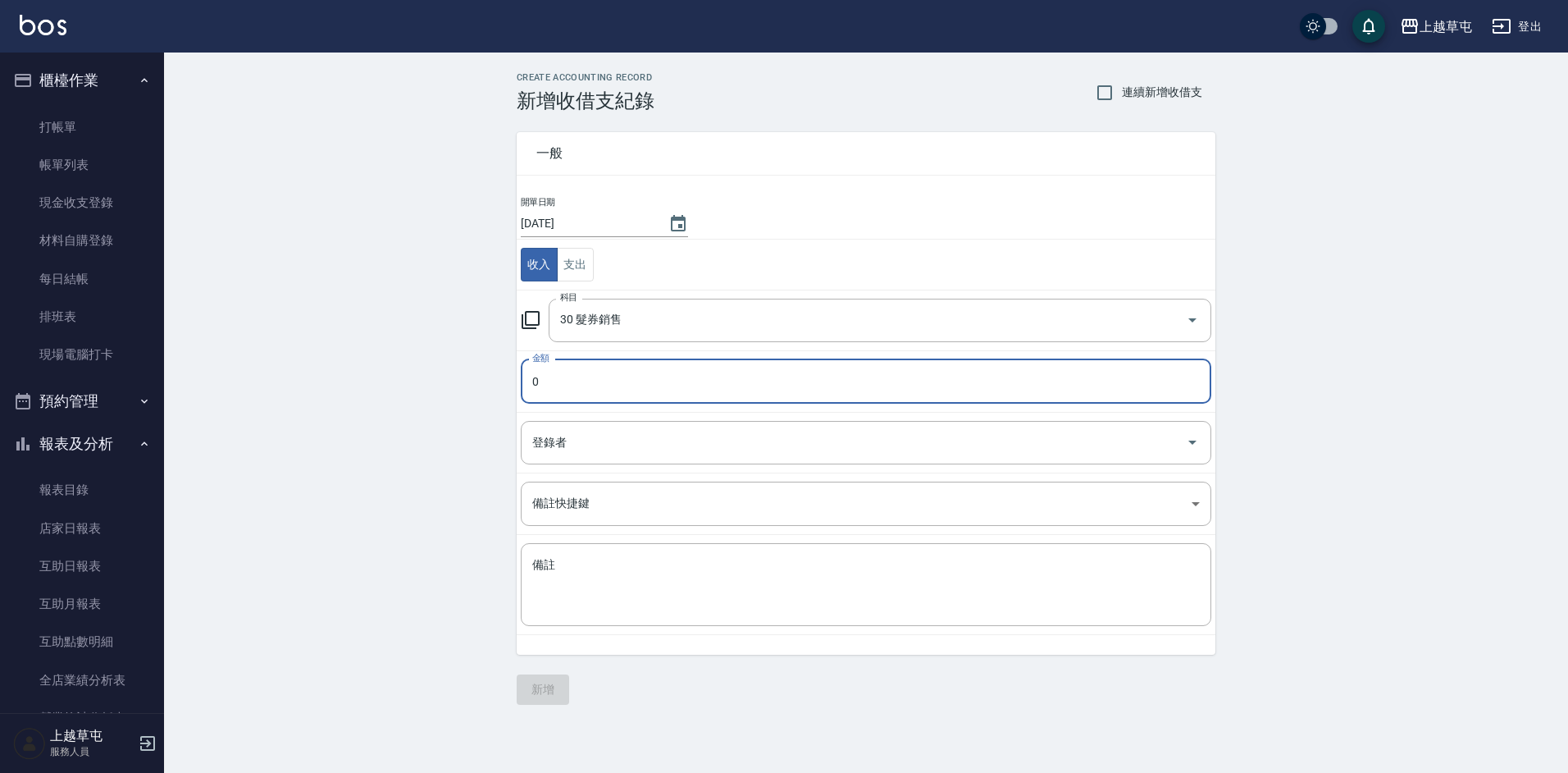
click at [583, 365] on input "0" at bounding box center [866, 381] width 691 height 45
type input "1000"
click at [699, 581] on textarea "備註" at bounding box center [866, 585] width 668 height 56
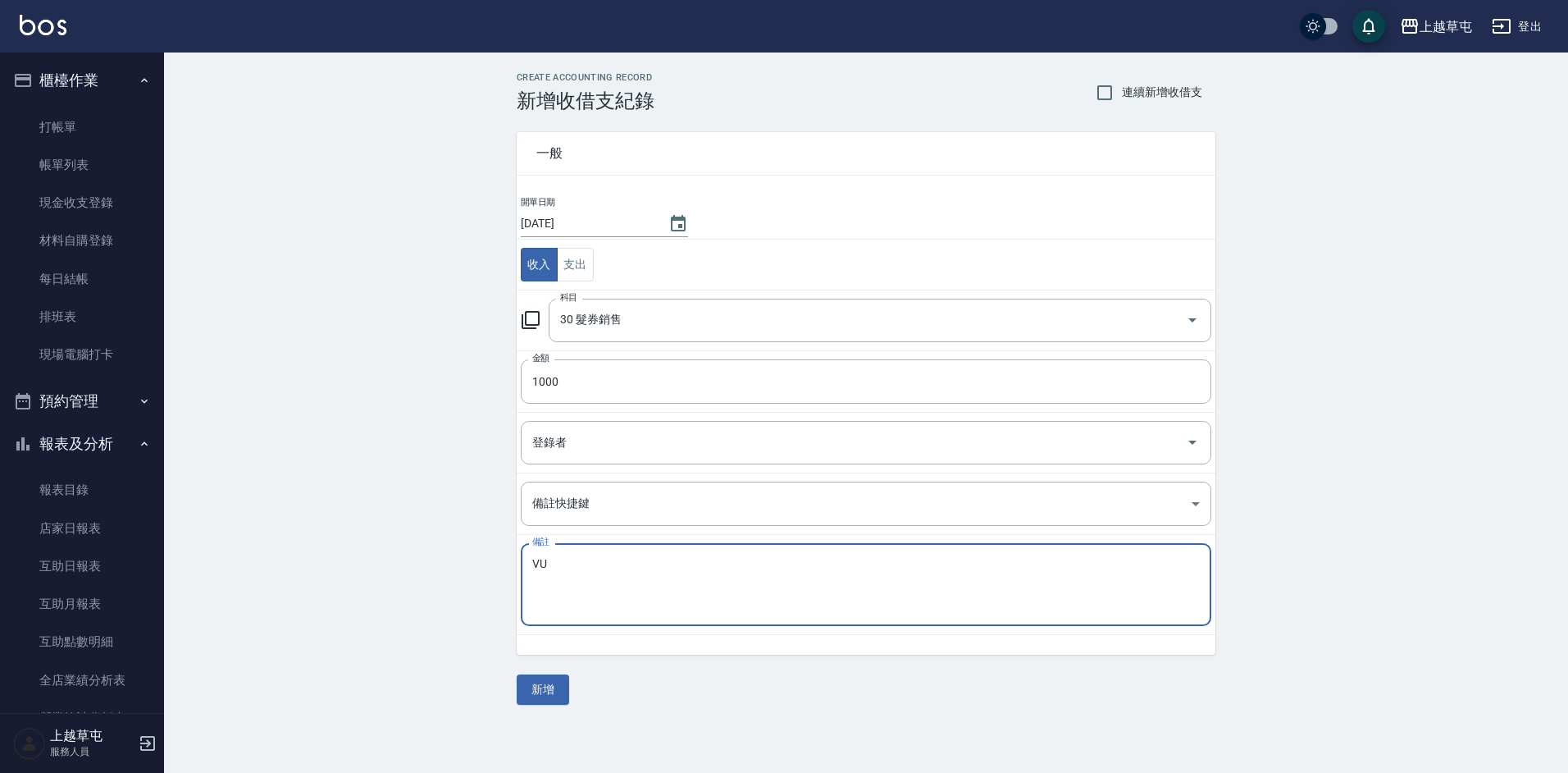
type textarea "V"
type textarea "C"
type textarea "V"
type textarea "席"
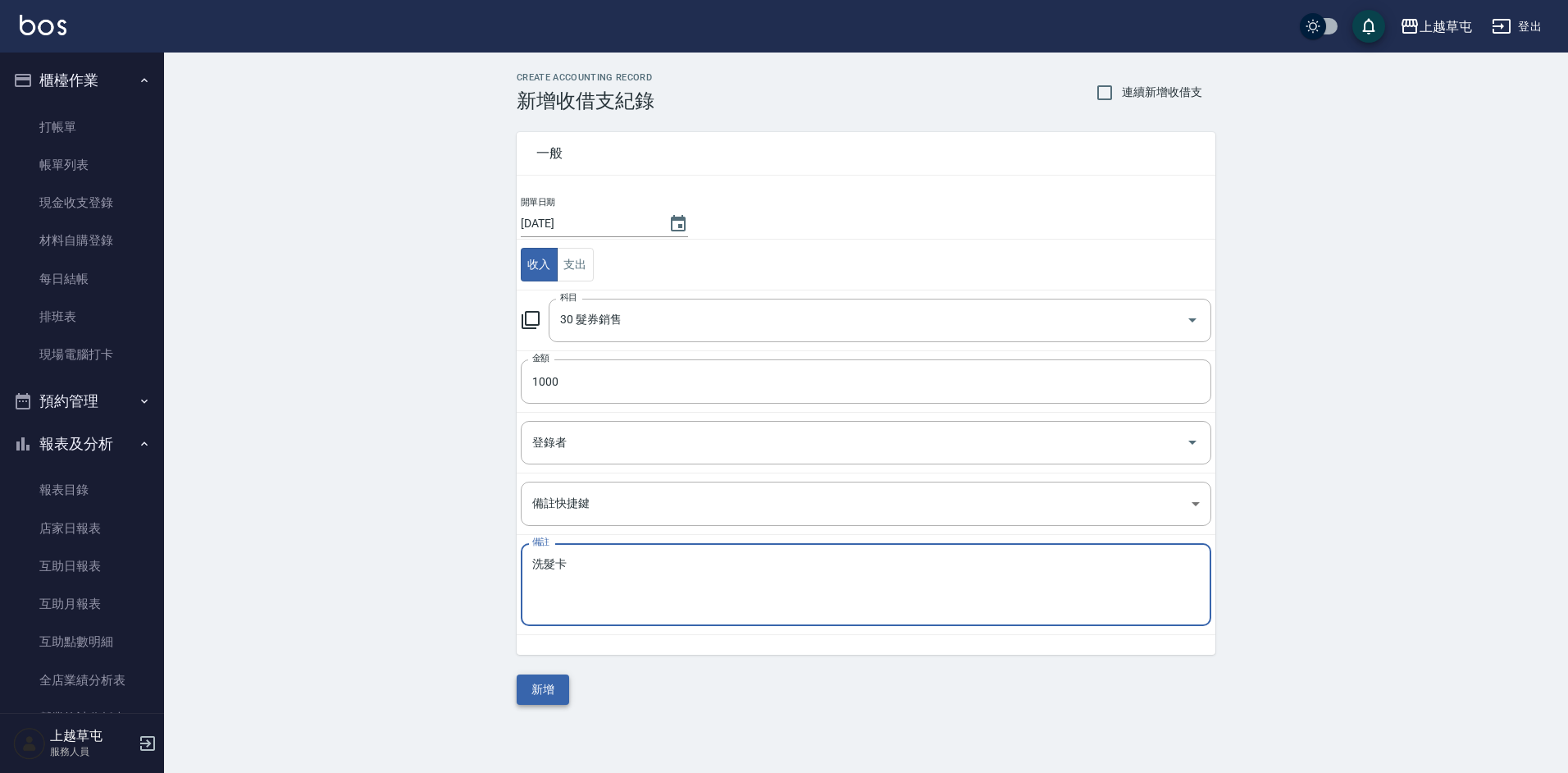
type textarea "洗髮卡"
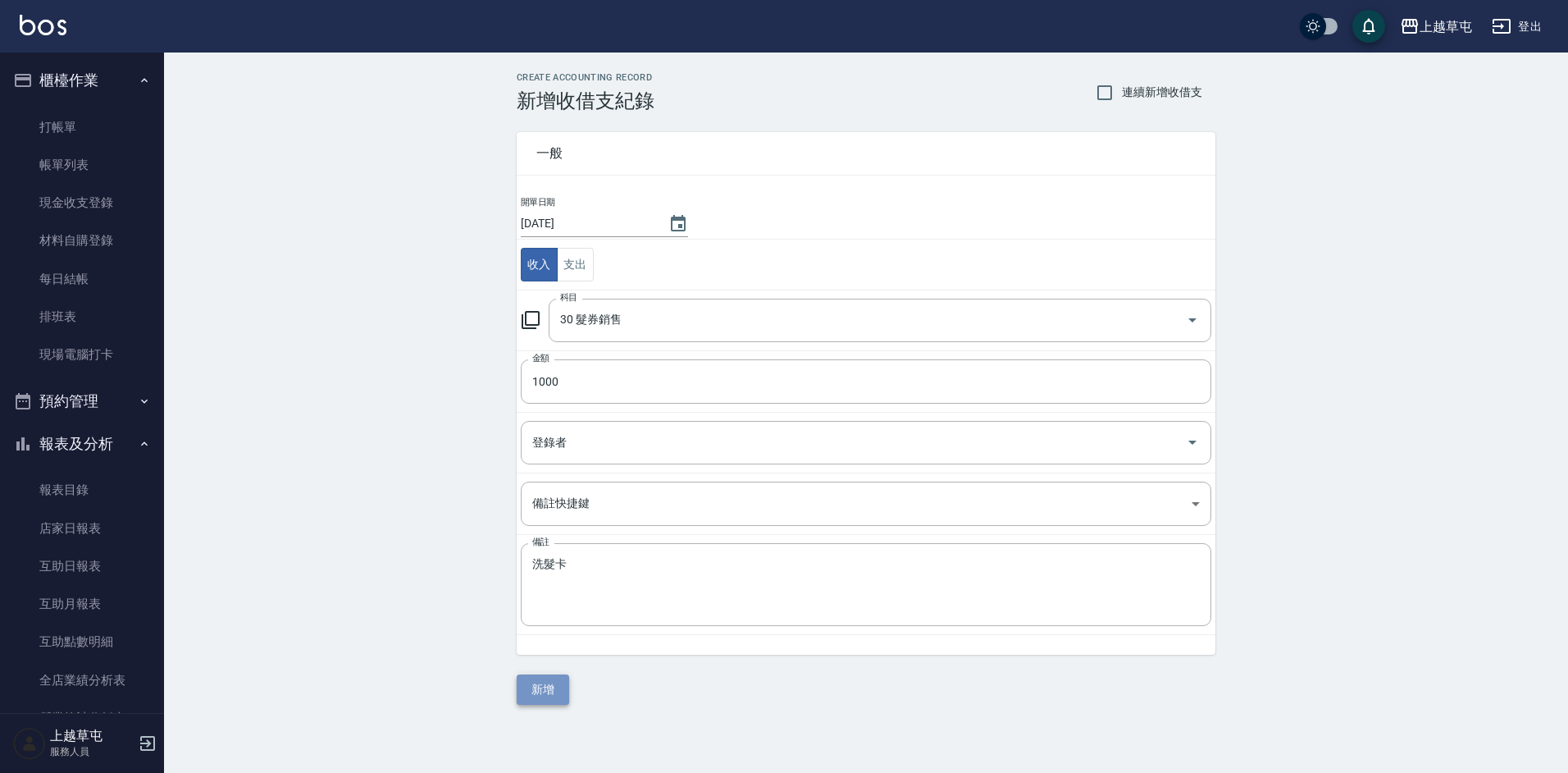
click at [552, 694] on button "新增" at bounding box center [543, 689] width 53 height 31
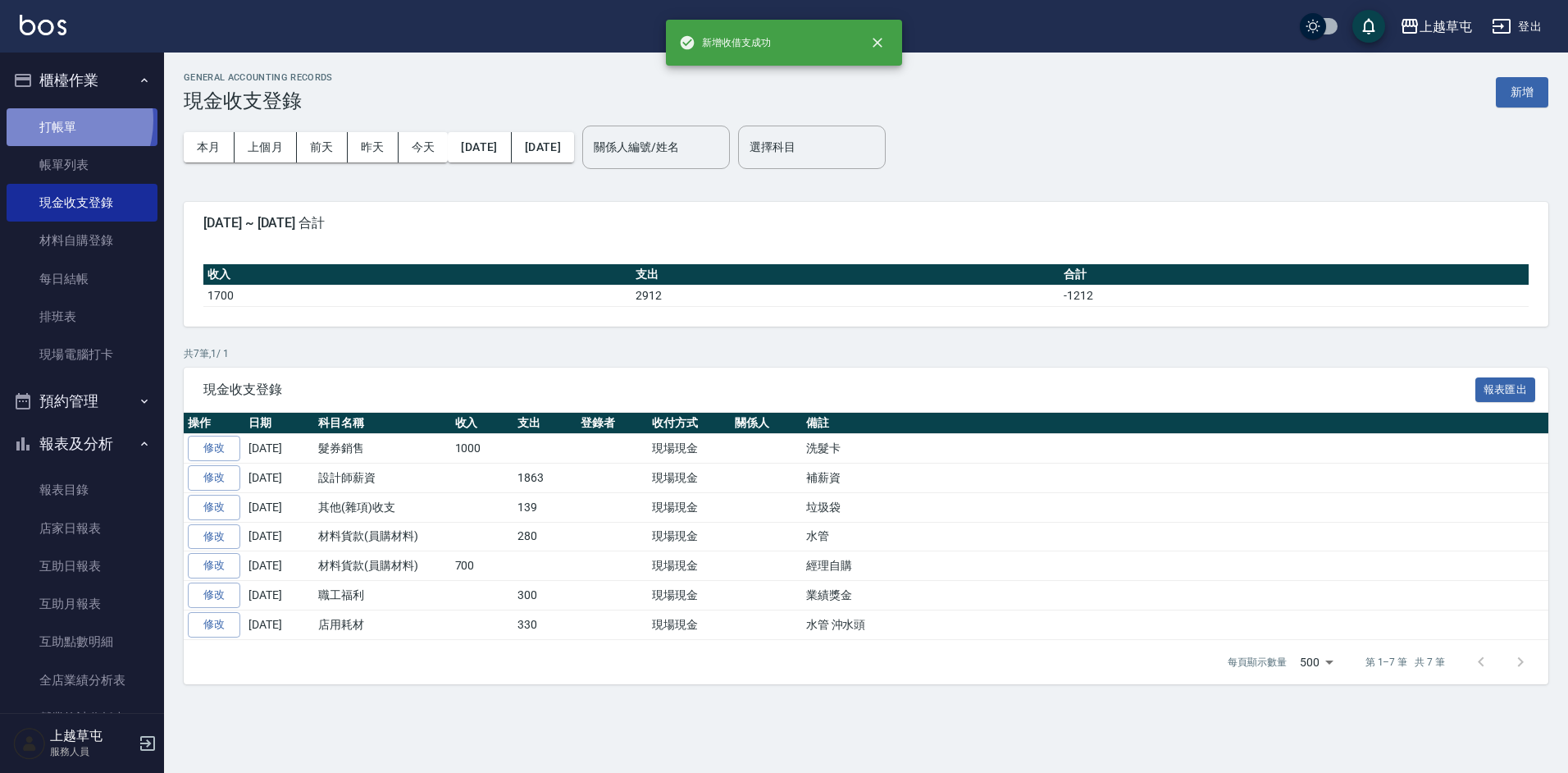
click at [53, 120] on link "打帳單" at bounding box center [82, 127] width 151 height 38
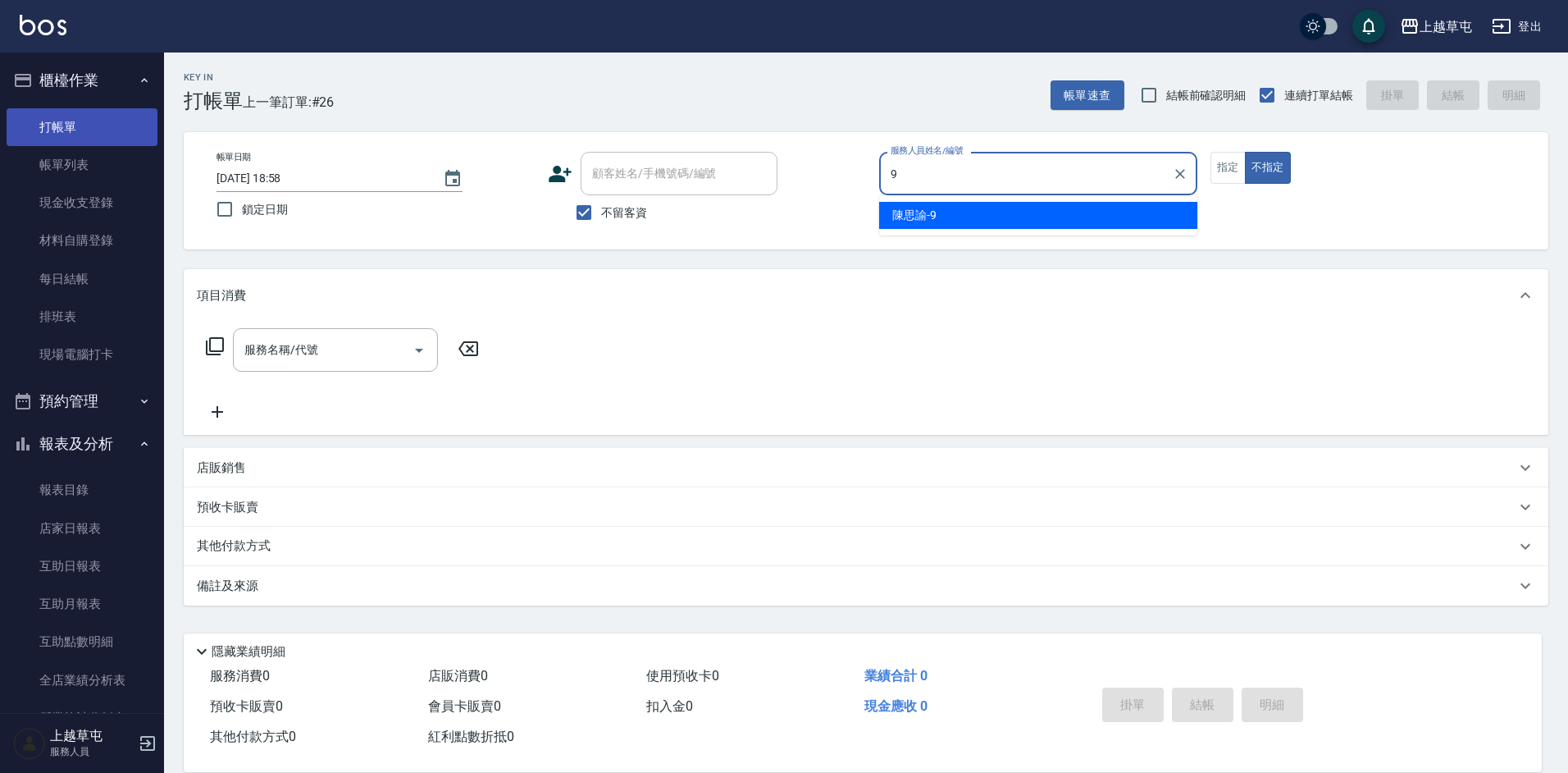
type input "[PERSON_NAME]-9"
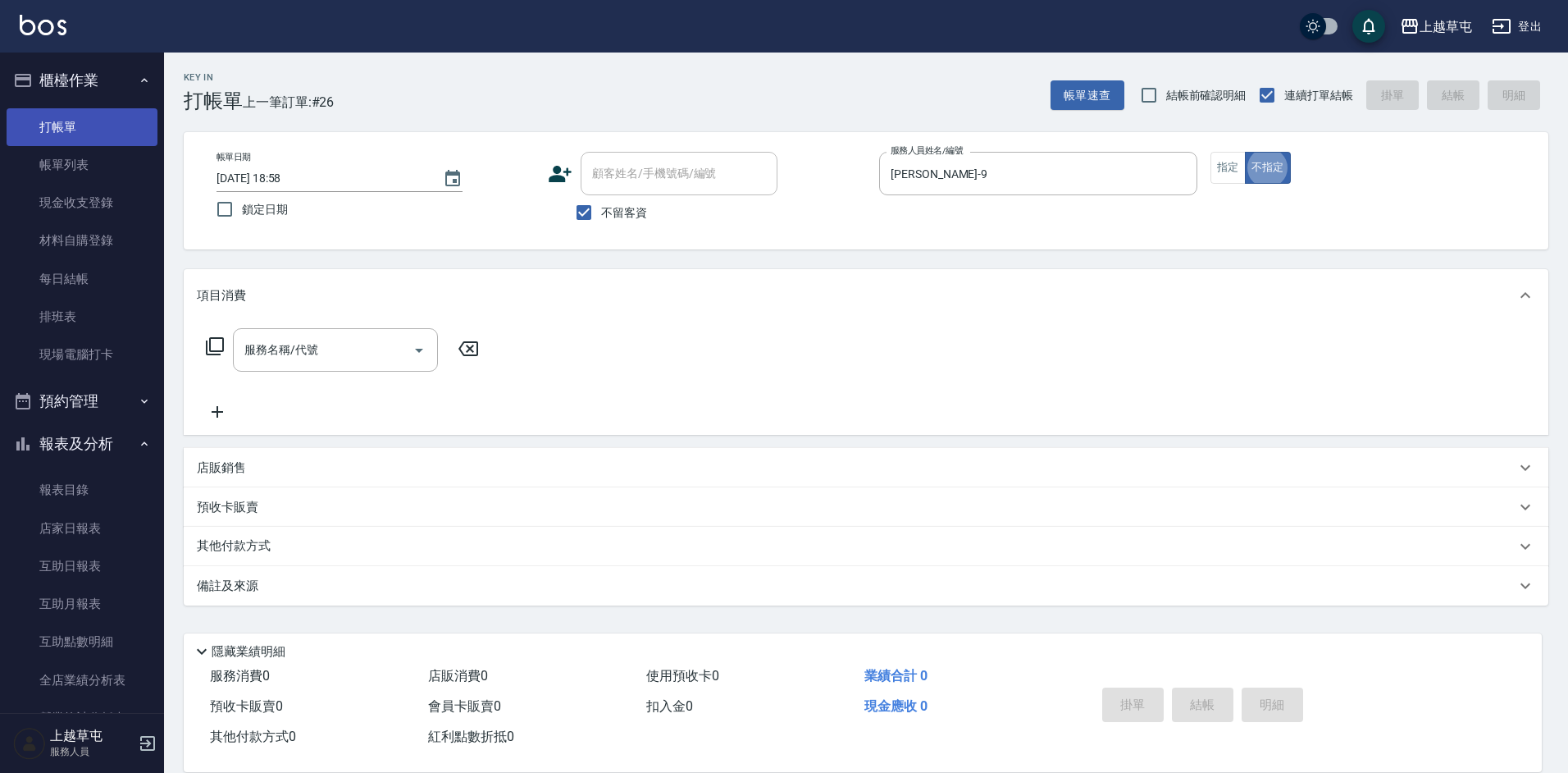
type button "false"
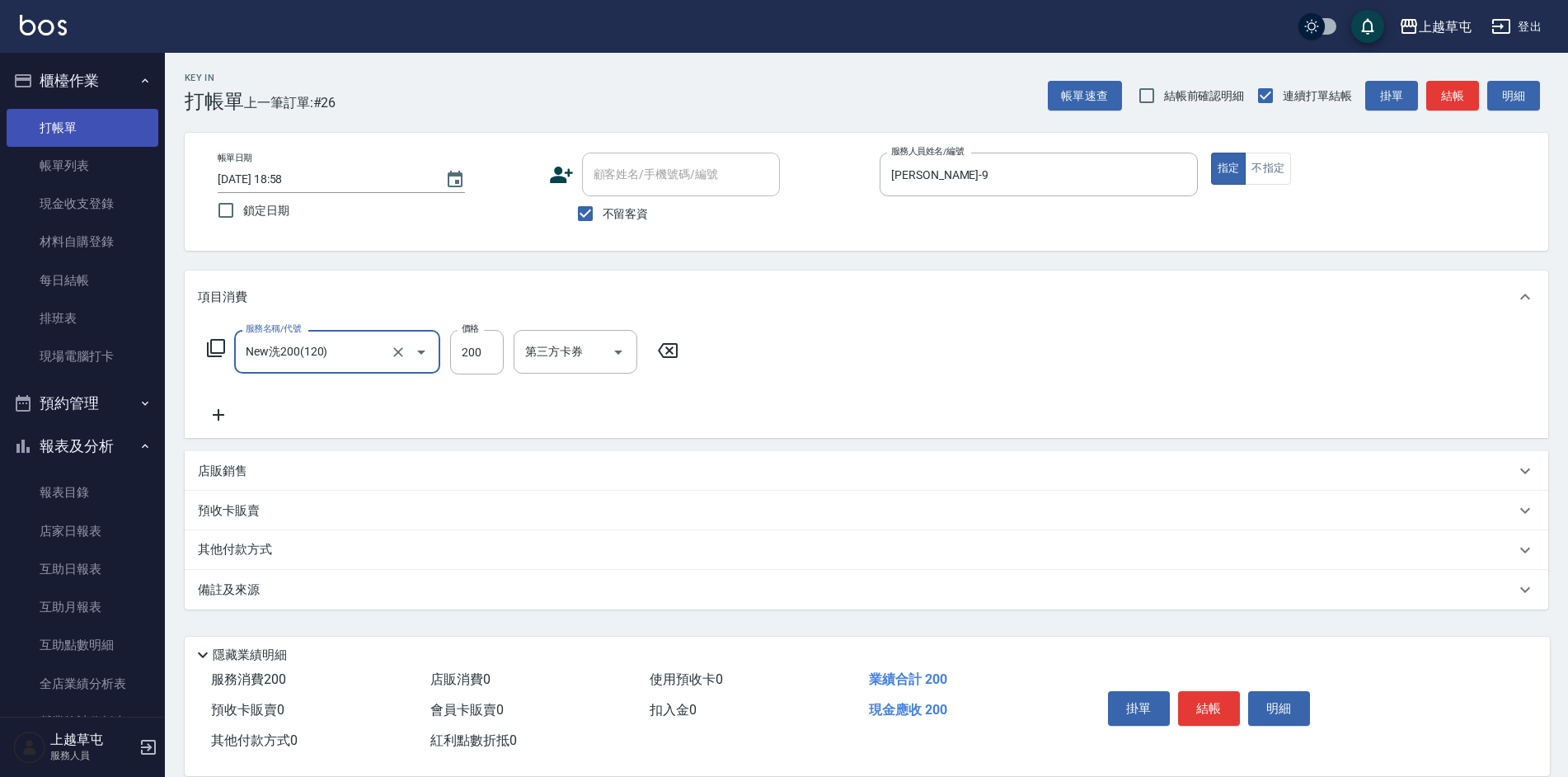
type input "New洗200(120)"
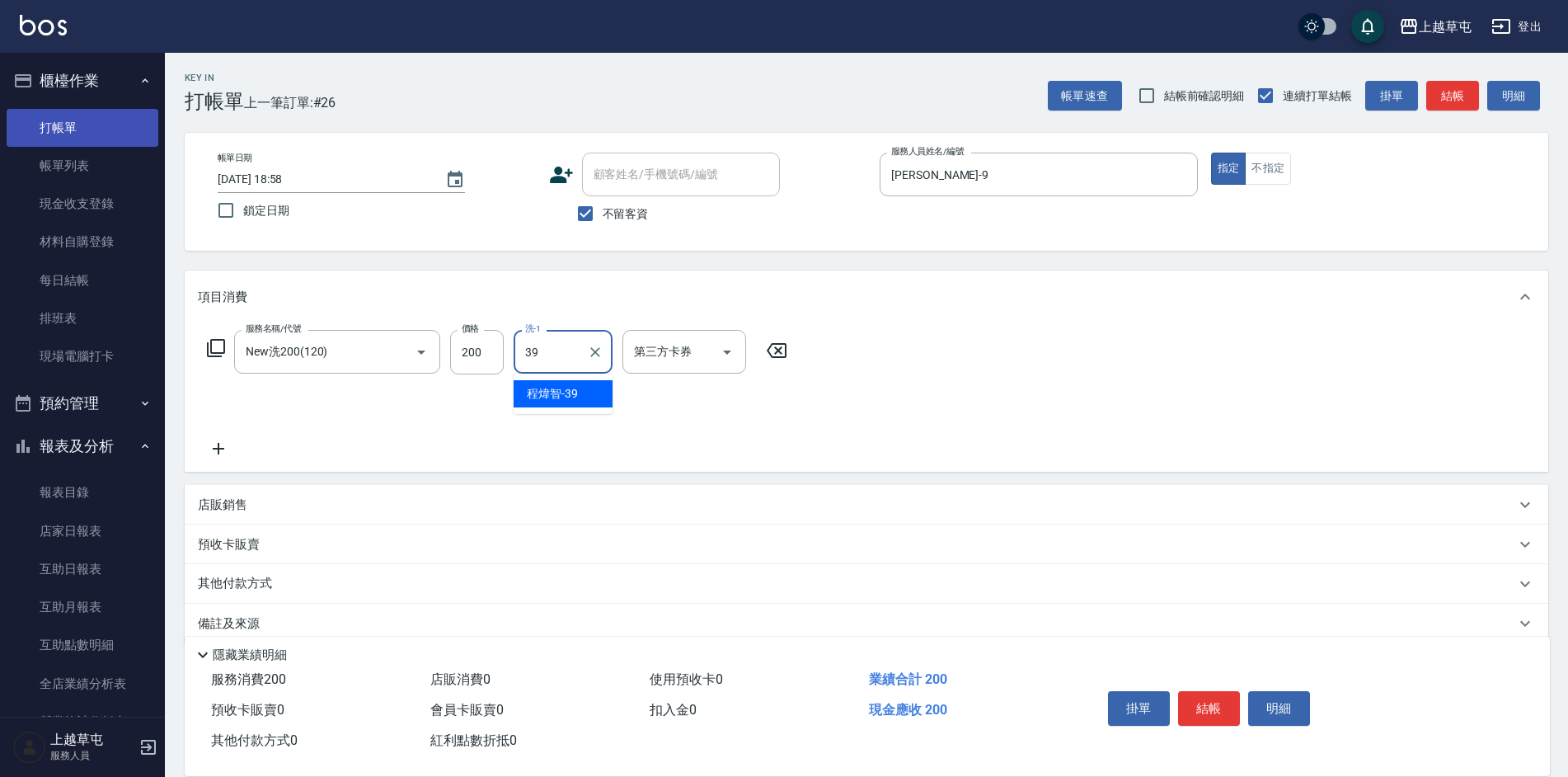
type input "[PERSON_NAME]-39"
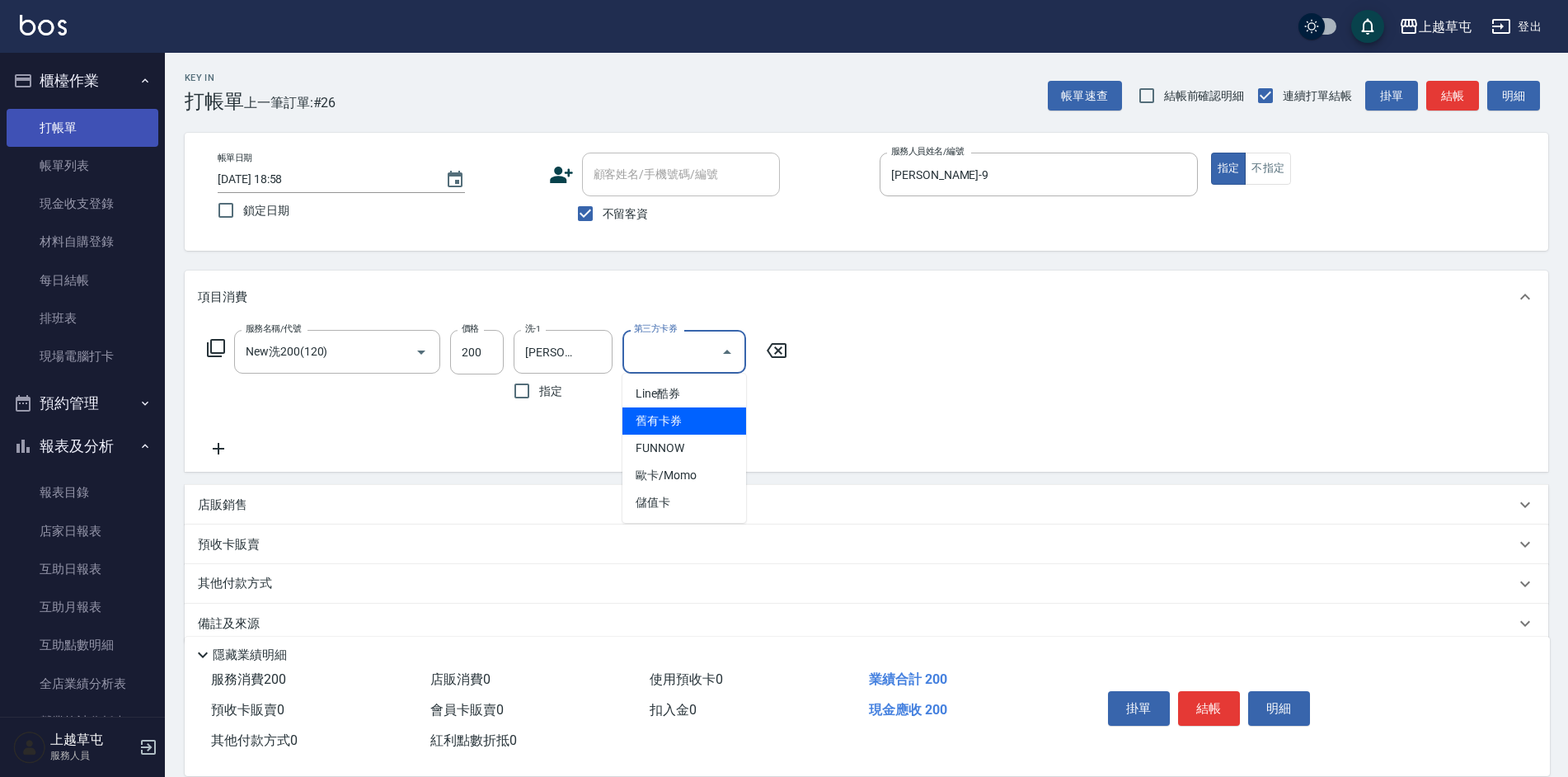
type input "舊有卡券"
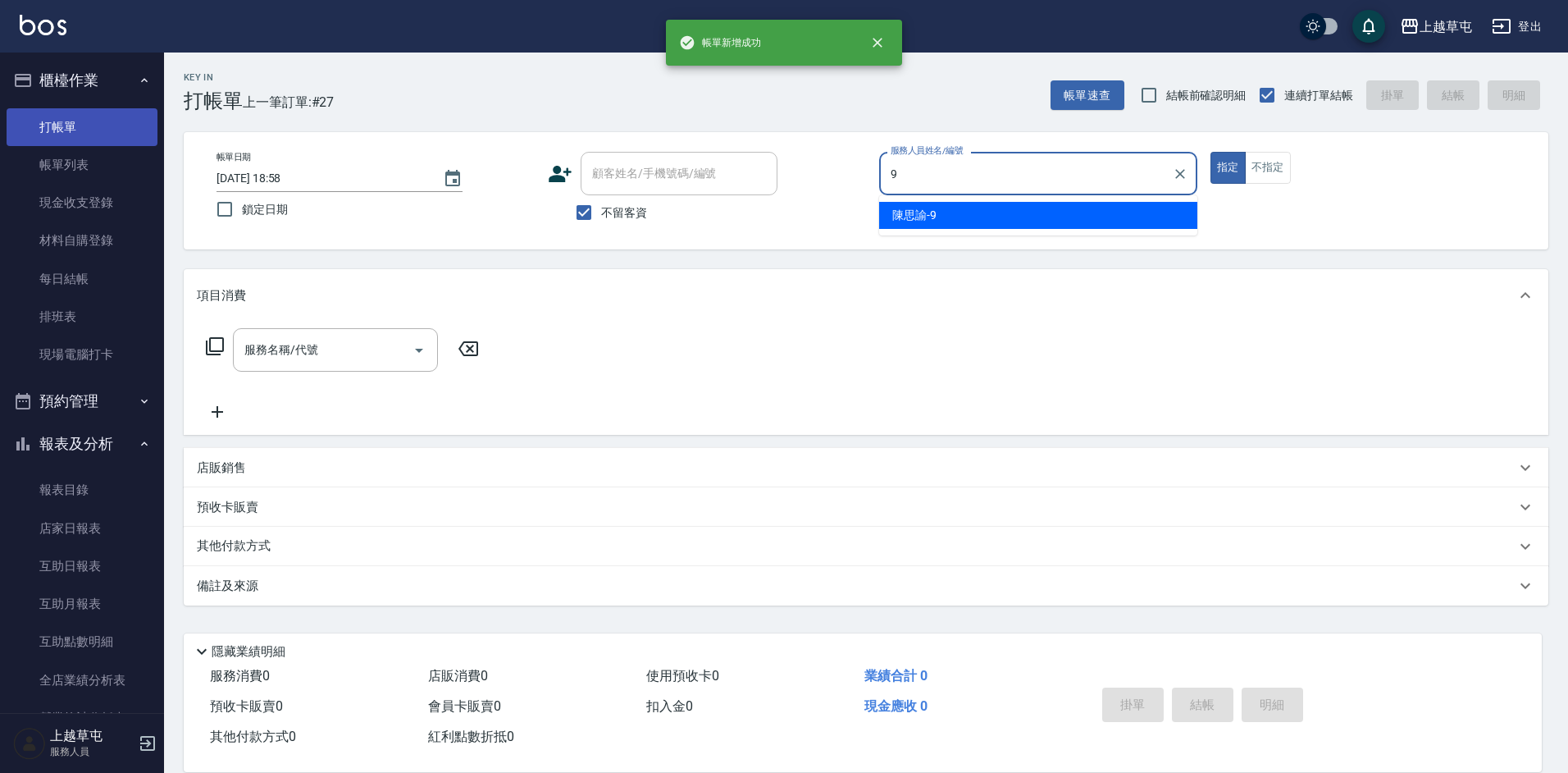
type input "[PERSON_NAME]-9"
type button "true"
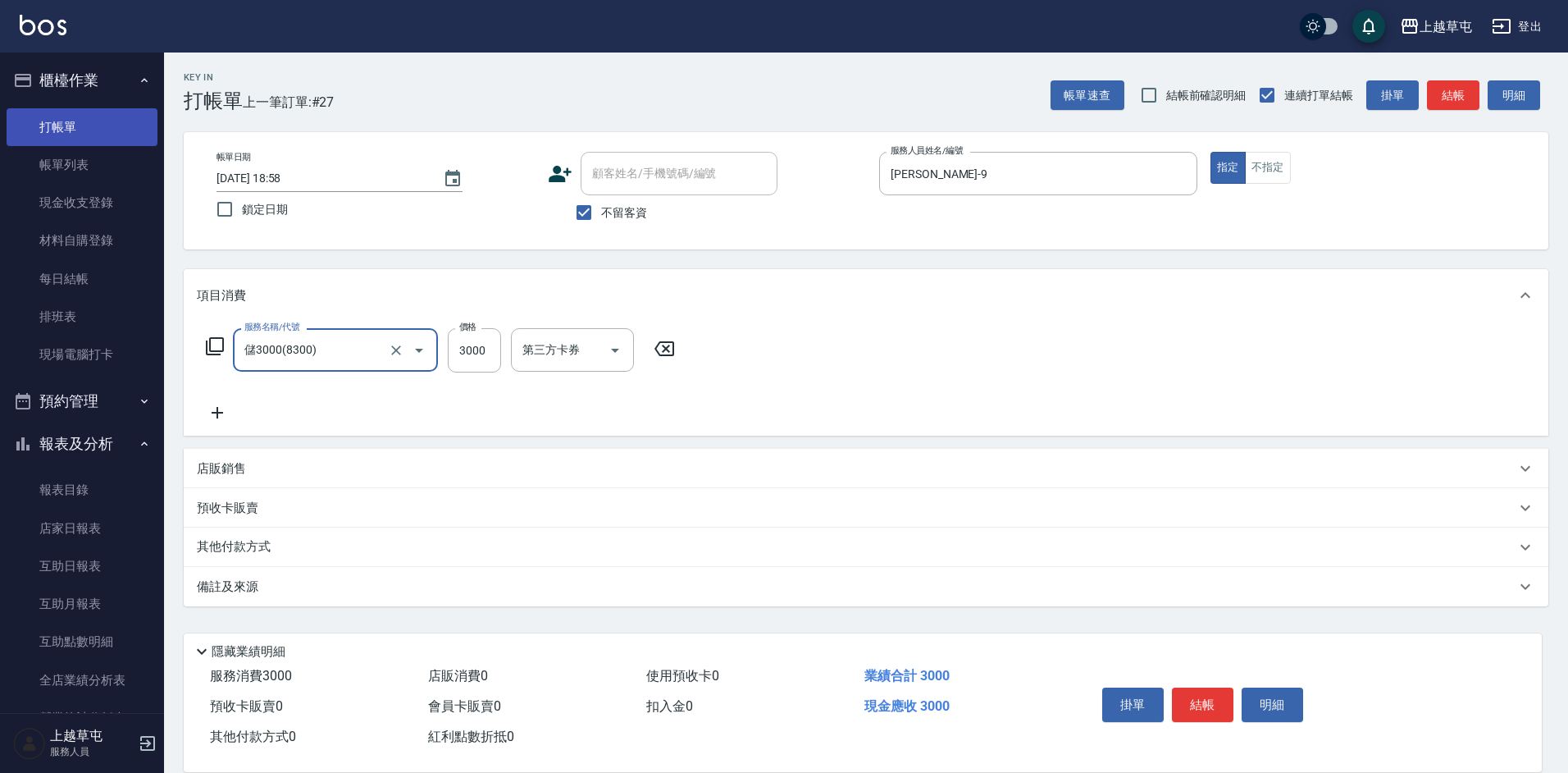
type input "儲3000(8300)"
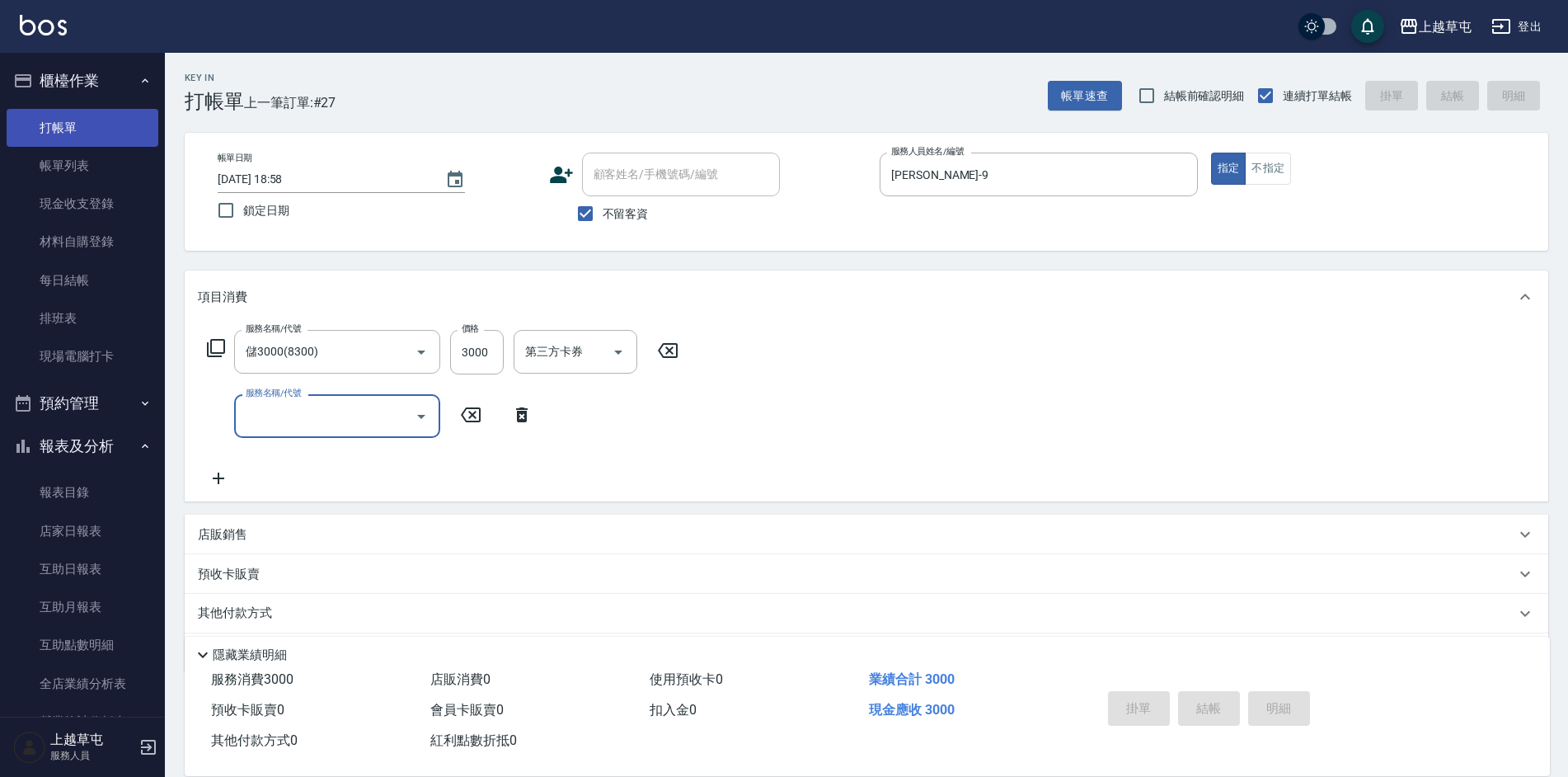
type input "[DATE] 18:59"
